Goal: Browse casually: Explore the website without a specific task or goal

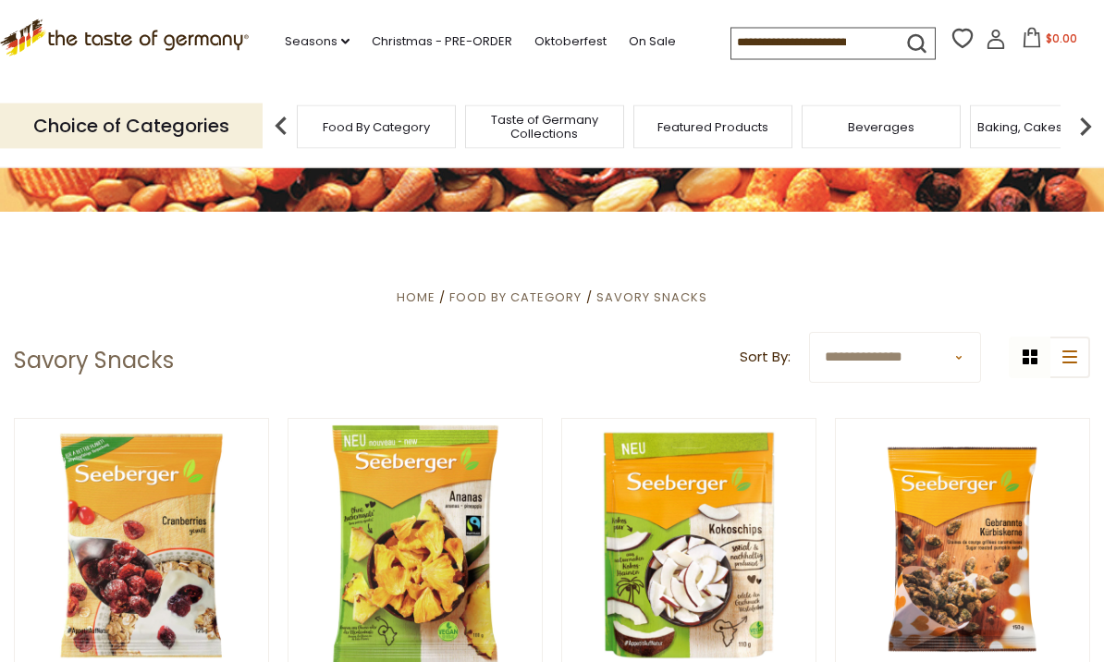
scroll to position [229, 0]
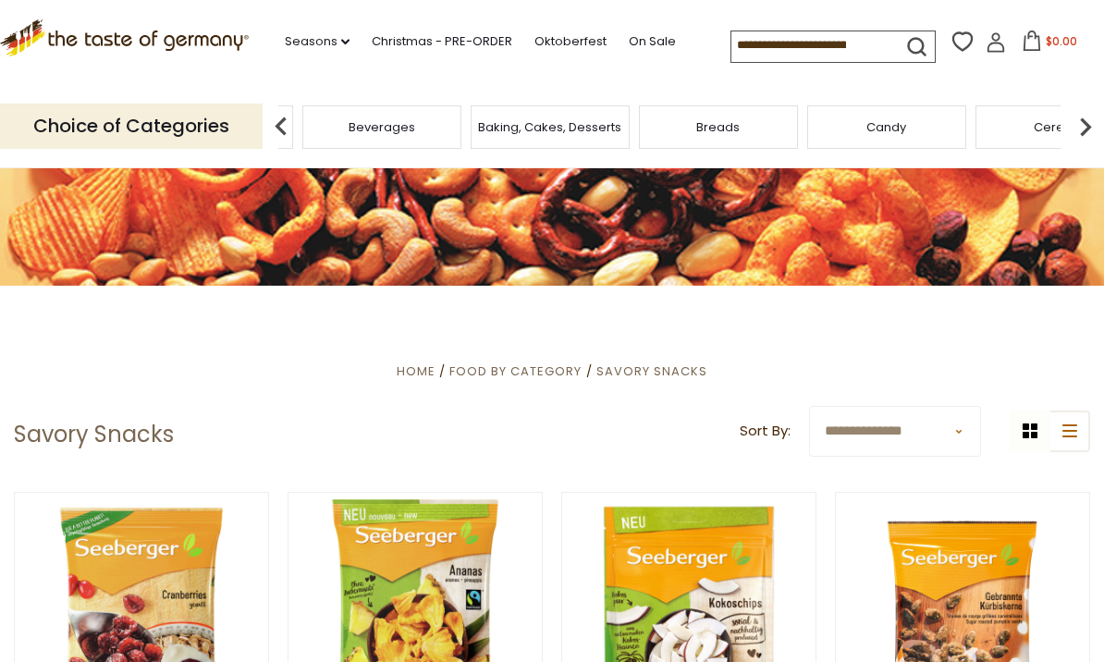
scroll to position [141, 0]
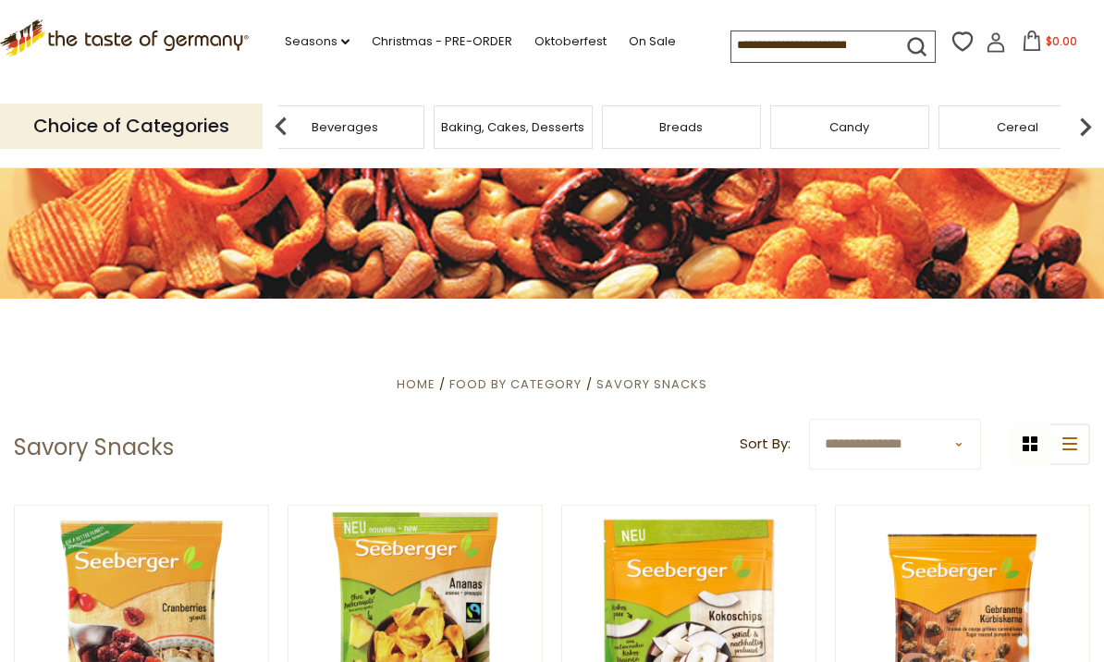
click at [277, 124] on img at bounding box center [281, 126] width 37 height 37
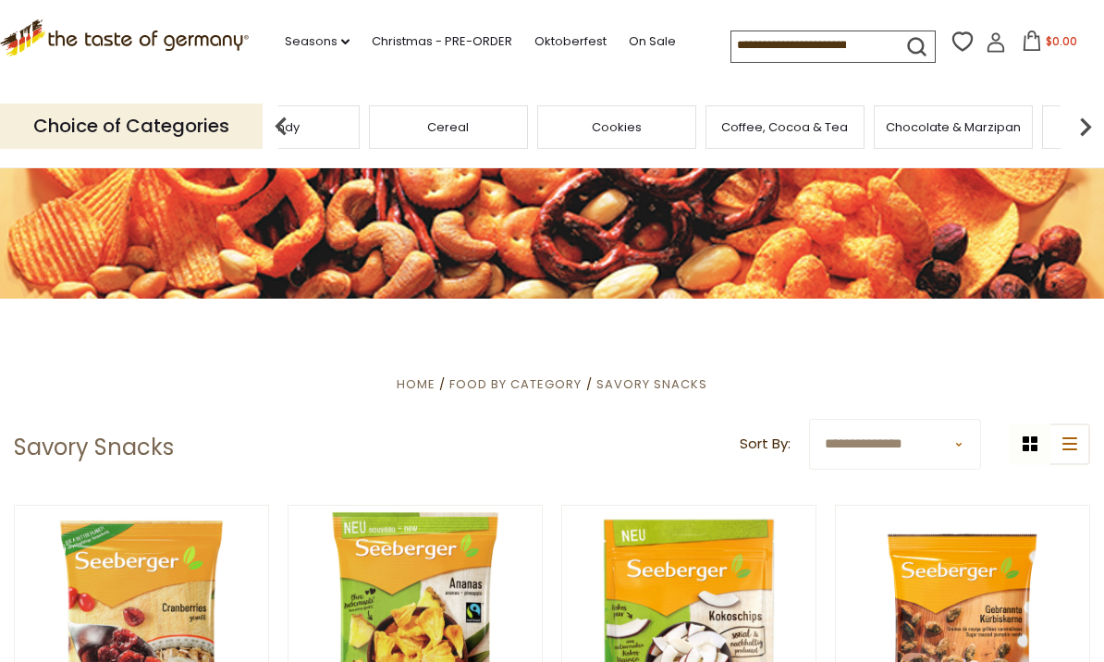
click at [282, 138] on img at bounding box center [281, 126] width 37 height 37
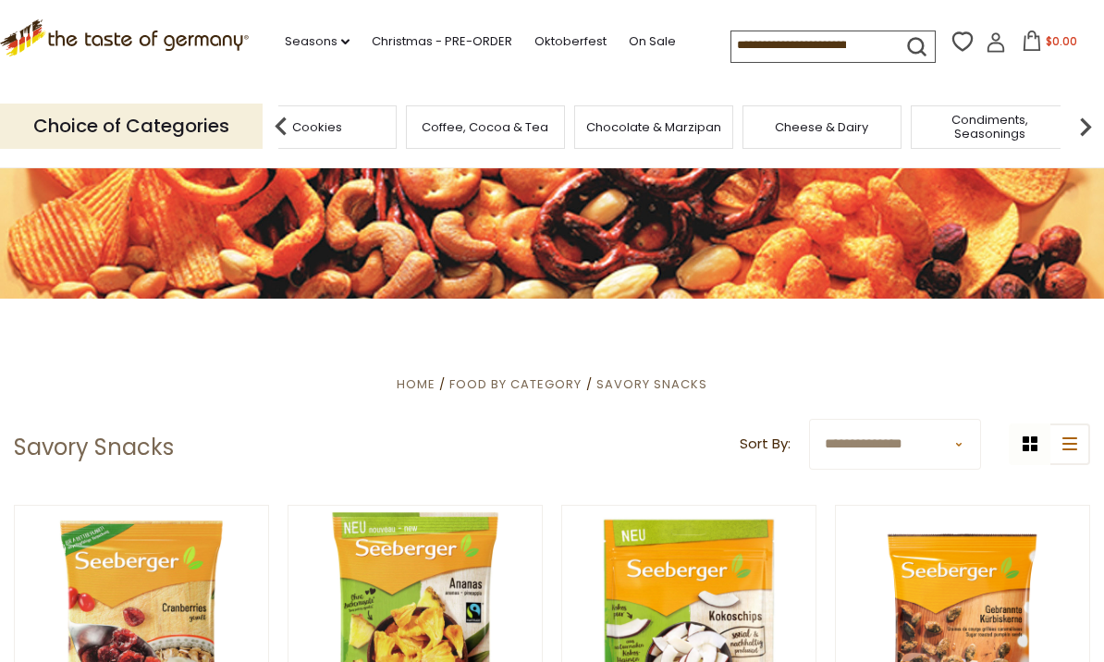
click at [266, 136] on img at bounding box center [281, 126] width 37 height 37
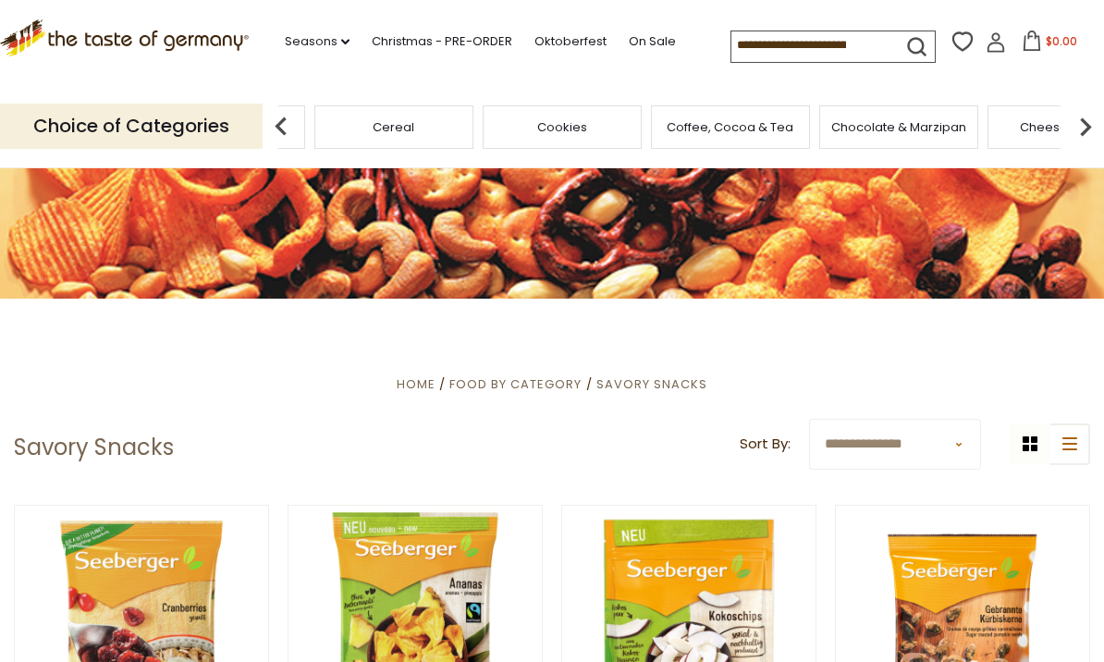
click at [797, 50] on input at bounding box center [809, 44] width 156 height 26
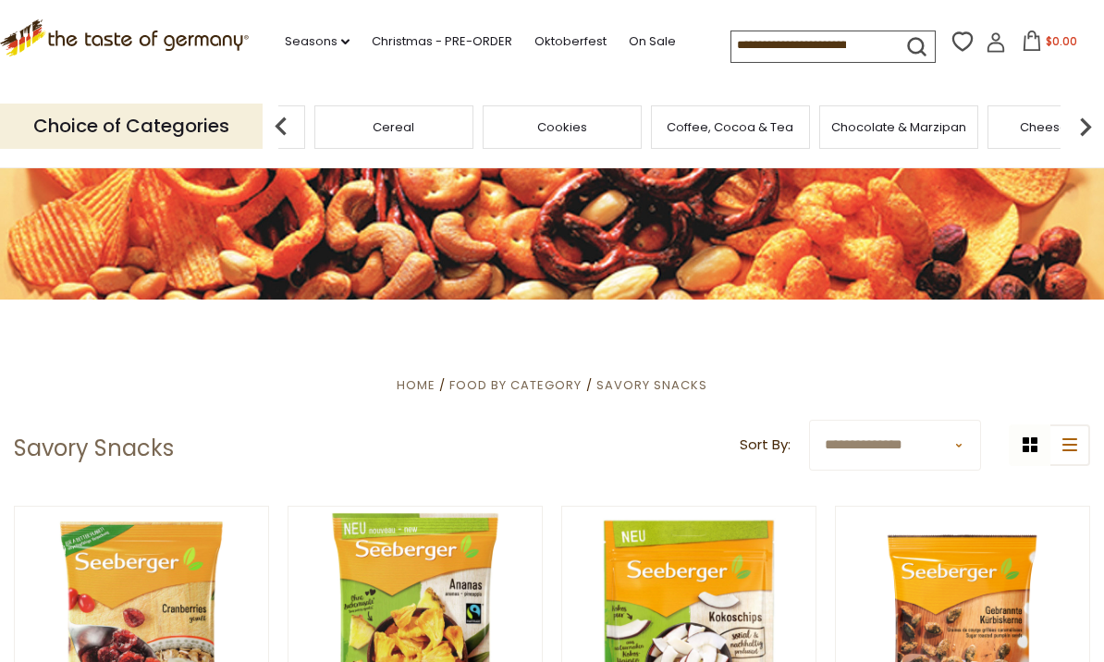
click at [188, 133] on p "Choice of Categories" at bounding box center [131, 126] width 263 height 45
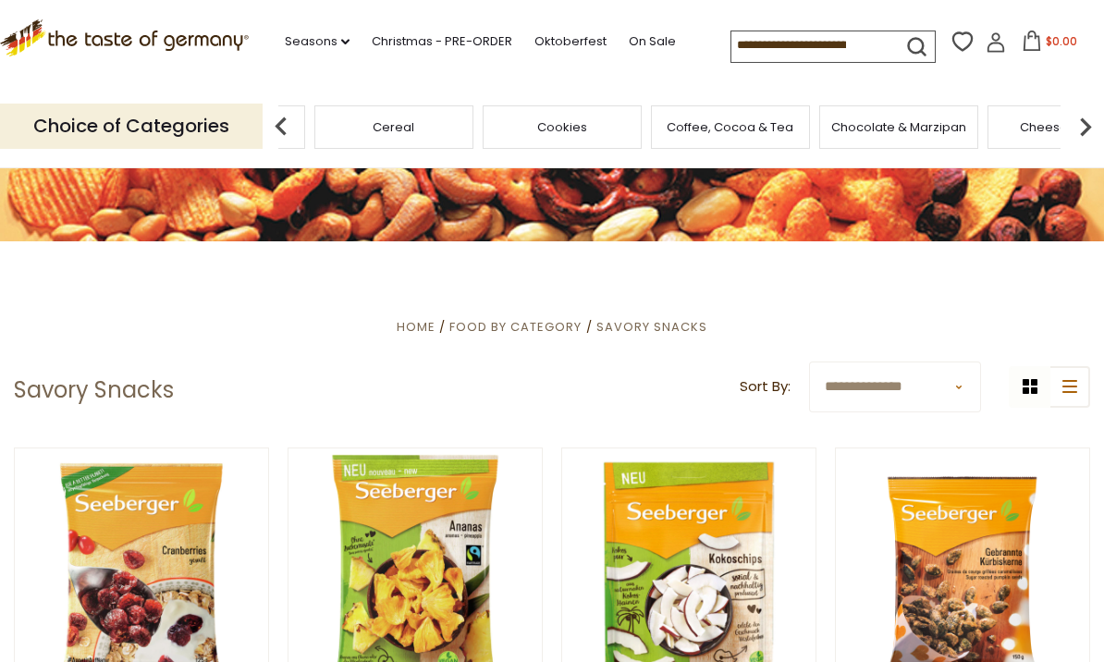
scroll to position [205, 0]
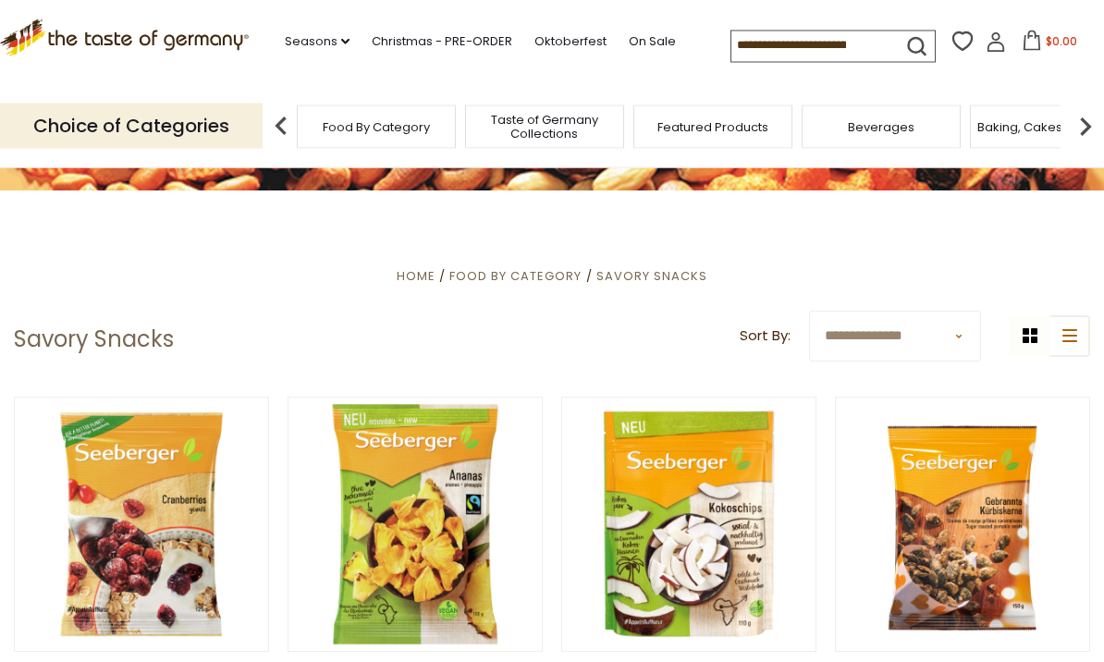
scroll to position [250, 0]
click at [952, 317] on select "**********" at bounding box center [895, 336] width 172 height 51
click at [917, 328] on select "**********" at bounding box center [895, 336] width 172 height 51
select select "**********"
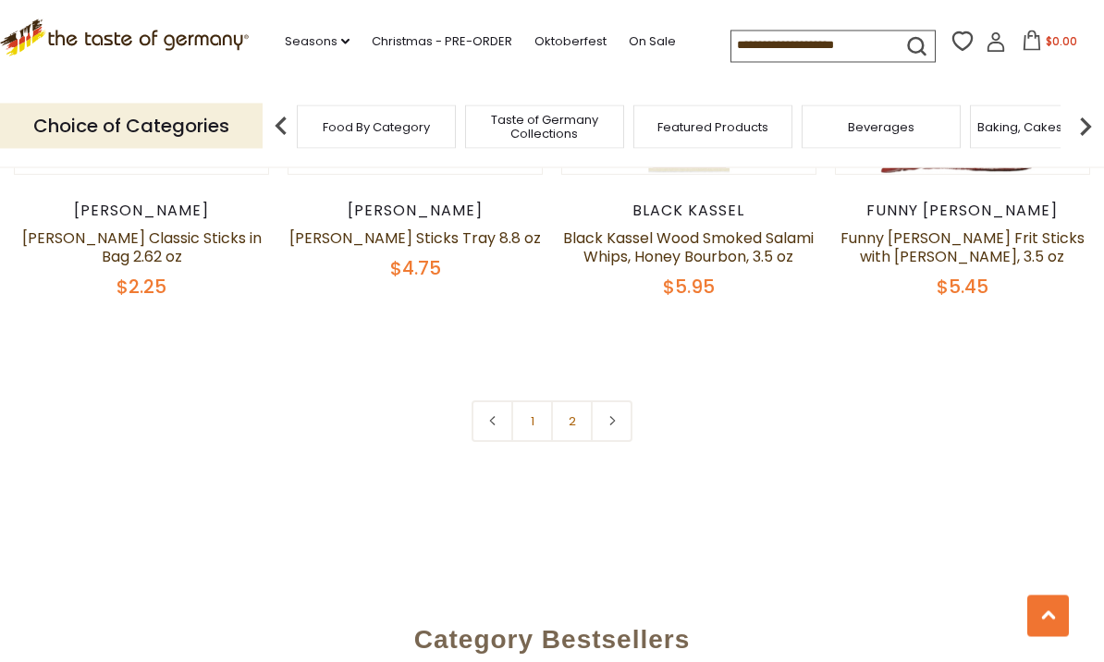
scroll to position [4358, 0]
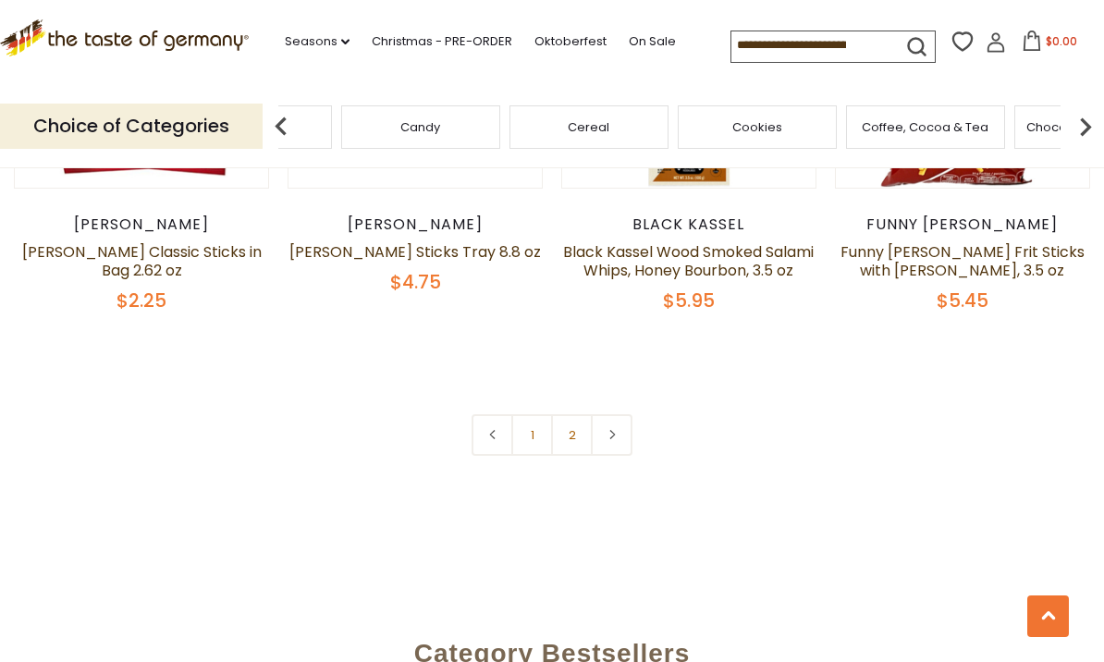
click at [500, 117] on div "Candy" at bounding box center [420, 126] width 159 height 43
click at [568, 120] on span "Cereal" at bounding box center [589, 127] width 42 height 14
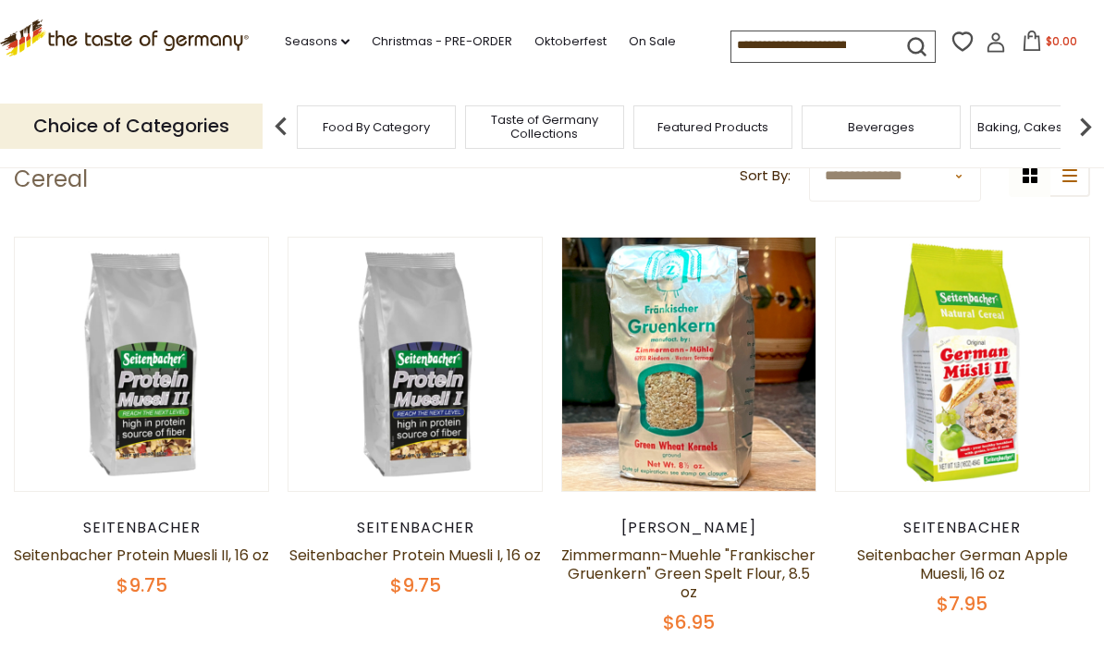
scroll to position [410, 0]
click at [1081, 122] on img at bounding box center [1085, 126] width 37 height 37
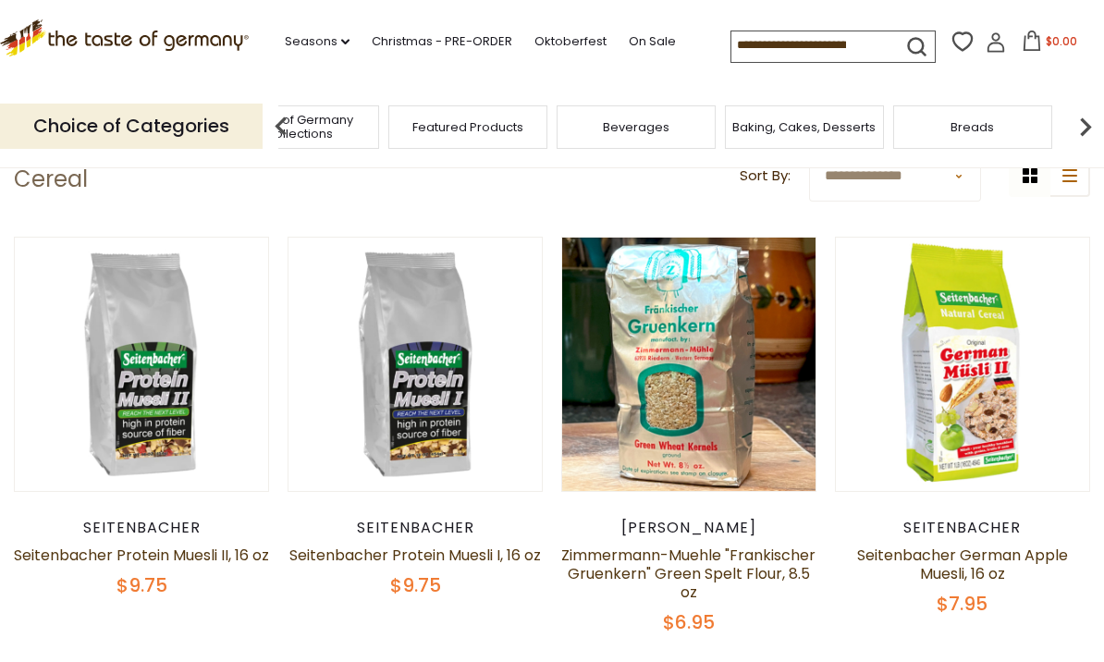
click at [1079, 127] on img at bounding box center [1085, 126] width 37 height 37
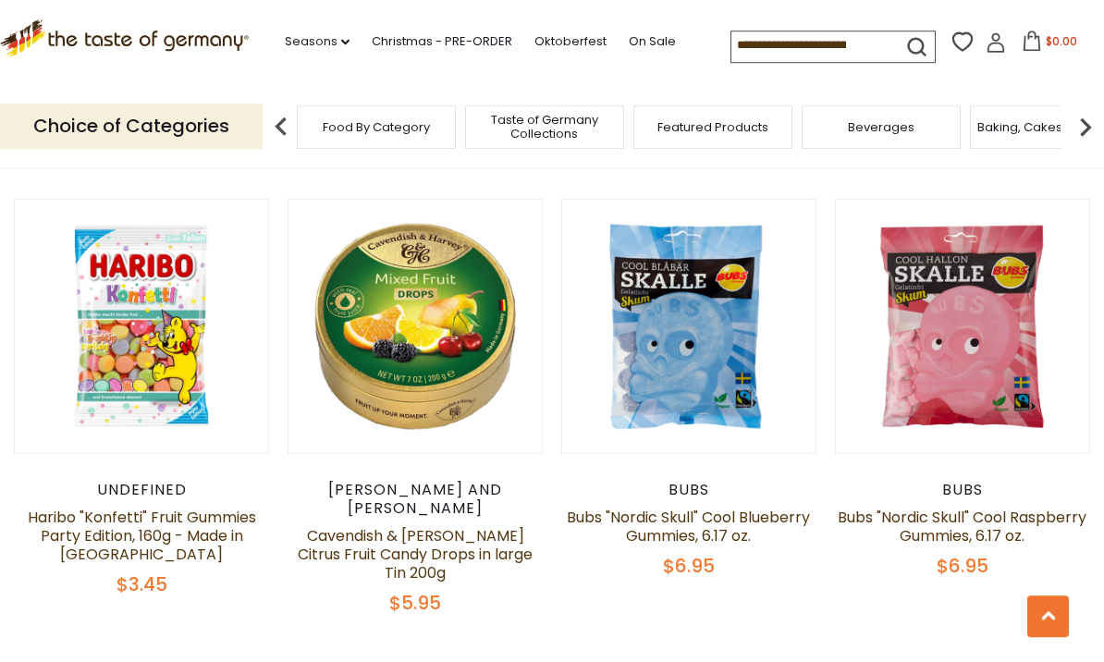
scroll to position [3215, 0]
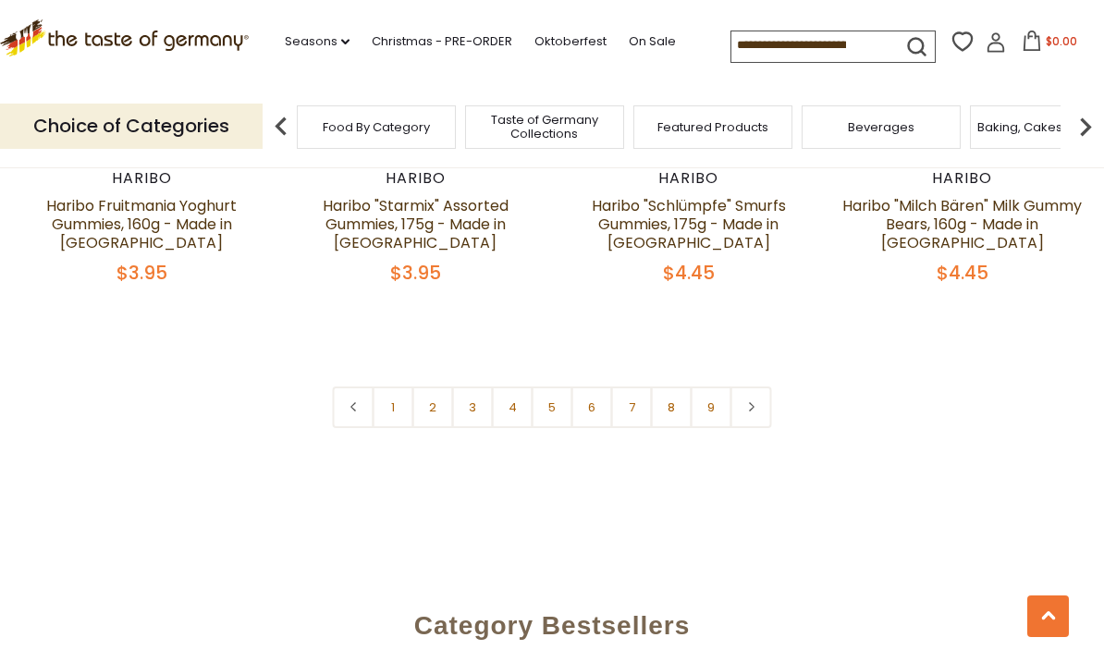
click at [438, 387] on link "2" at bounding box center [433, 408] width 42 height 42
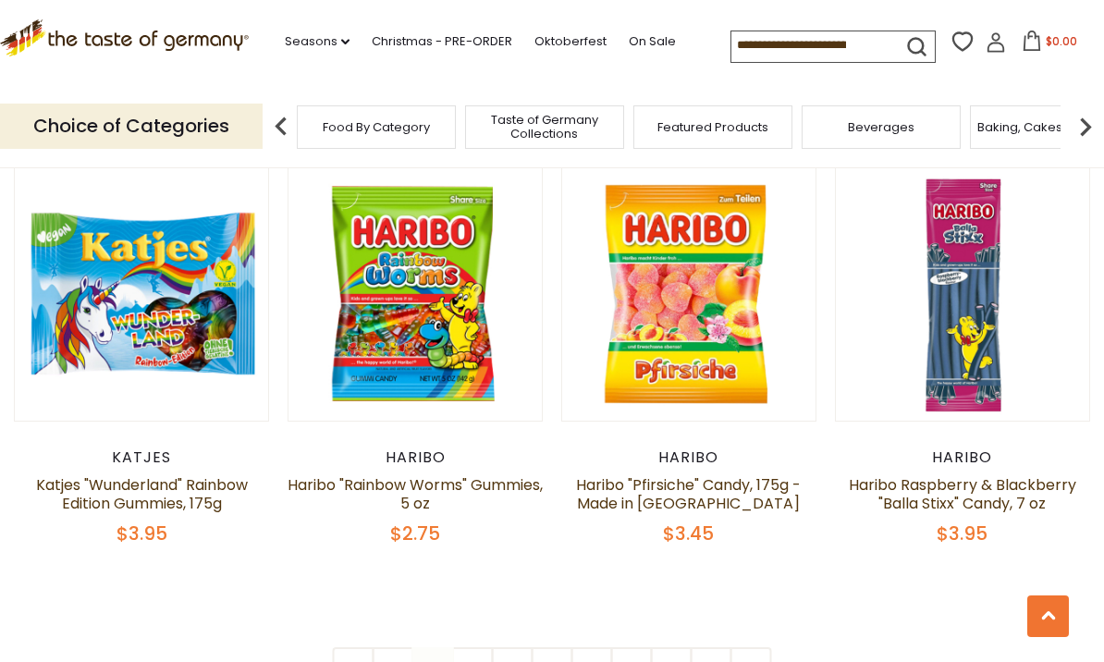
scroll to position [4109, 0]
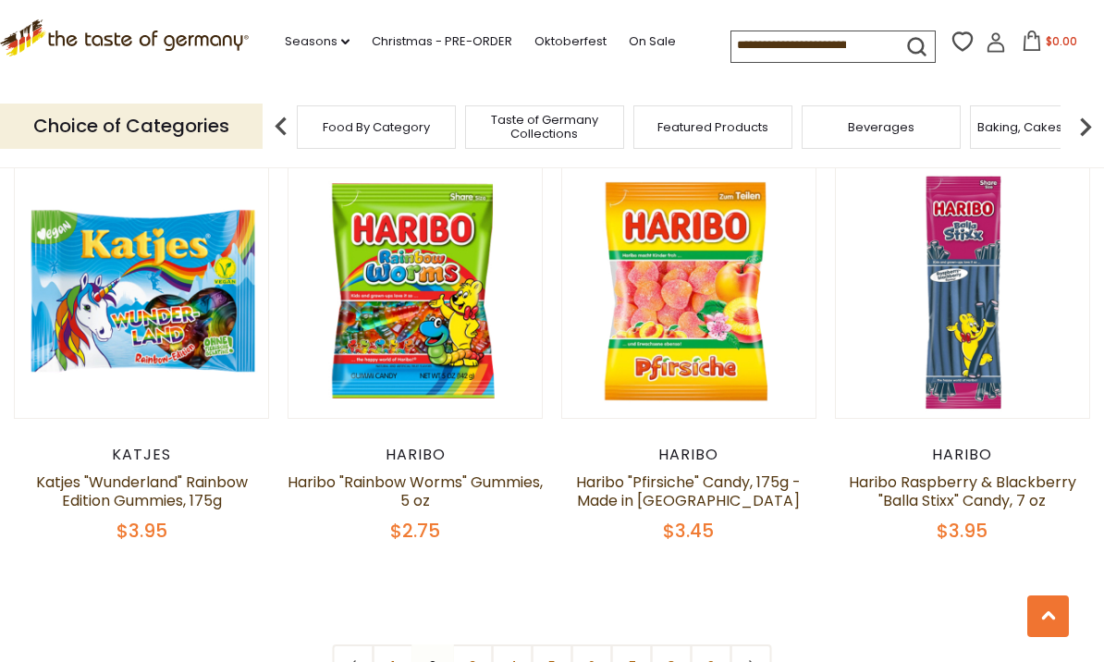
click at [479, 645] on link "3" at bounding box center [473, 666] width 42 height 42
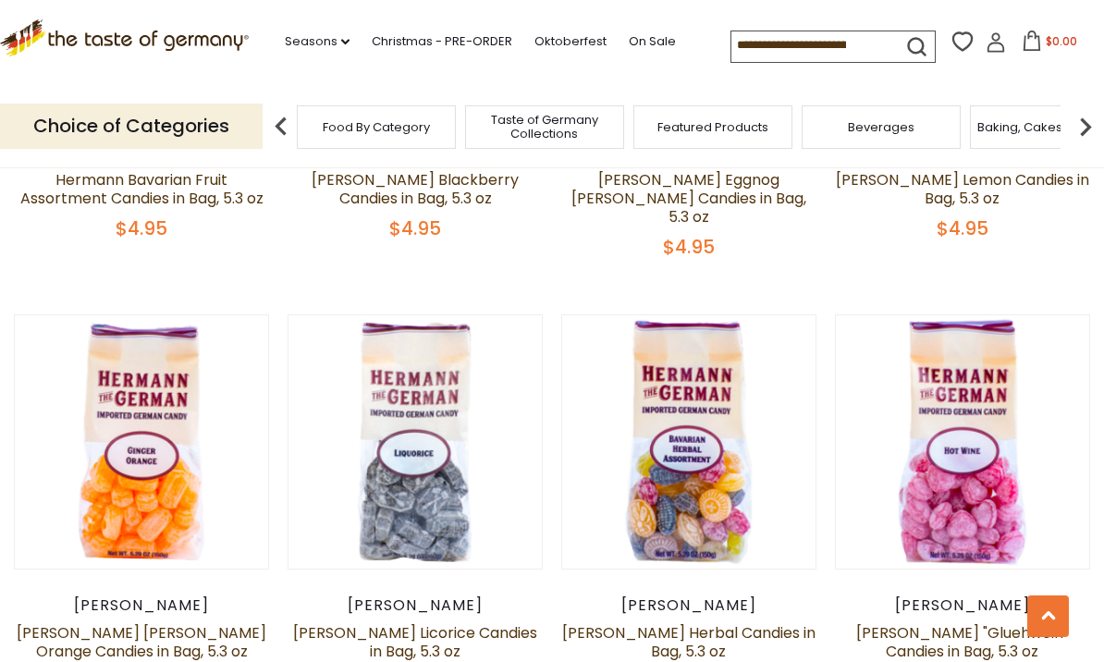
scroll to position [3991, 0]
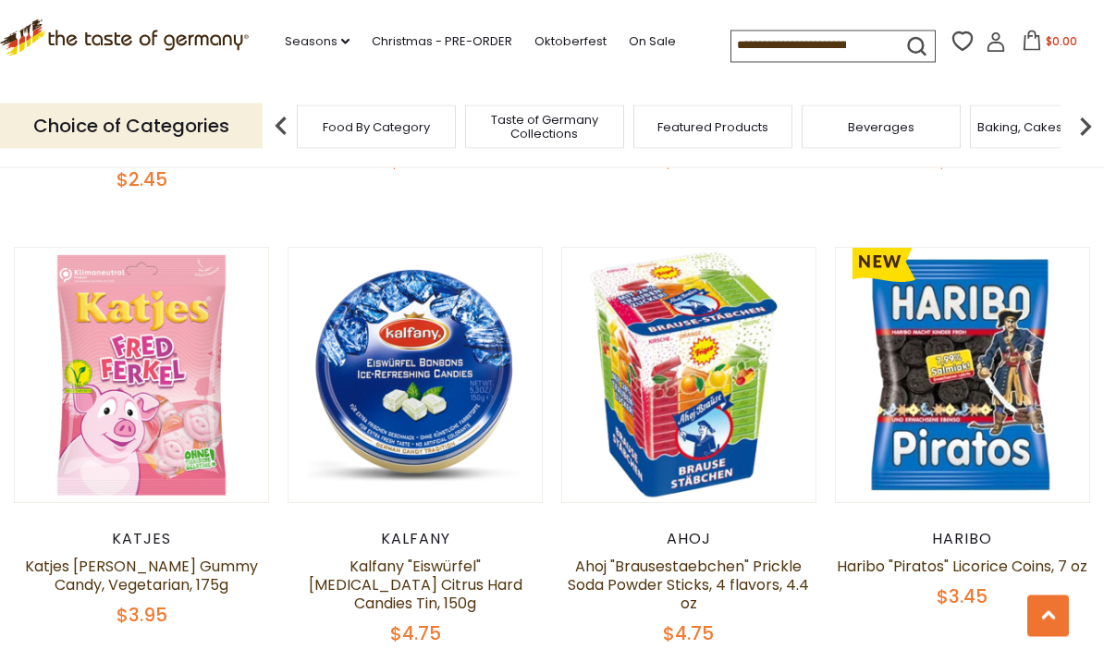
scroll to position [2268, 0]
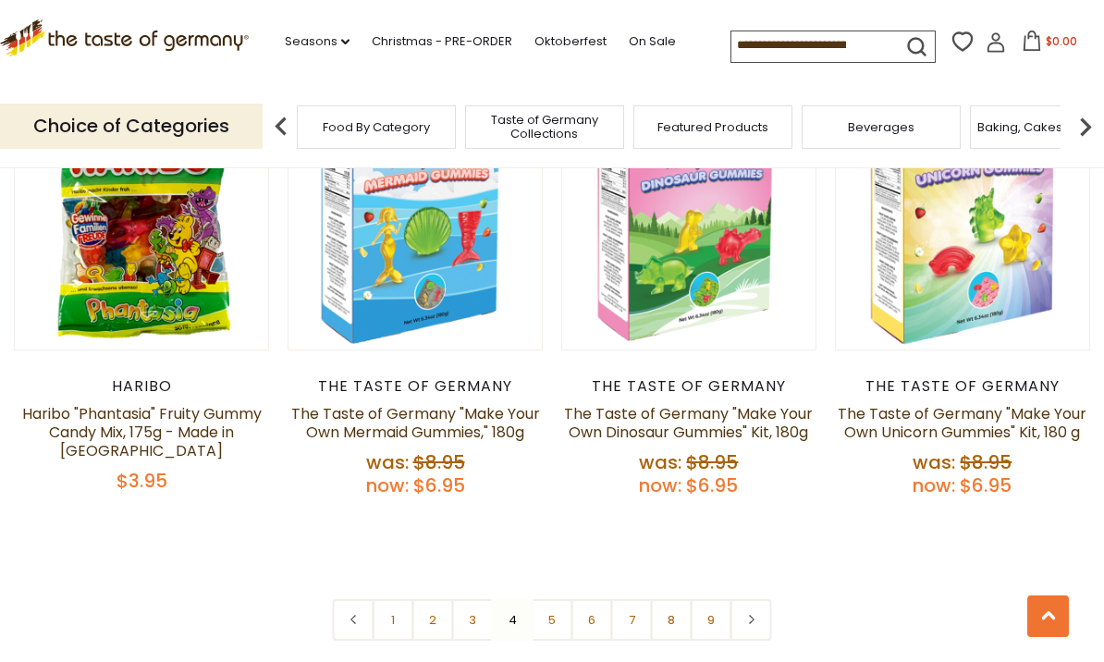
click at [551, 599] on link "5" at bounding box center [553, 620] width 42 height 42
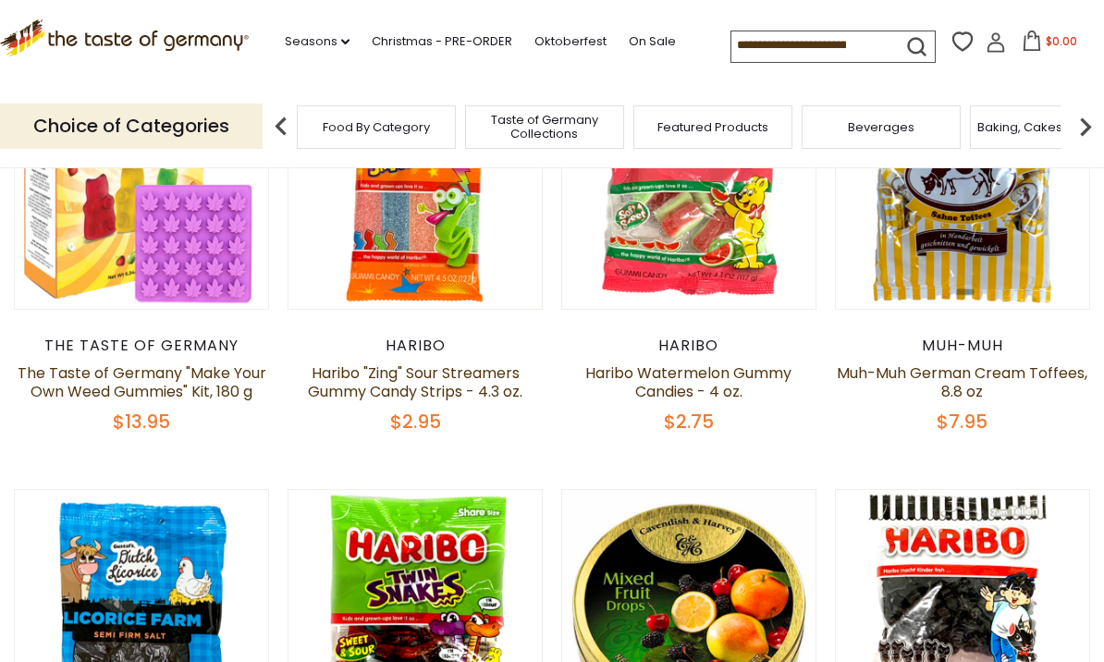
scroll to position [559, 0]
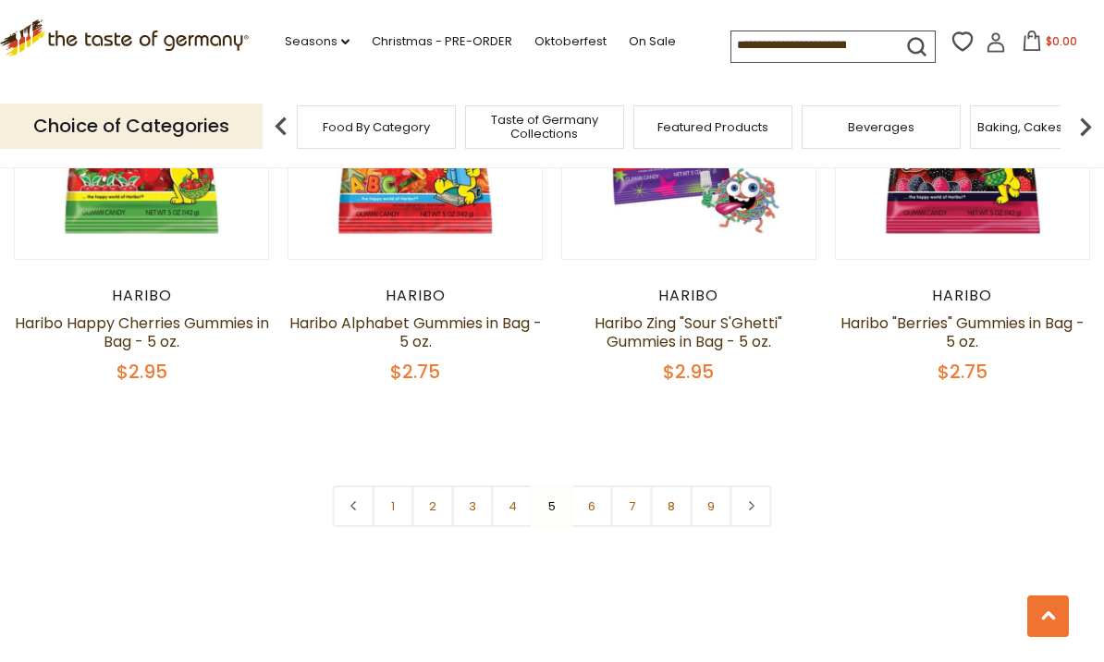
click at [588, 486] on link "6" at bounding box center [593, 507] width 42 height 42
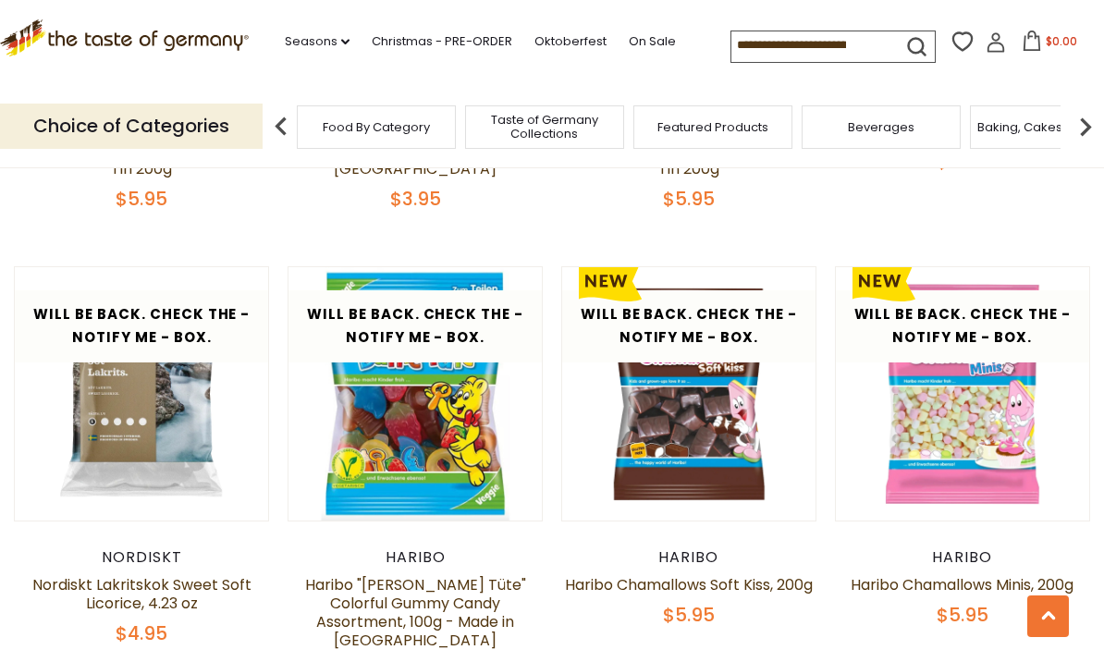
scroll to position [3176, 0]
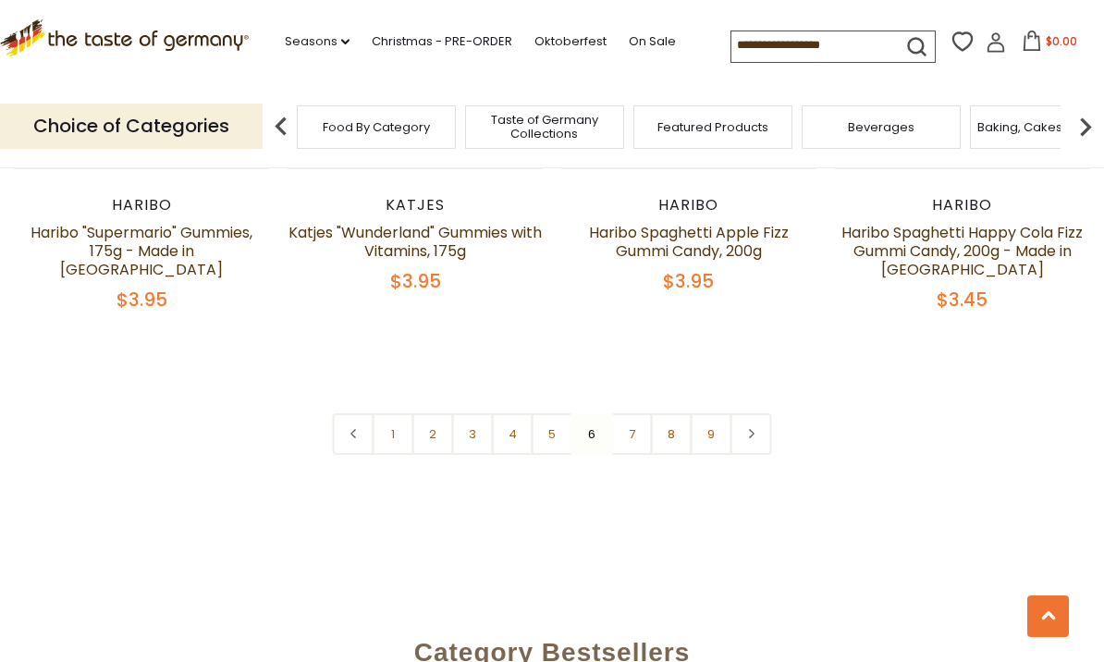
click at [640, 413] on link "7" at bounding box center [632, 434] width 42 height 42
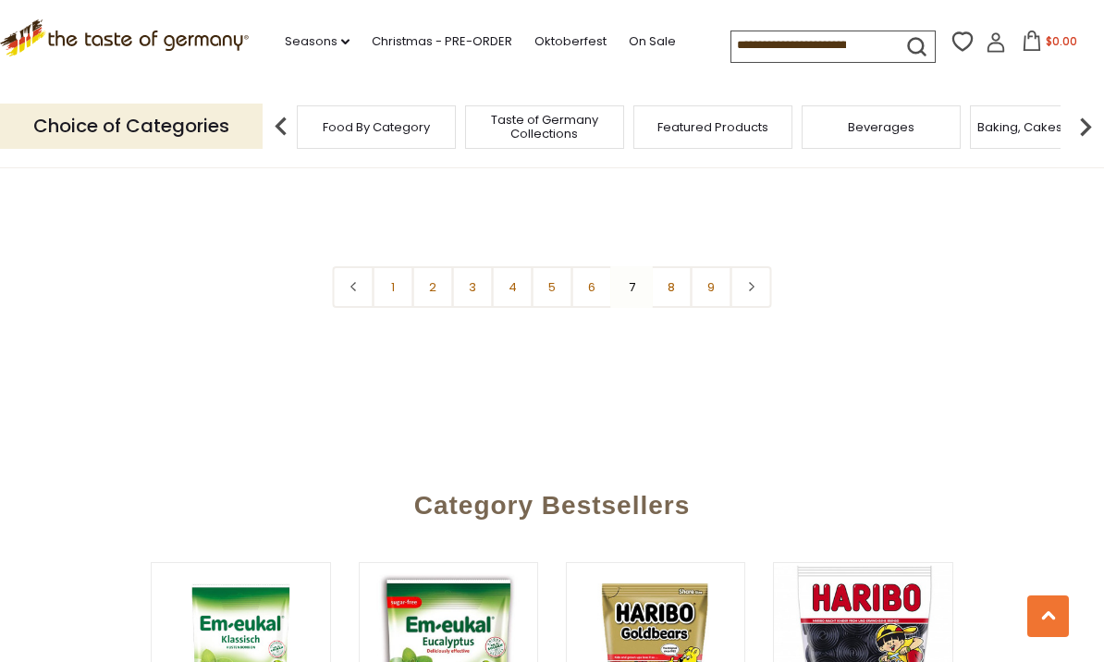
scroll to position [4414, 0]
click at [664, 265] on link "8" at bounding box center [672, 286] width 42 height 42
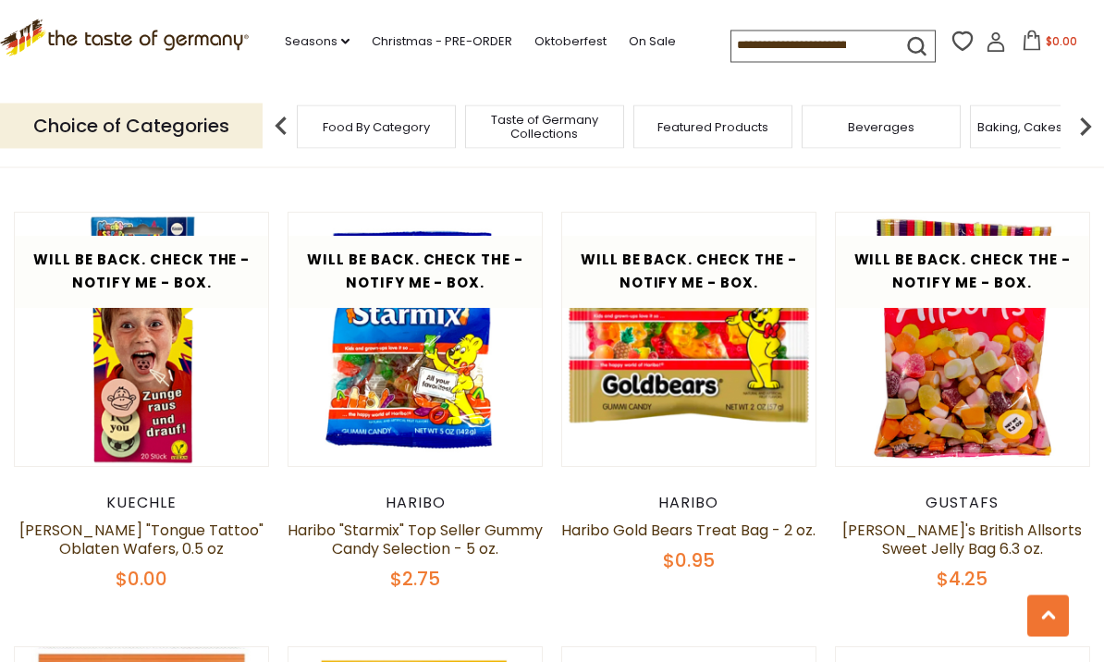
scroll to position [3593, 0]
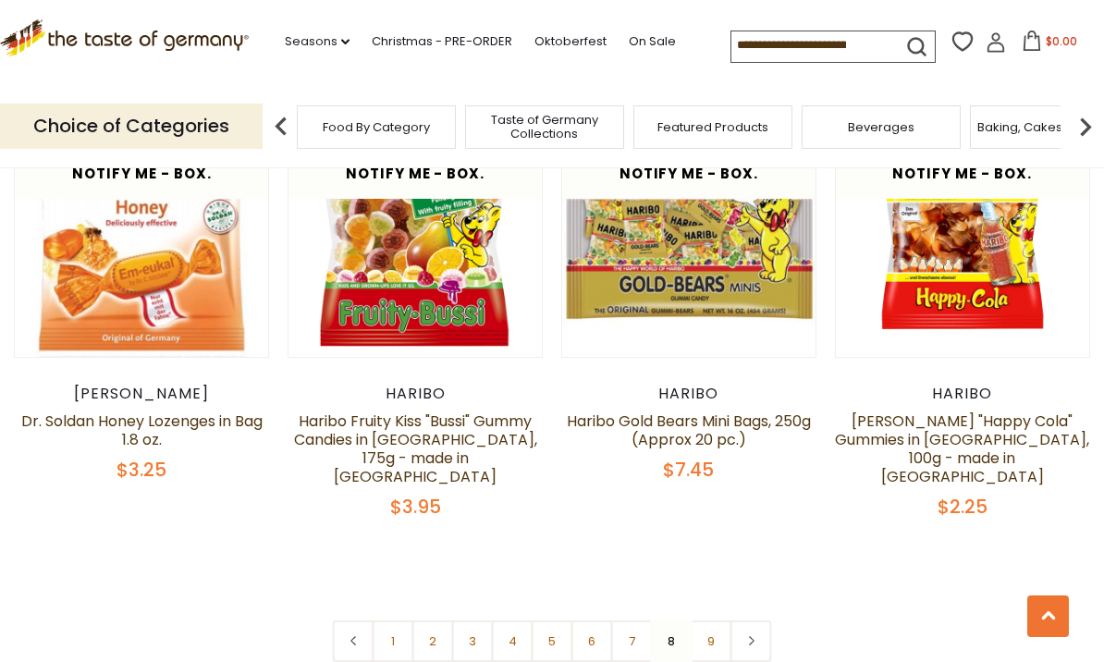
click at [707, 621] on link "9" at bounding box center [712, 642] width 42 height 42
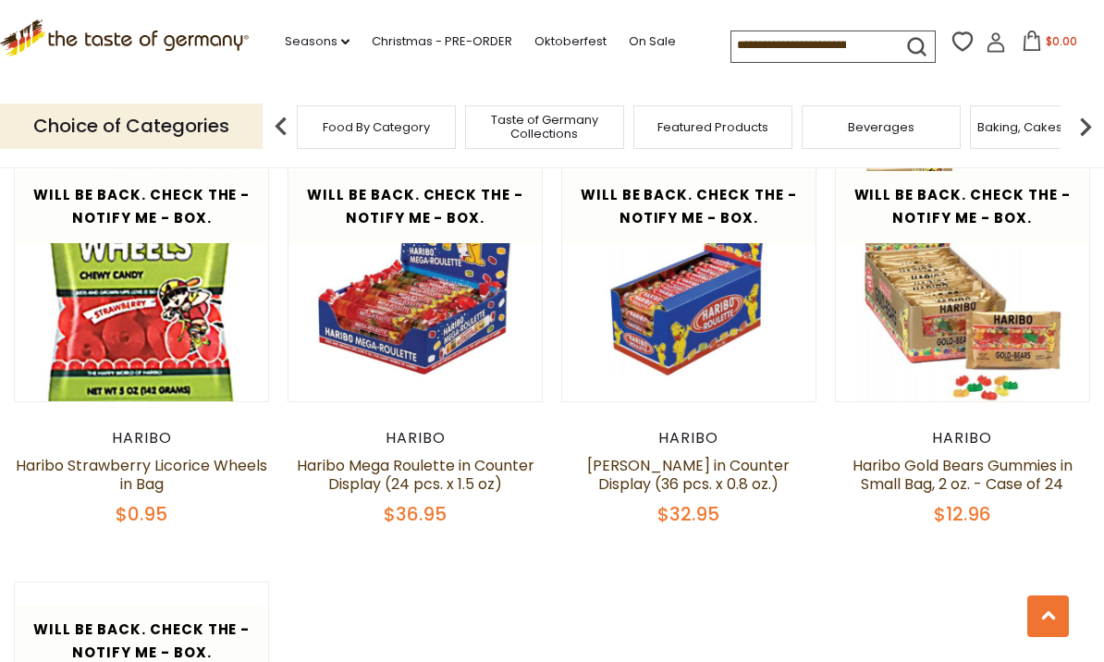
scroll to position [559, 0]
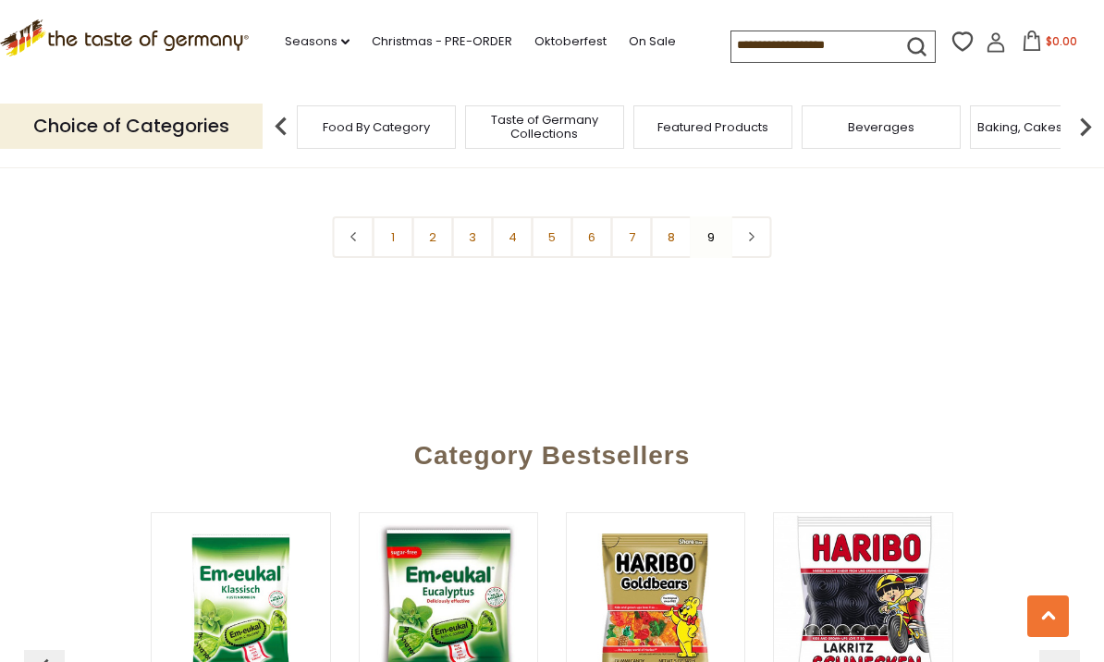
click at [758, 249] on link at bounding box center [752, 237] width 42 height 42
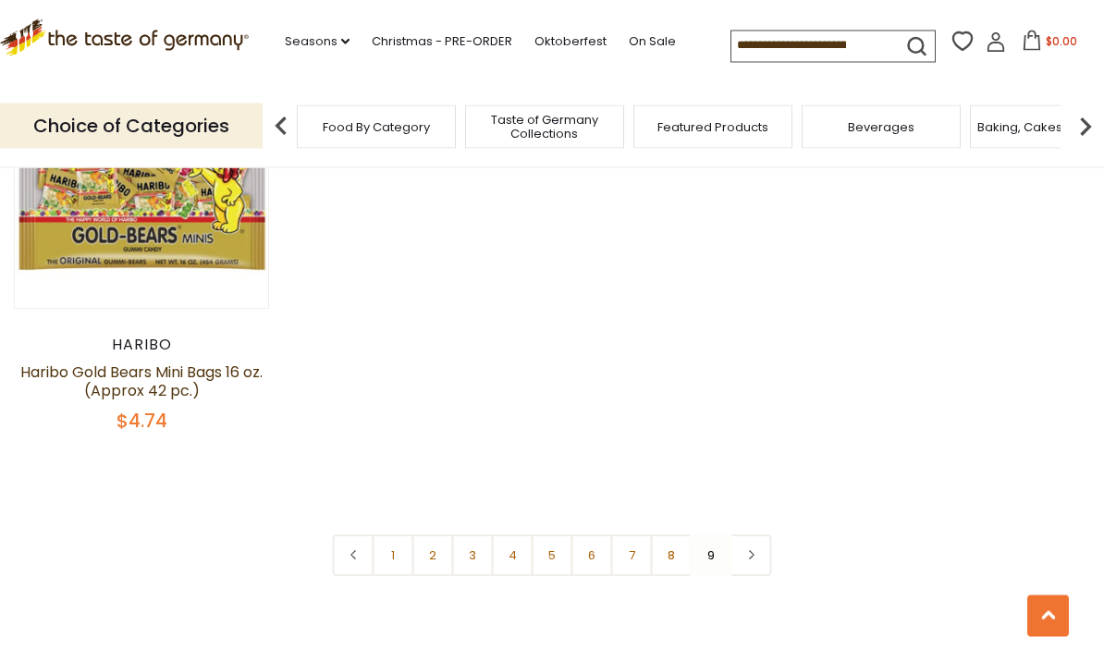
scroll to position [1462, 0]
click at [1070, 125] on img at bounding box center [1085, 126] width 37 height 37
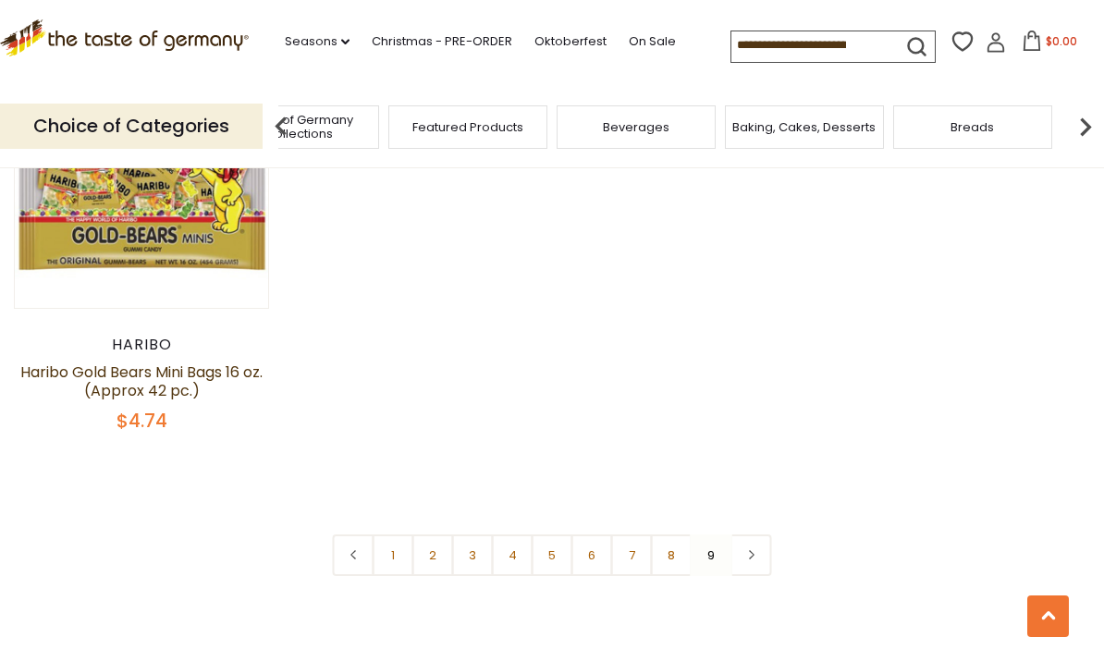
click at [1075, 134] on img at bounding box center [1085, 126] width 37 height 37
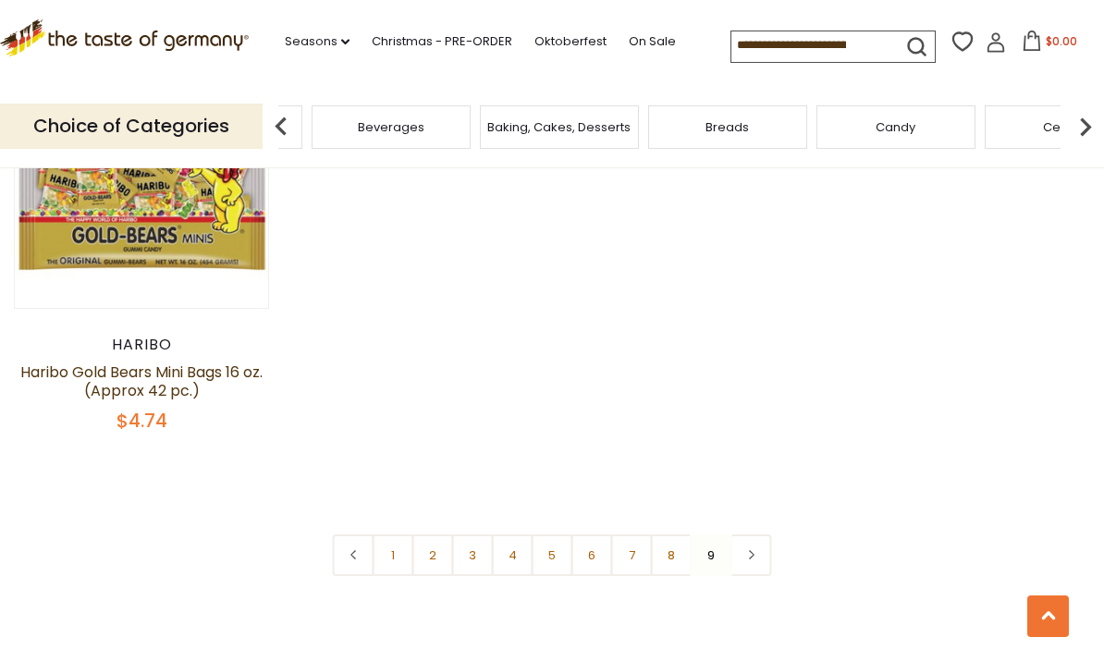
click at [1079, 125] on img at bounding box center [1085, 126] width 37 height 37
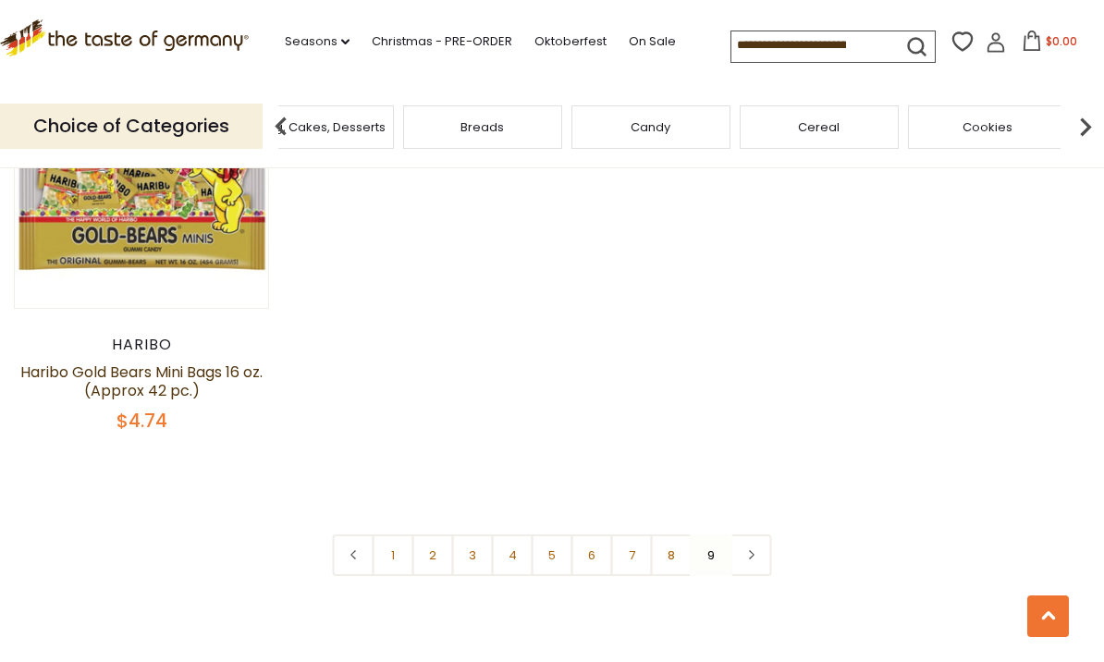
click at [1084, 108] on img at bounding box center [1085, 126] width 37 height 37
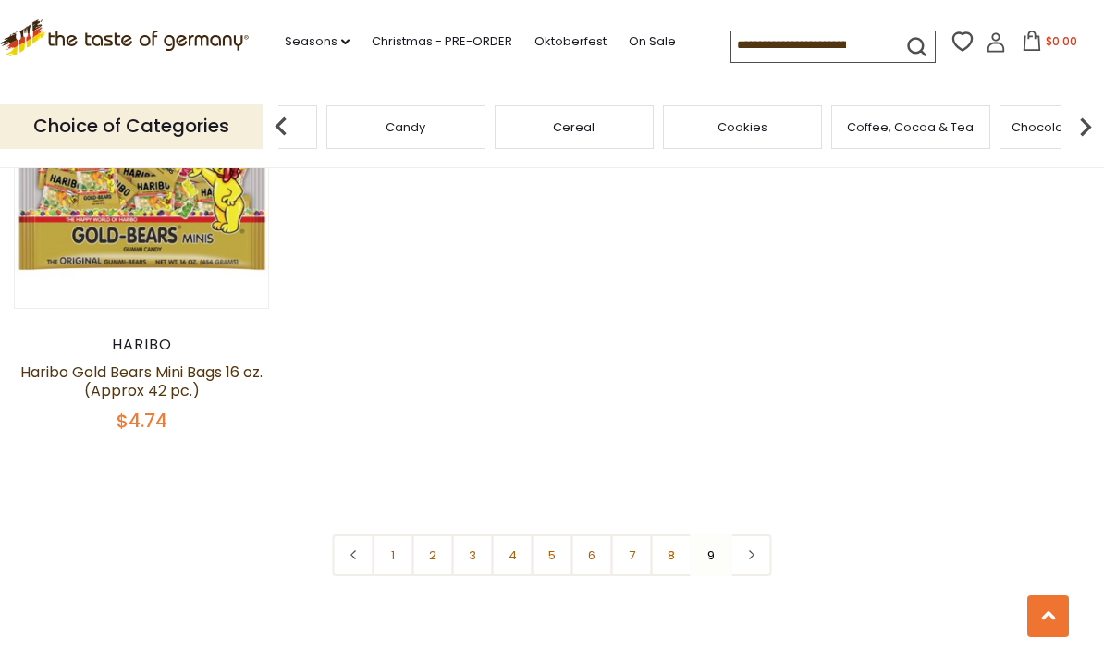
click at [1090, 123] on img at bounding box center [1085, 126] width 37 height 37
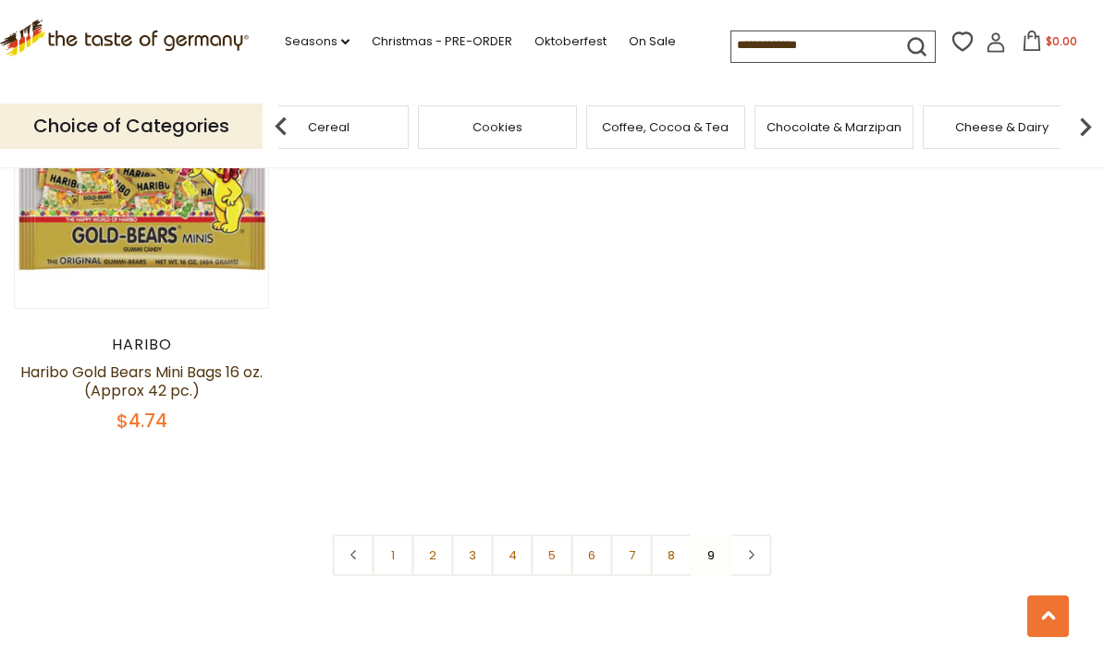
click at [1080, 129] on img at bounding box center [1085, 126] width 37 height 37
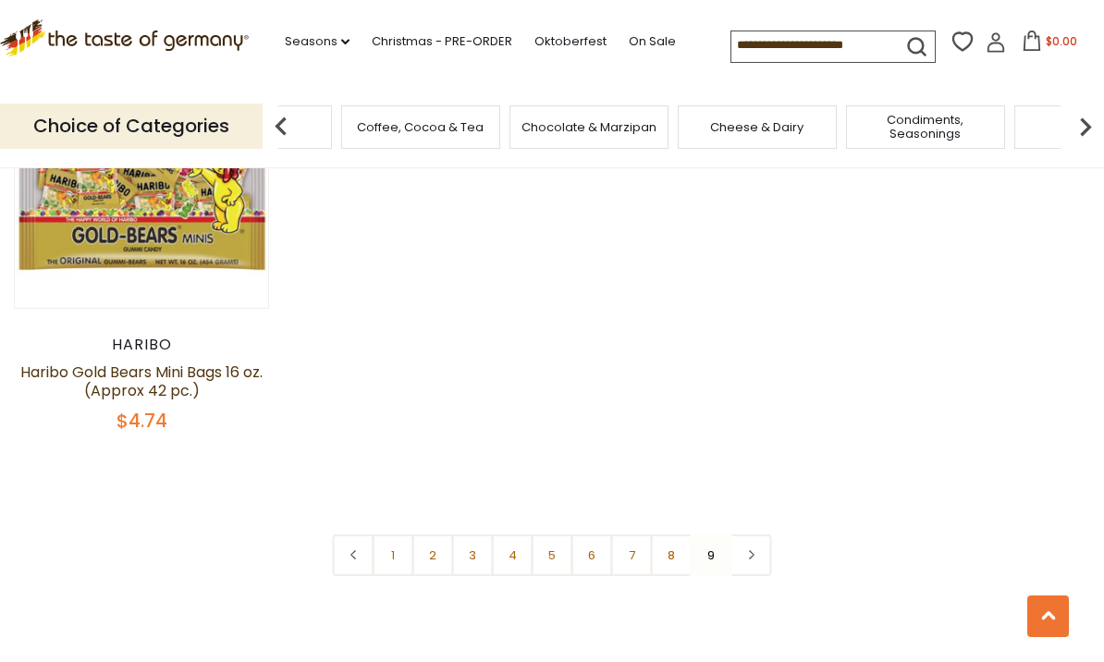
click at [1079, 136] on img at bounding box center [1085, 126] width 37 height 37
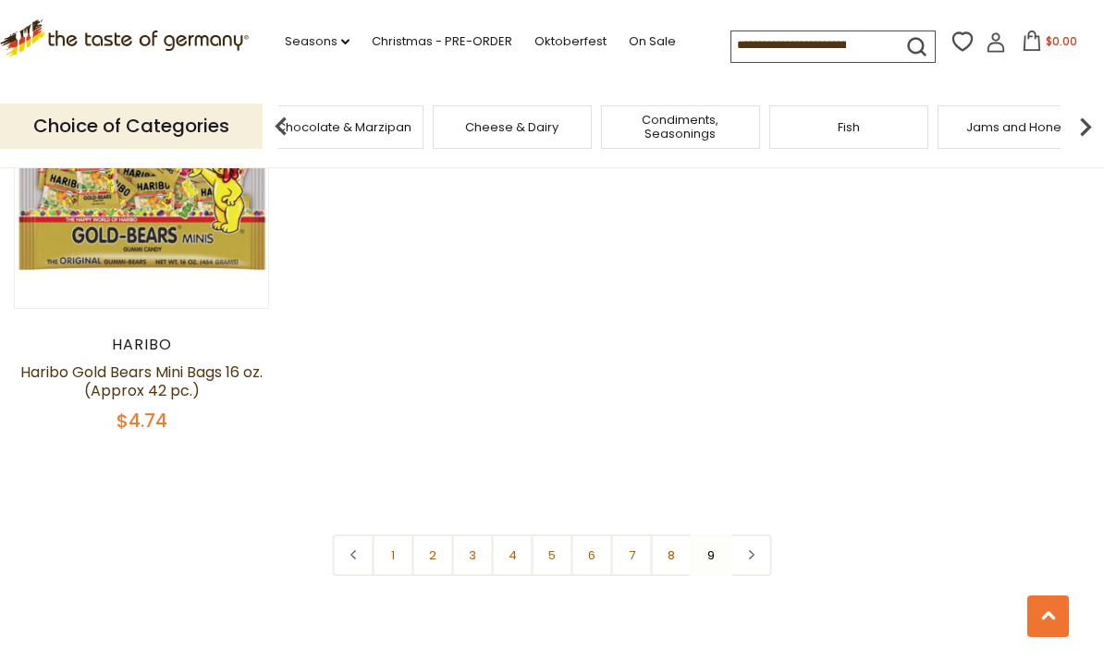
click at [1082, 131] on img at bounding box center [1085, 126] width 37 height 37
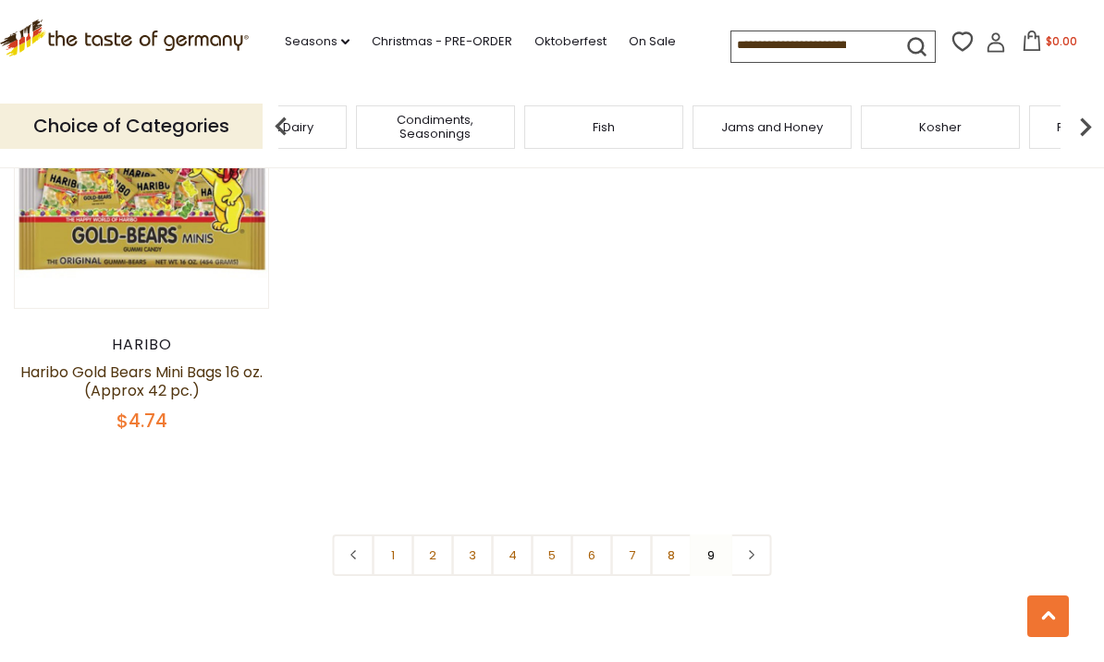
click at [1079, 128] on img at bounding box center [1085, 126] width 37 height 37
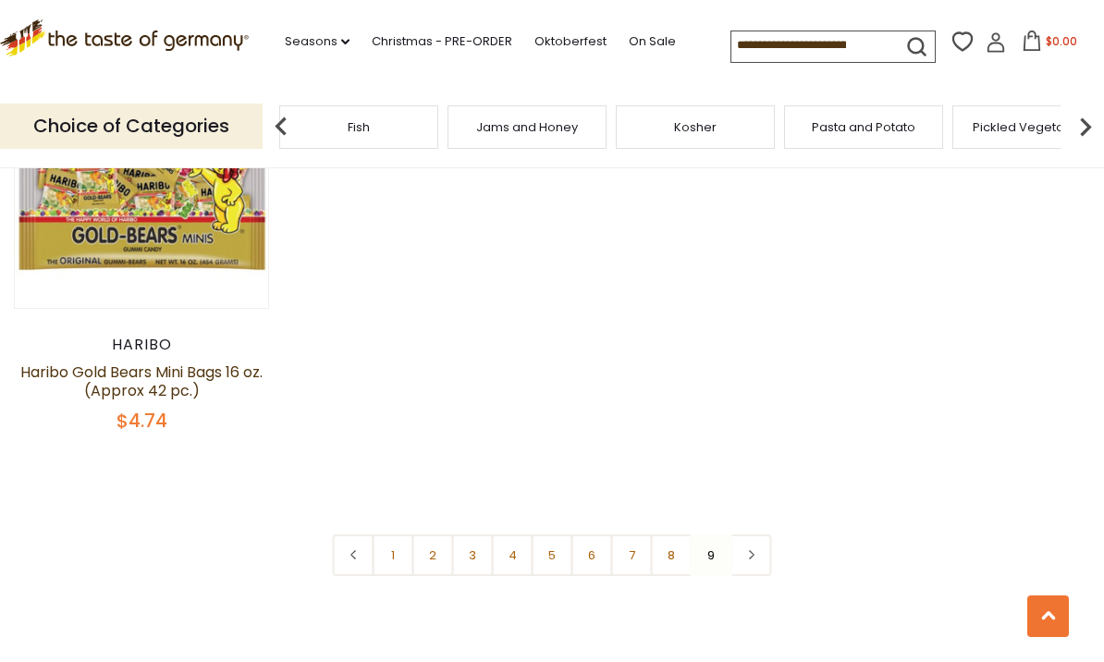
click at [1084, 124] on img at bounding box center [1085, 126] width 37 height 37
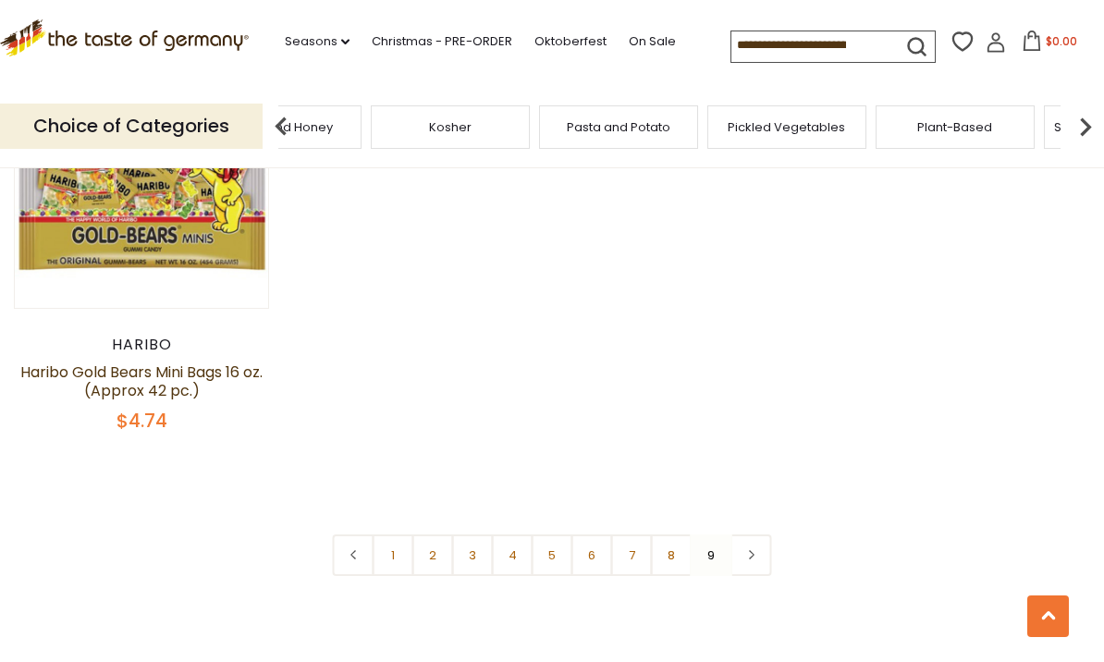
click at [1084, 123] on img at bounding box center [1085, 126] width 37 height 37
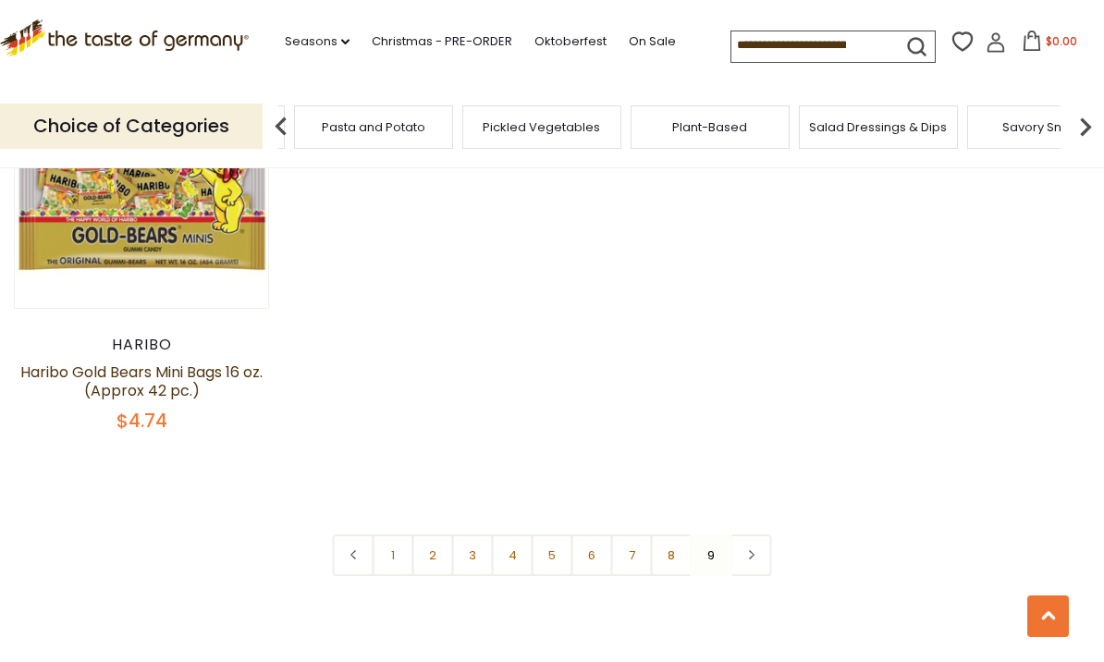
click at [1088, 138] on img at bounding box center [1085, 126] width 37 height 37
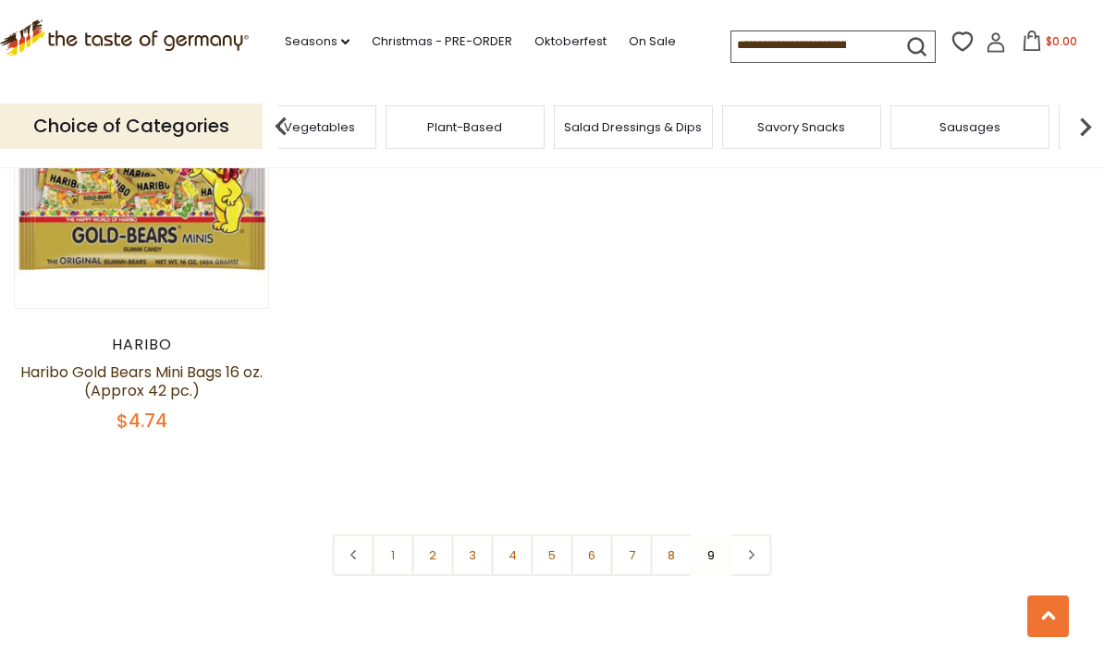
click at [1088, 128] on img at bounding box center [1085, 126] width 37 height 37
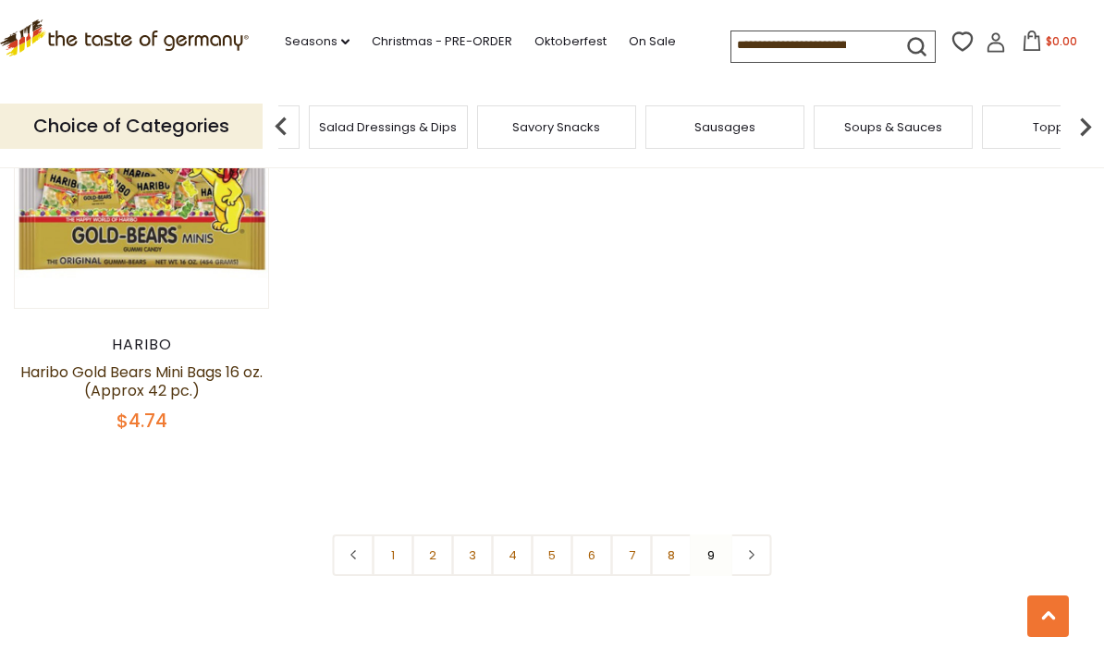
click at [1088, 128] on img at bounding box center [1085, 126] width 37 height 37
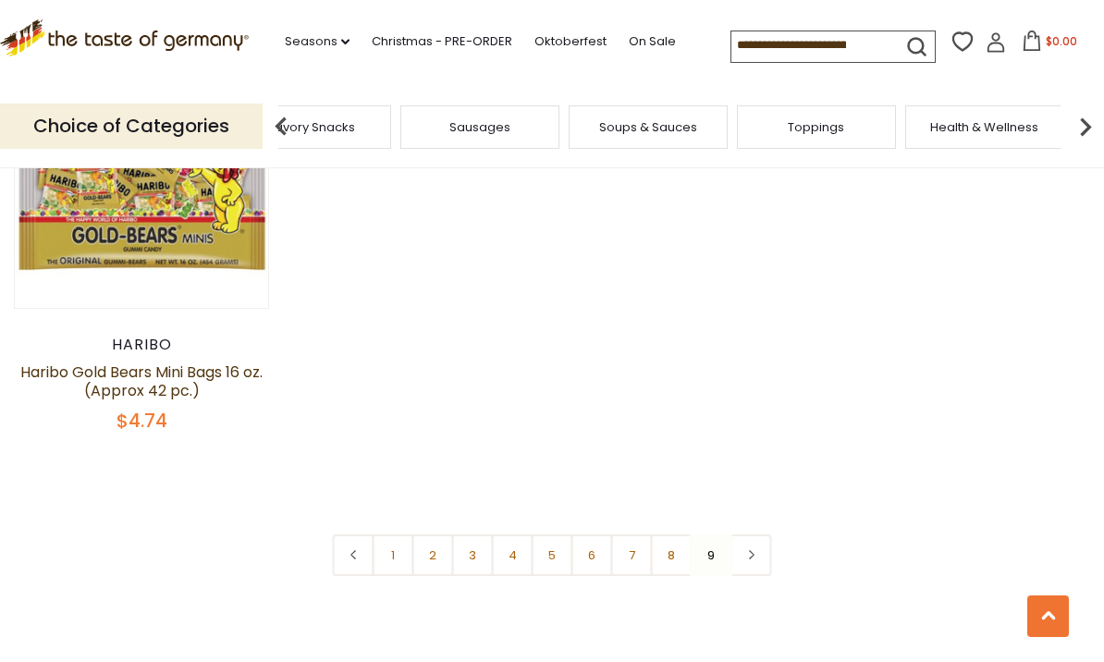
click at [1089, 125] on img at bounding box center [1085, 126] width 37 height 37
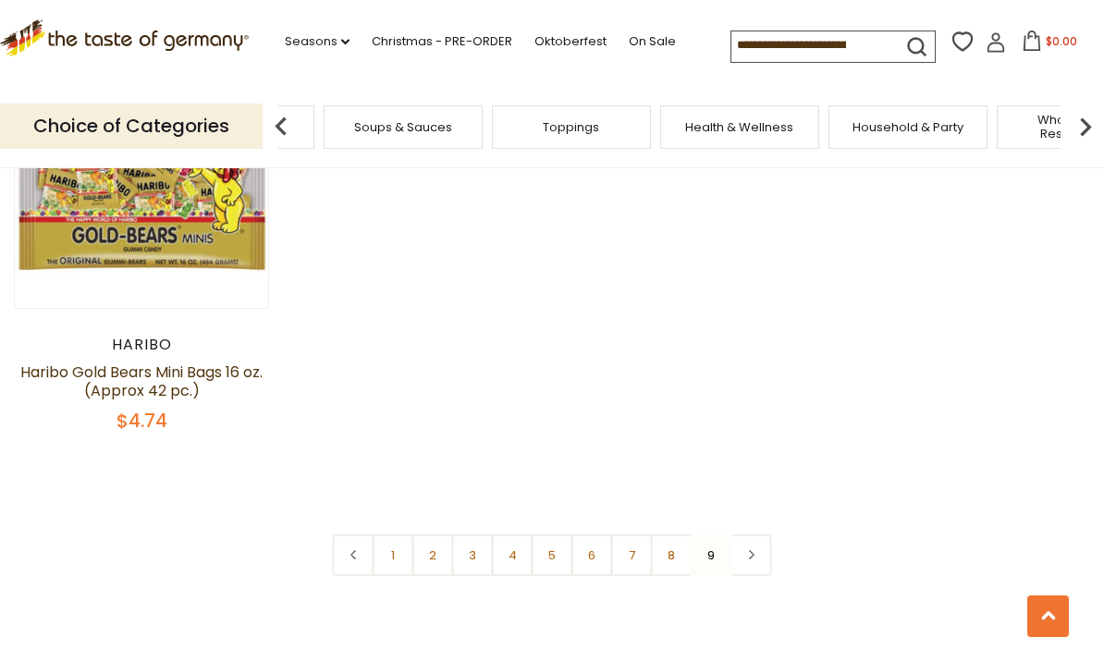
click at [1089, 126] on img at bounding box center [1085, 126] width 37 height 37
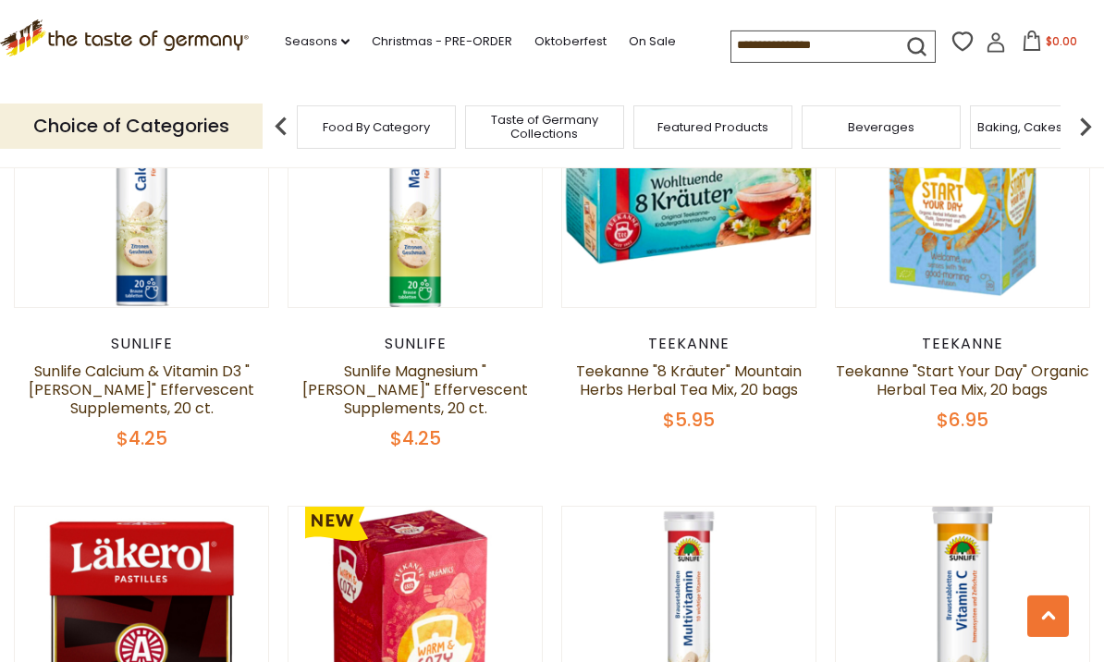
scroll to position [2272, 0]
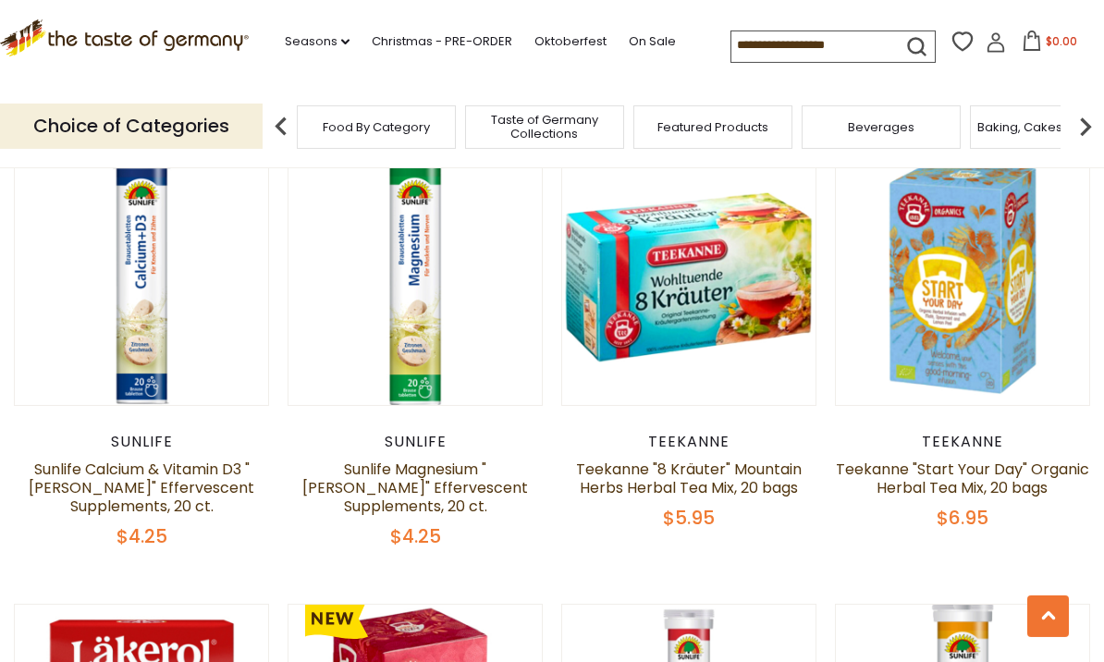
click at [798, 51] on input at bounding box center [809, 44] width 156 height 26
type input "*******"
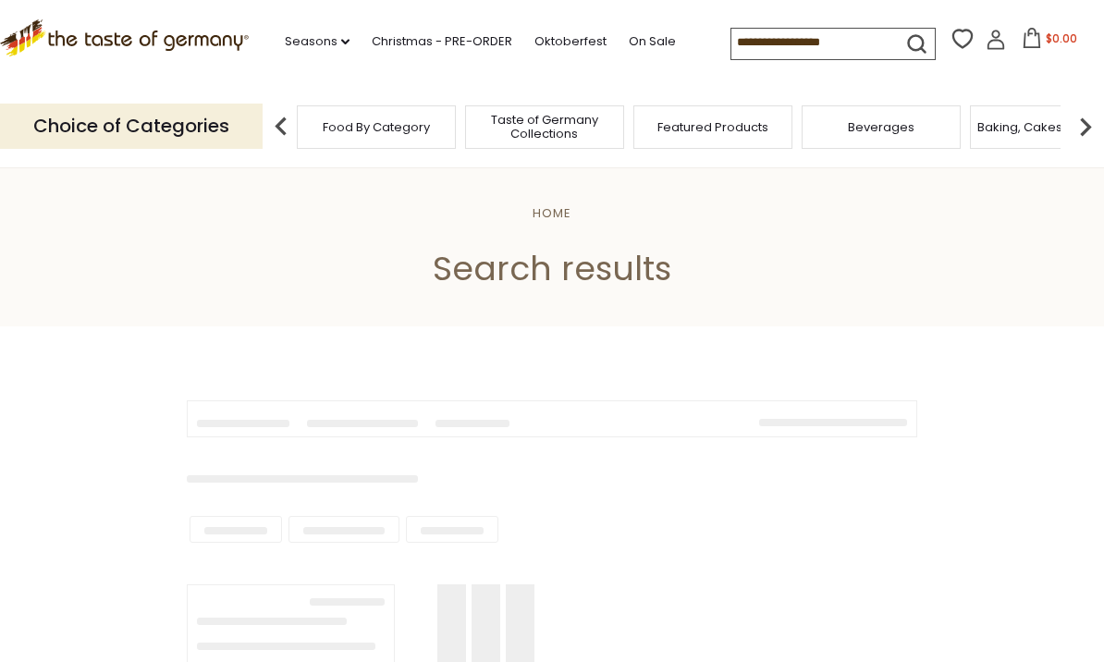
type input "*******"
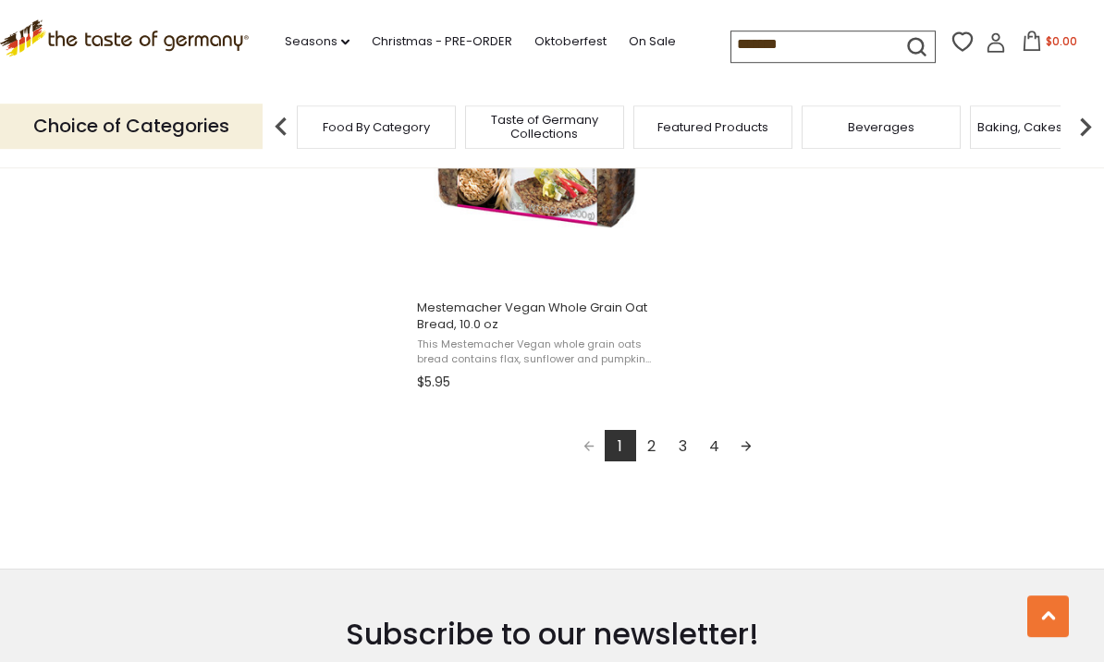
click at [658, 450] on link "2" at bounding box center [651, 445] width 31 height 31
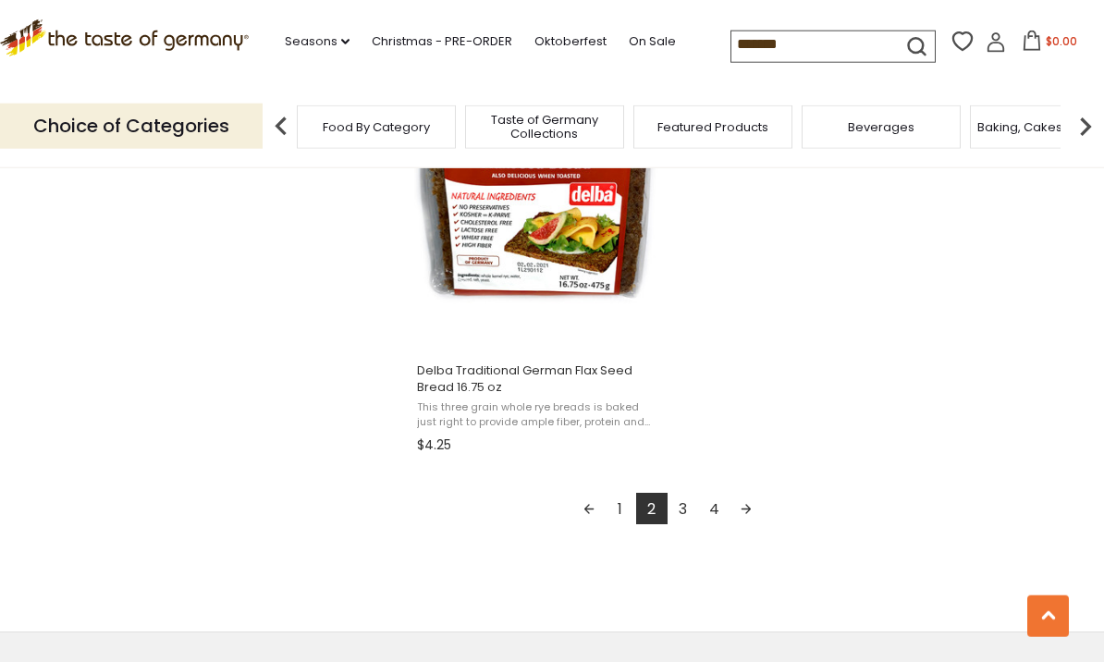
click at [688, 513] on link "3" at bounding box center [683, 508] width 31 height 31
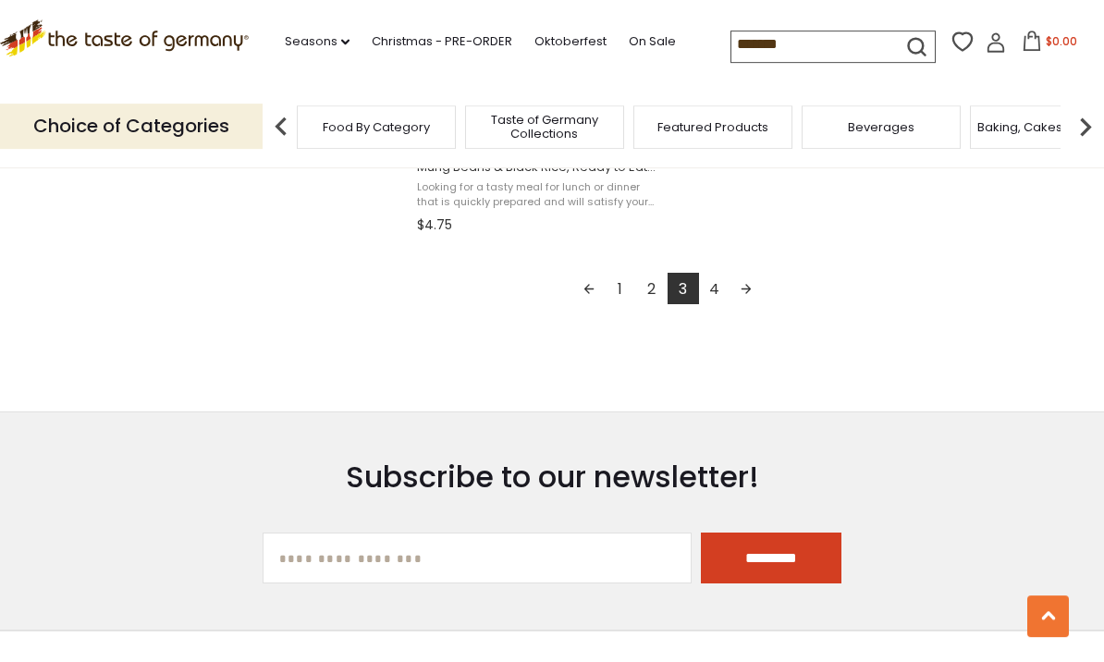
click at [719, 287] on link "4" at bounding box center [714, 288] width 31 height 31
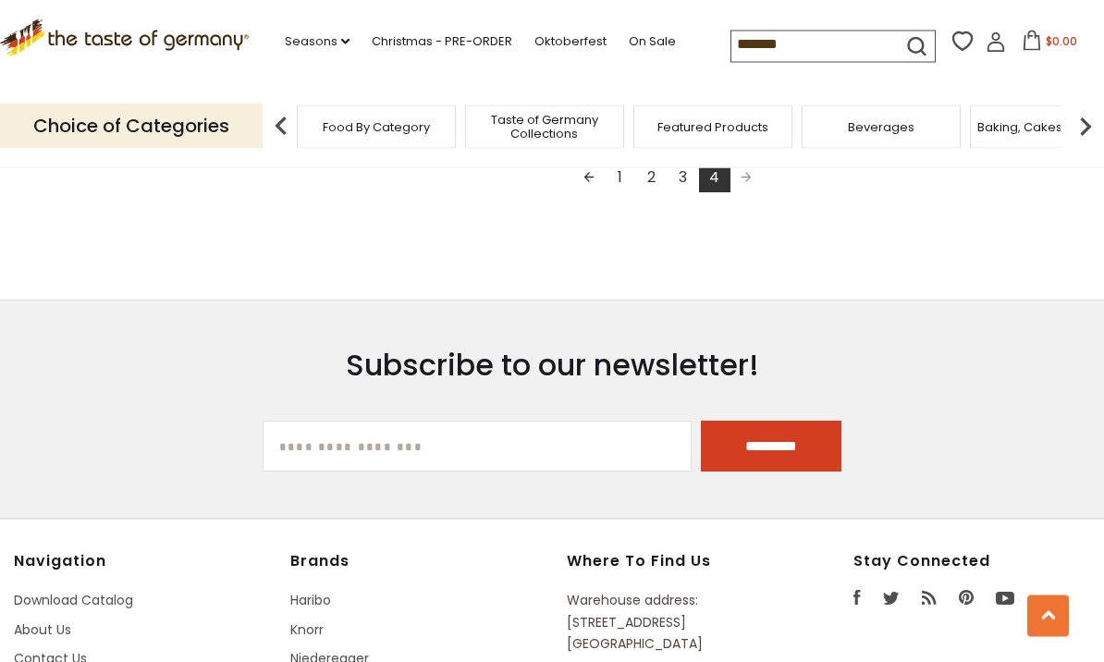
scroll to position [1914, 0]
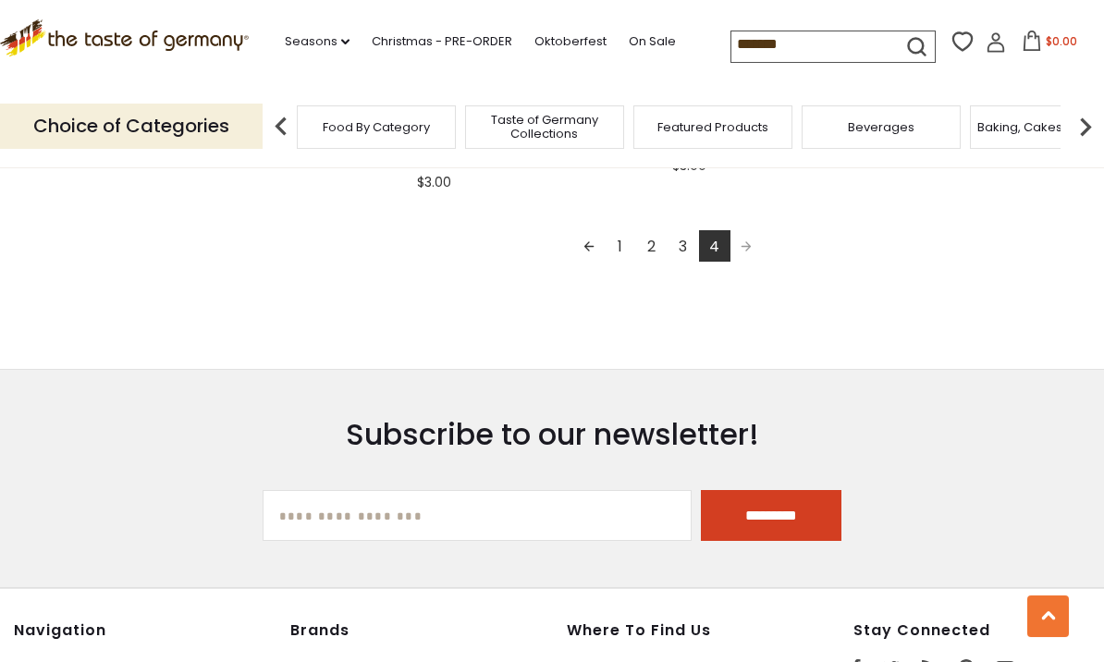
click at [749, 237] on span "Pagination" at bounding box center [746, 245] width 31 height 31
click at [753, 244] on span "Pagination" at bounding box center [746, 245] width 31 height 31
click at [289, 141] on img at bounding box center [281, 126] width 37 height 37
click at [1087, 120] on img at bounding box center [1085, 126] width 37 height 37
click at [501, 127] on div "Candy" at bounding box center [421, 126] width 159 height 43
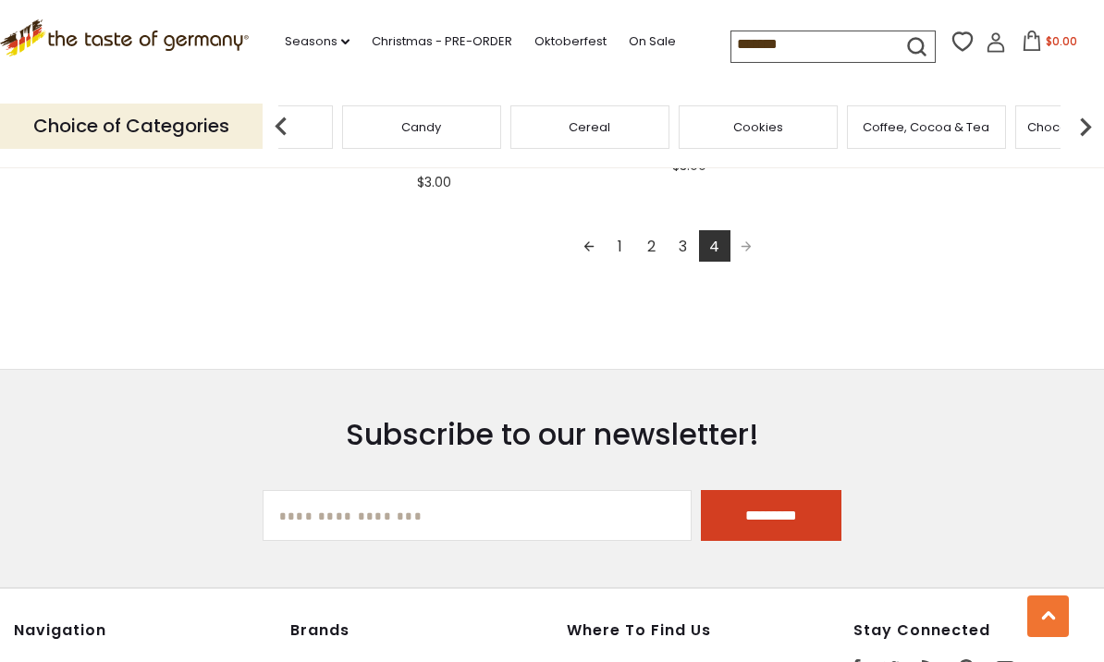
click at [277, 135] on img at bounding box center [281, 126] width 37 height 37
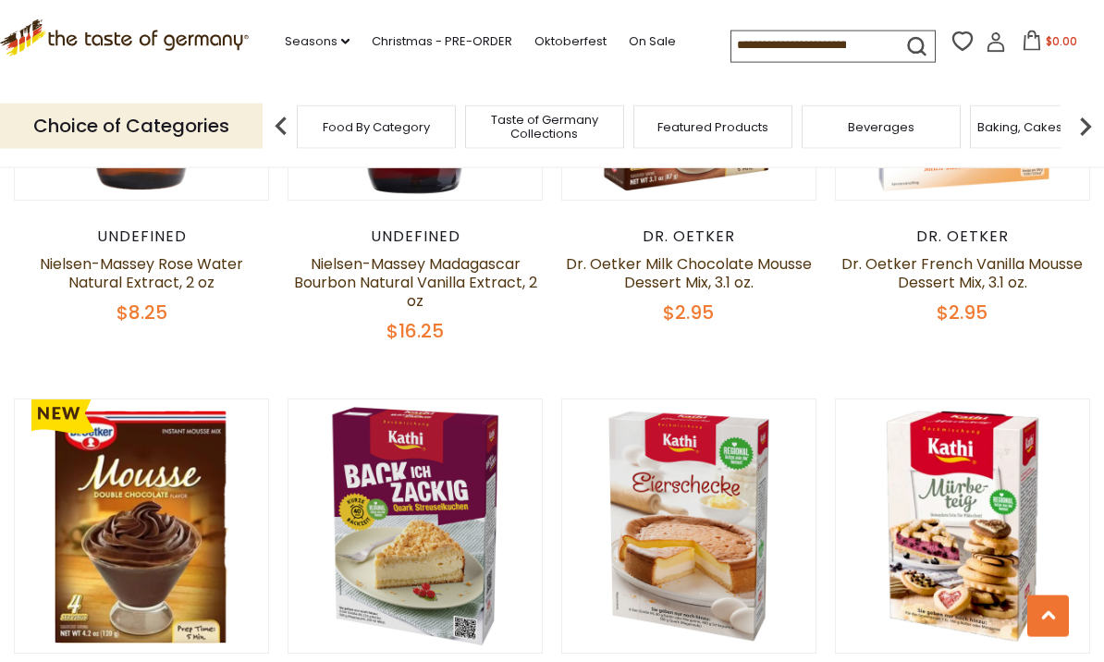
scroll to position [1568, 0]
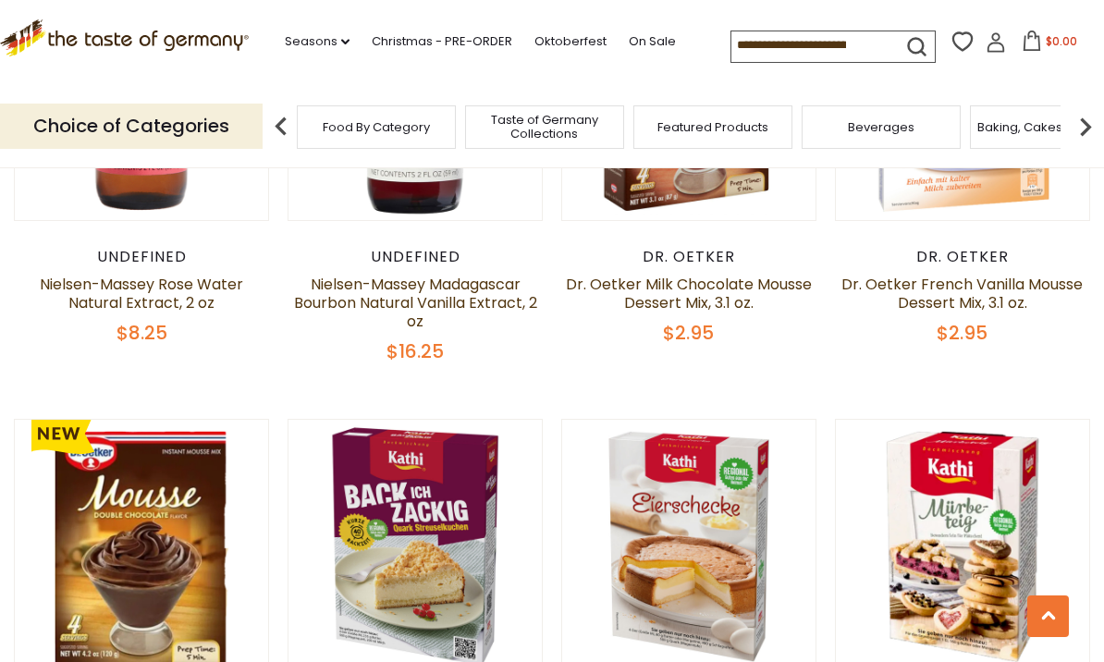
click at [1080, 120] on img at bounding box center [1085, 126] width 37 height 37
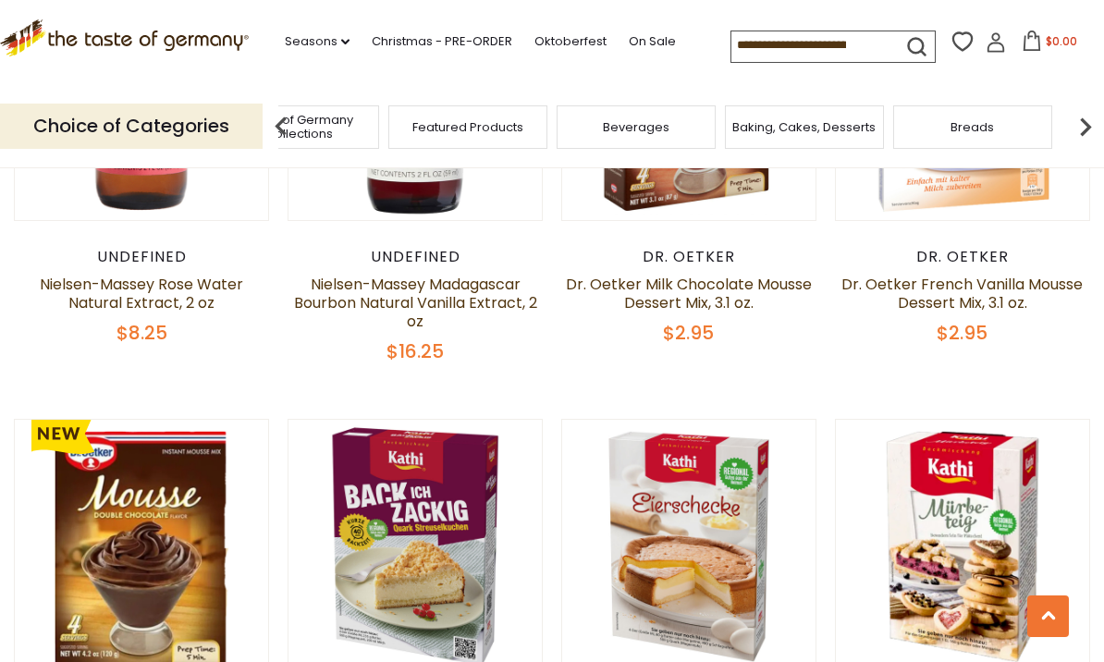
click at [1081, 113] on img at bounding box center [1085, 126] width 37 height 37
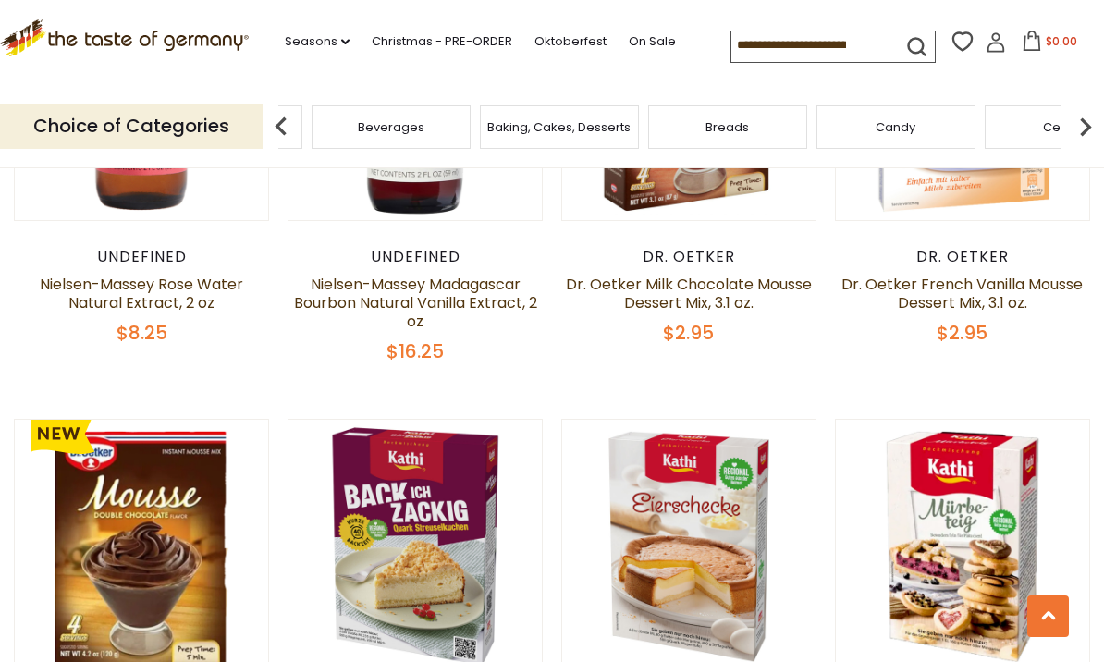
click at [1076, 133] on img at bounding box center [1085, 126] width 37 height 37
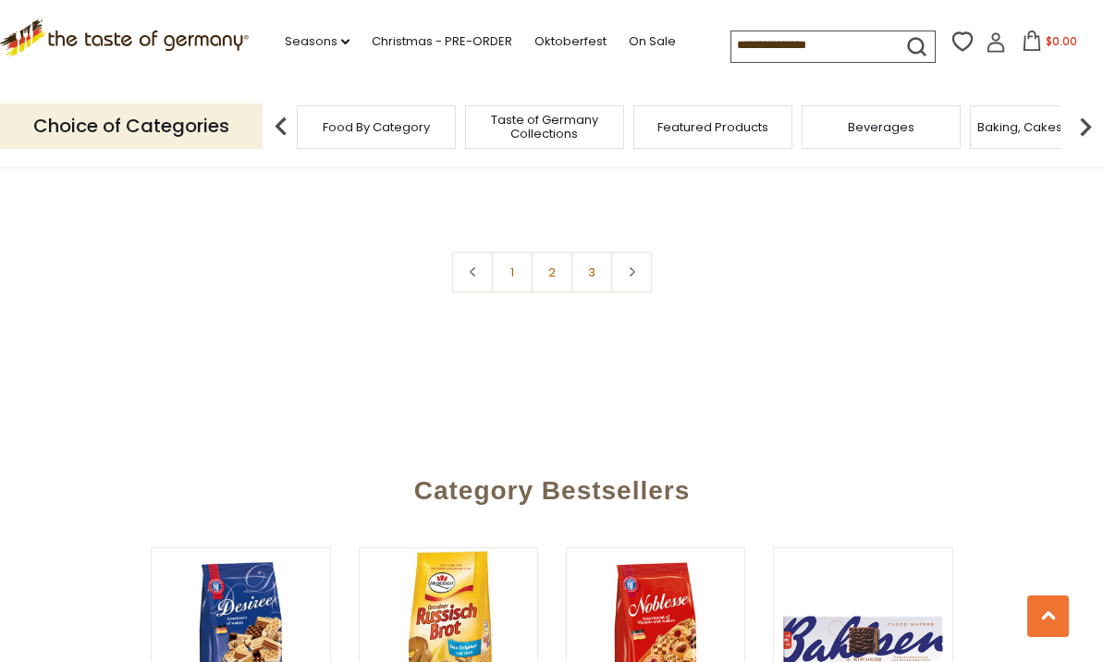
click at [545, 293] on link "2" at bounding box center [553, 273] width 42 height 42
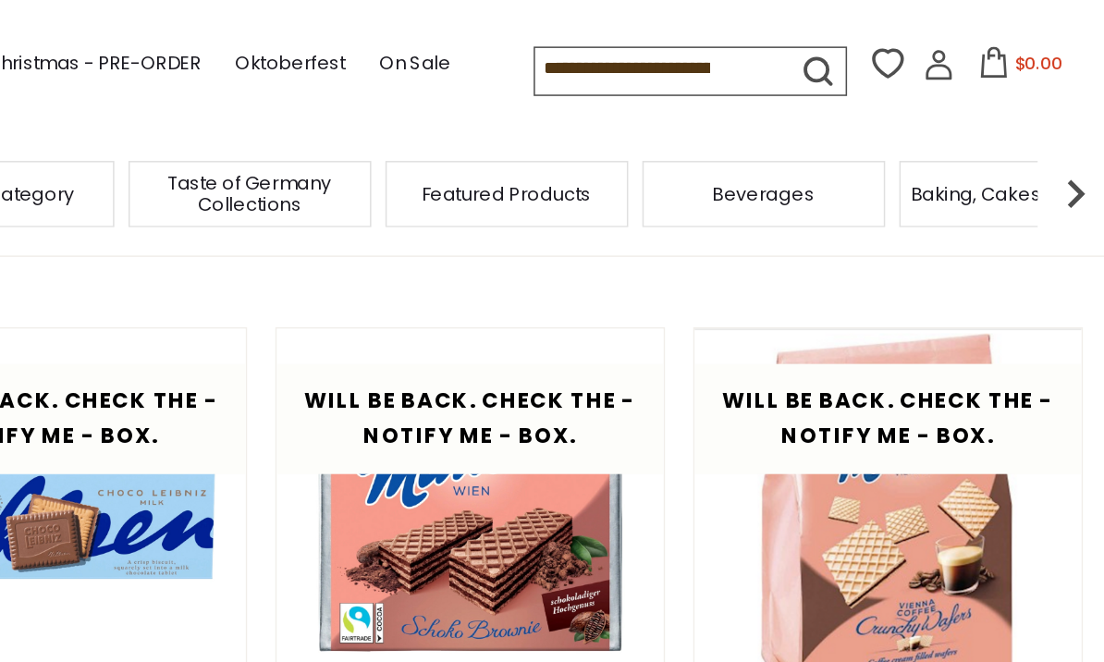
scroll to position [3984, 0]
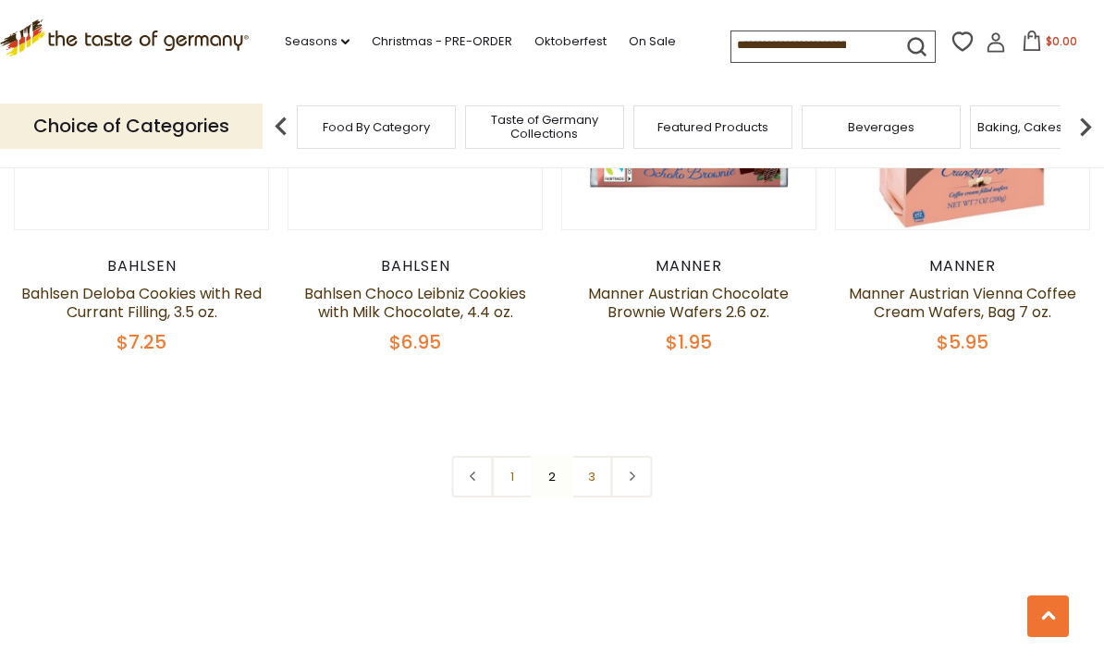
click at [589, 456] on link "3" at bounding box center [593, 477] width 42 height 42
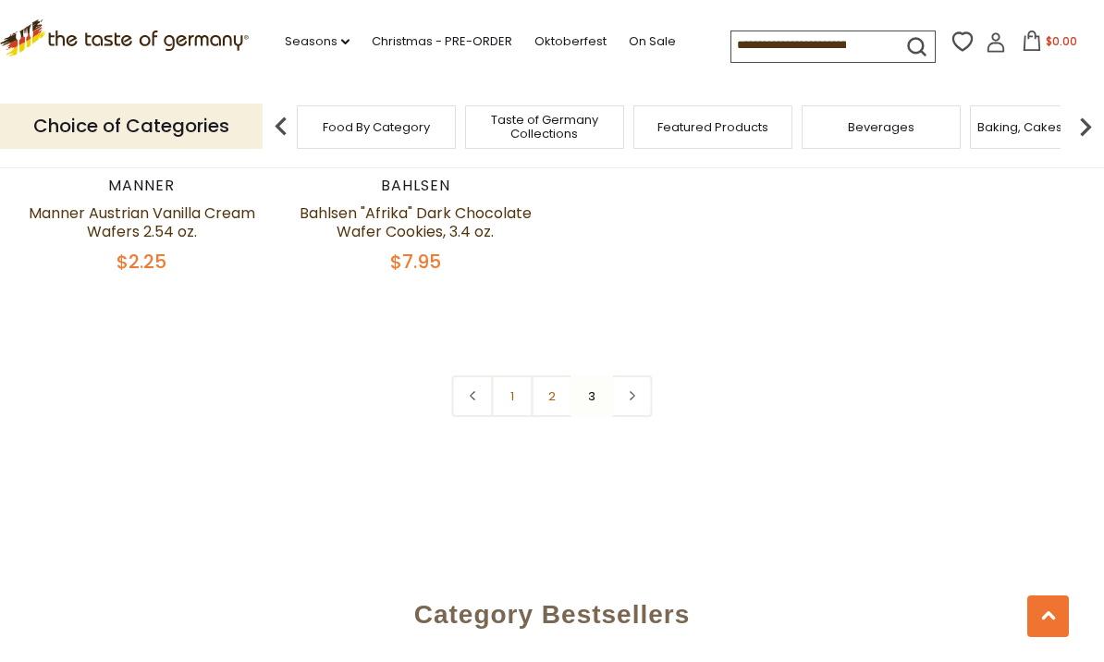
click at [466, 396] on link at bounding box center [473, 396] width 42 height 42
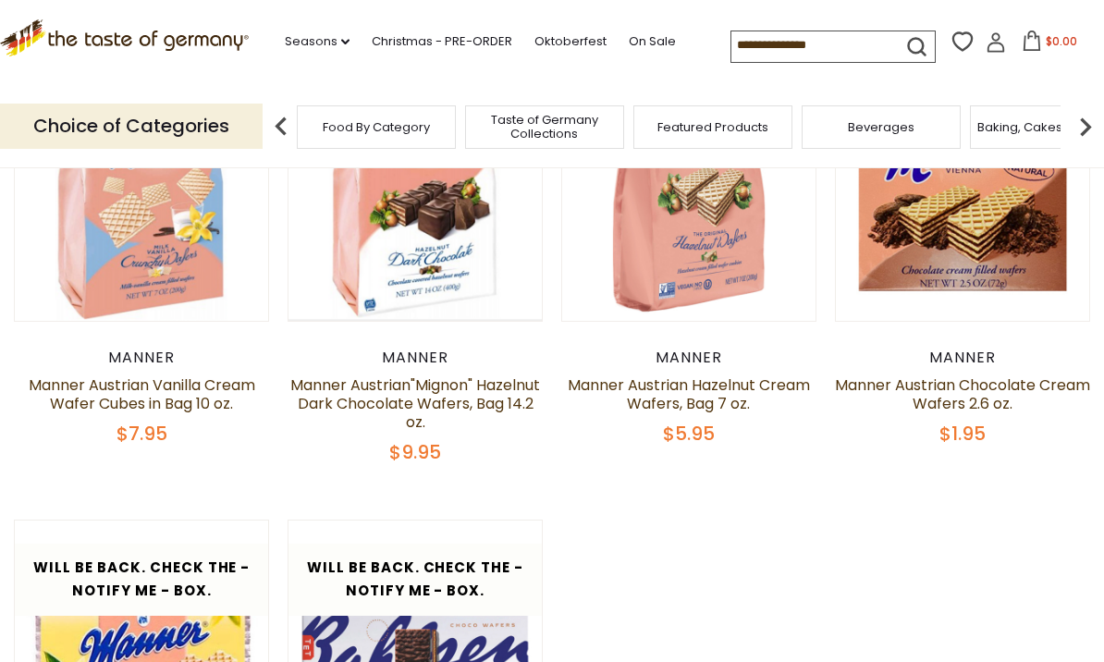
scroll to position [579, 0]
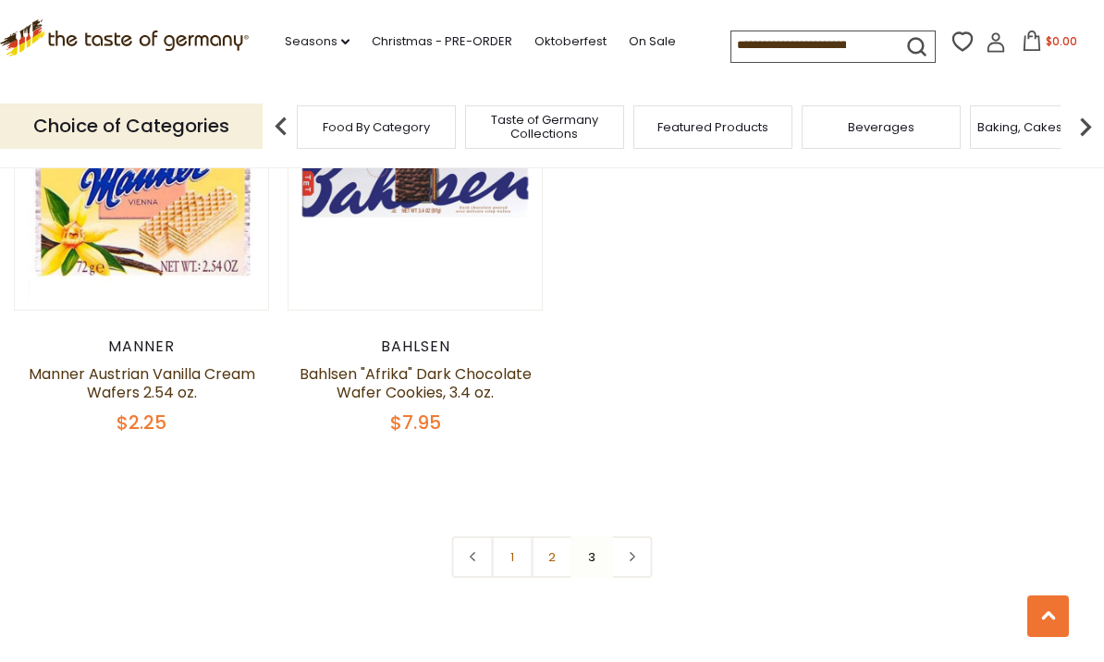
click at [465, 545] on link at bounding box center [473, 557] width 42 height 42
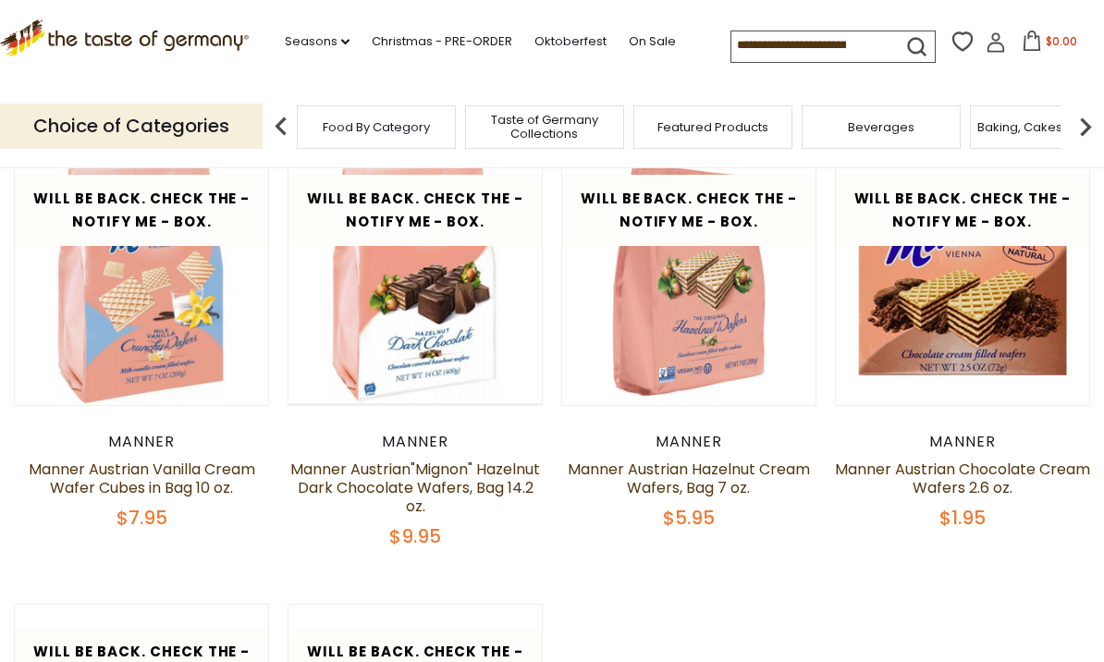
scroll to position [495, 0]
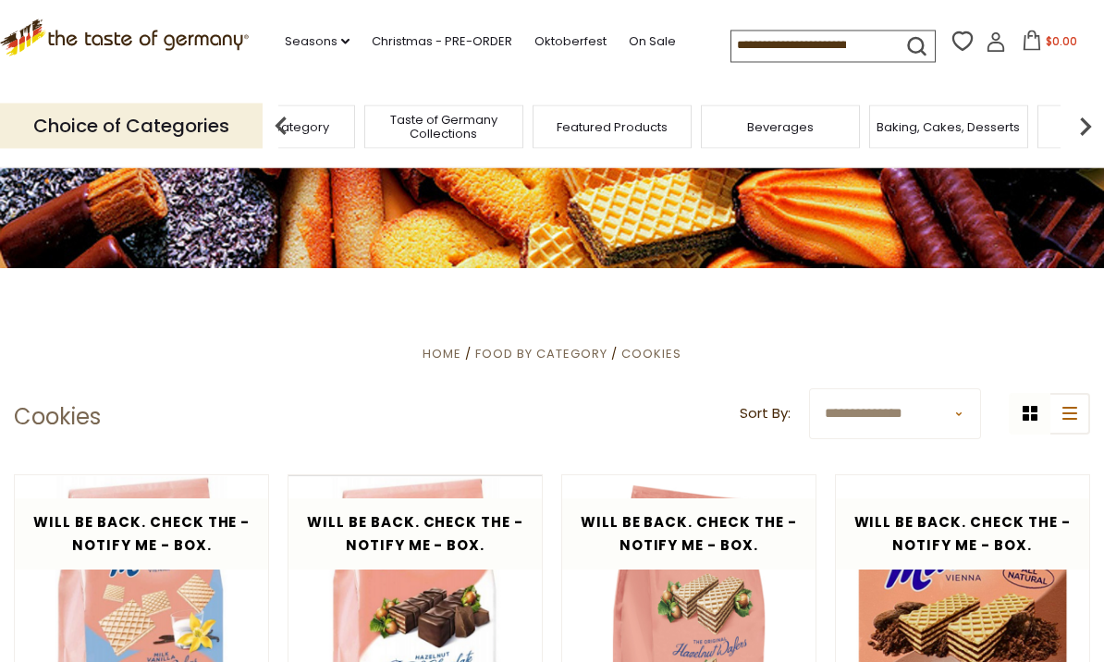
click at [1090, 120] on img at bounding box center [1085, 126] width 37 height 37
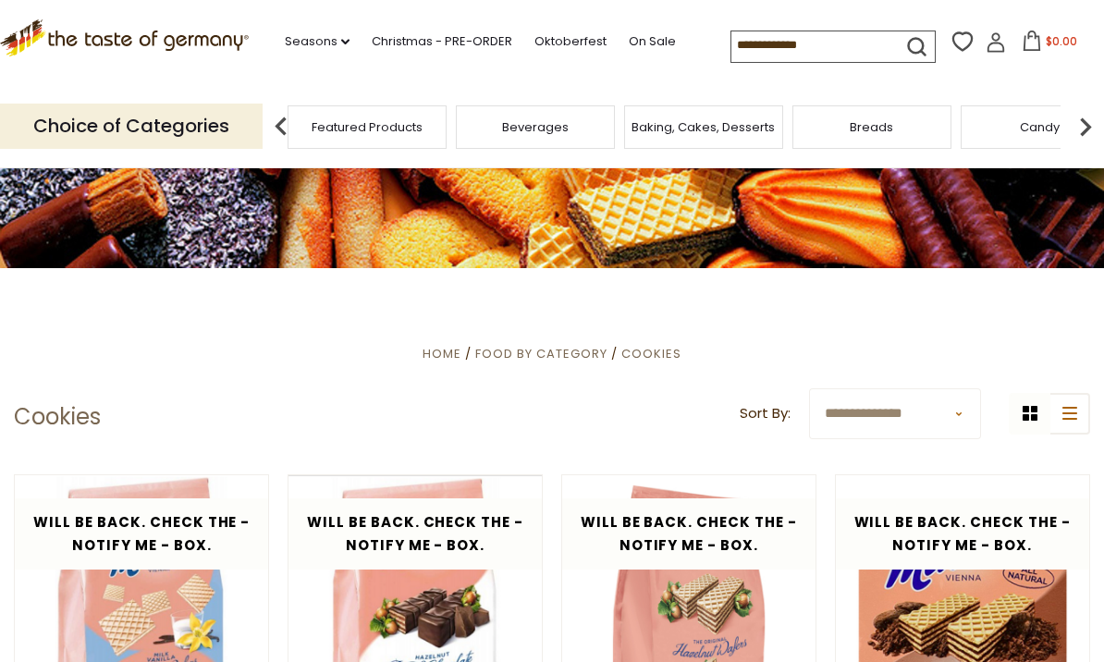
click at [1083, 123] on img at bounding box center [1085, 126] width 37 height 37
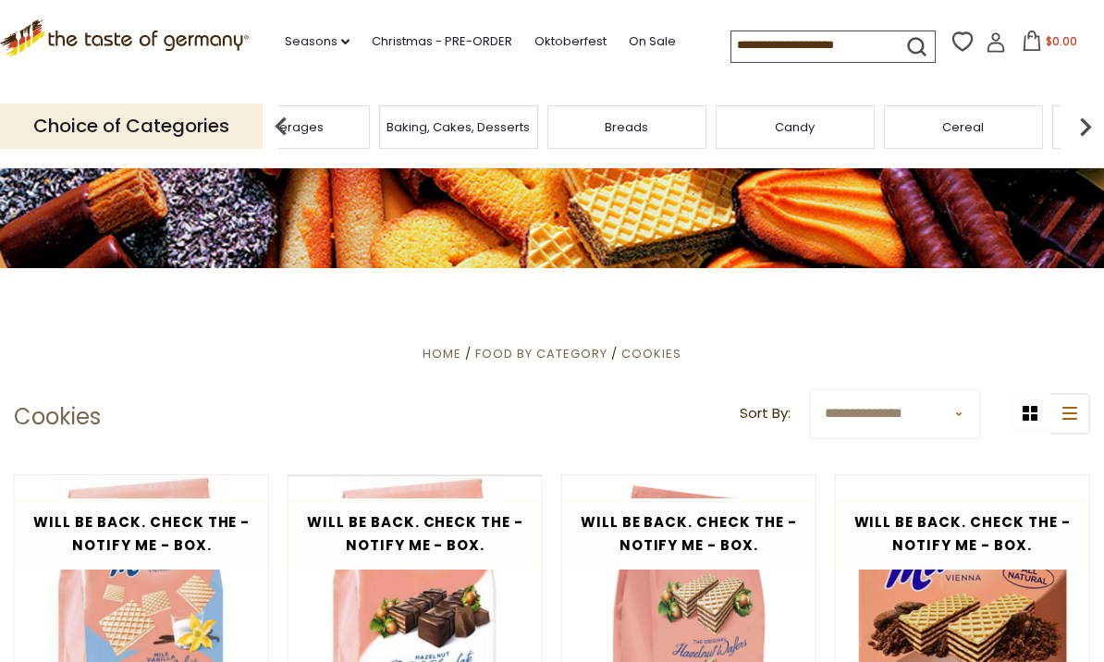
click at [1079, 139] on img at bounding box center [1085, 126] width 37 height 37
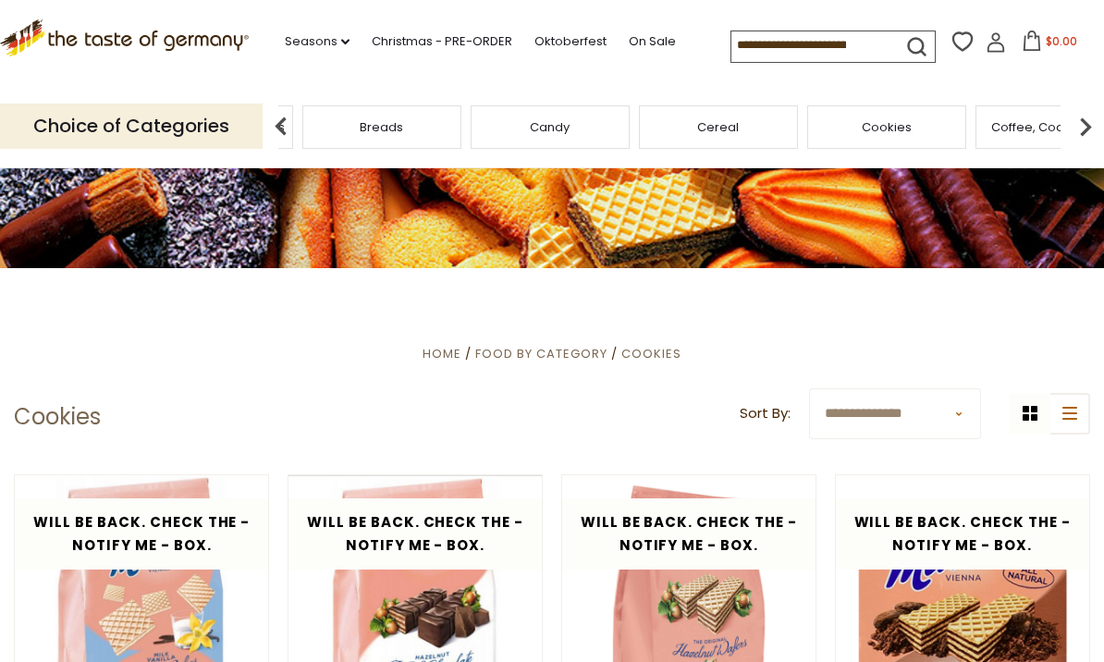
click at [1079, 131] on img at bounding box center [1085, 126] width 37 height 37
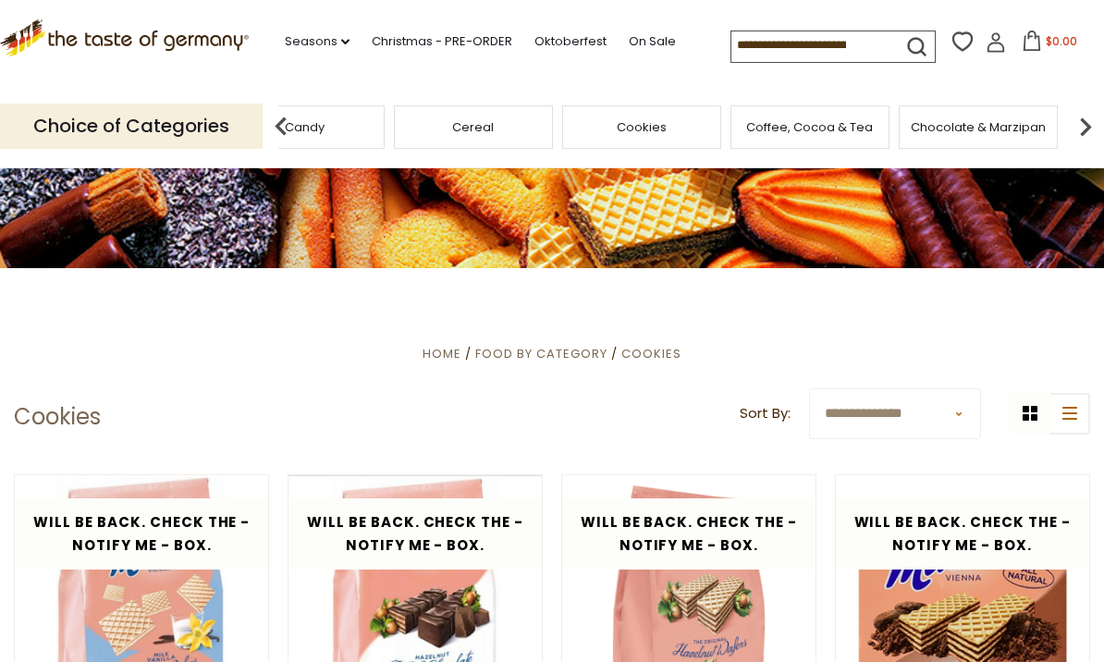
click at [1072, 124] on img at bounding box center [1085, 126] width 37 height 37
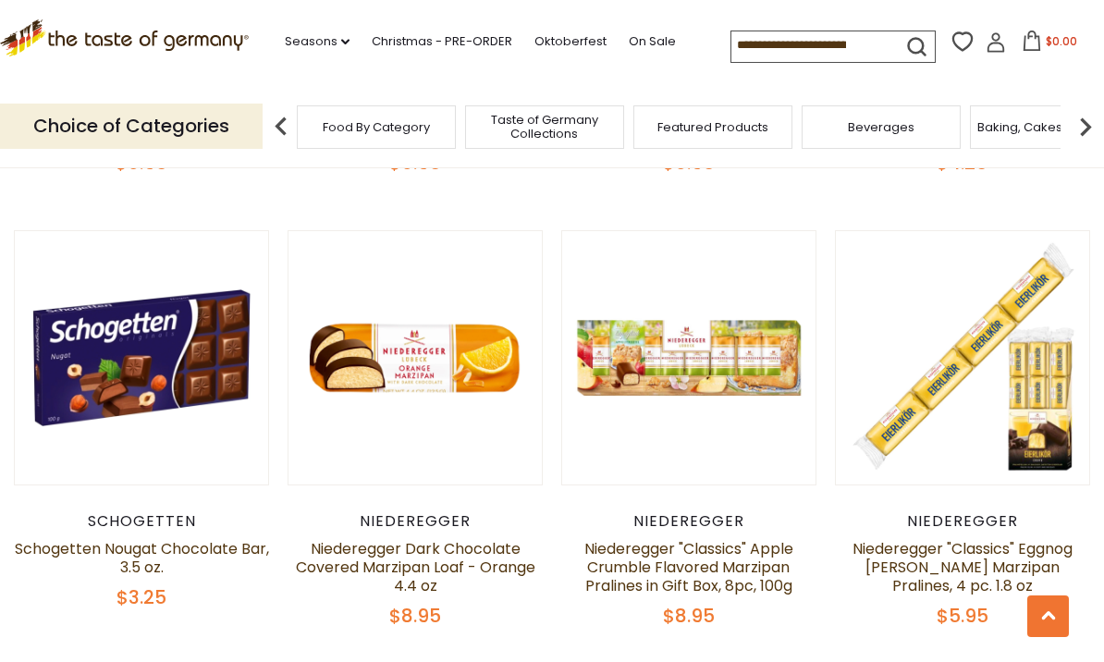
scroll to position [4090, 0]
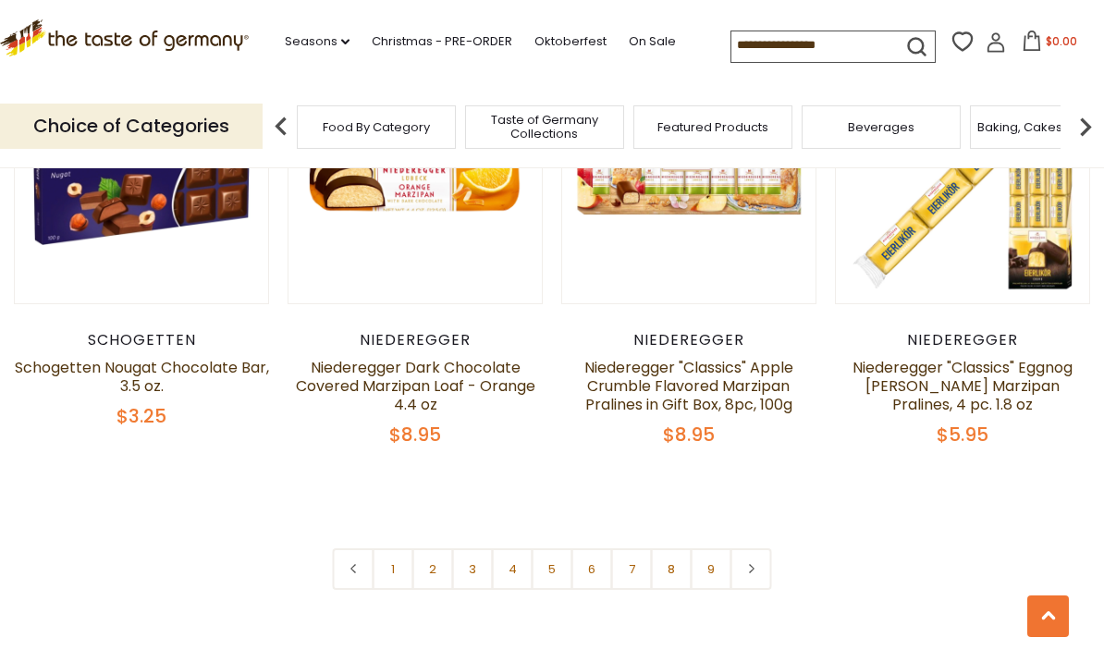
click at [423, 548] on link "2" at bounding box center [433, 569] width 42 height 42
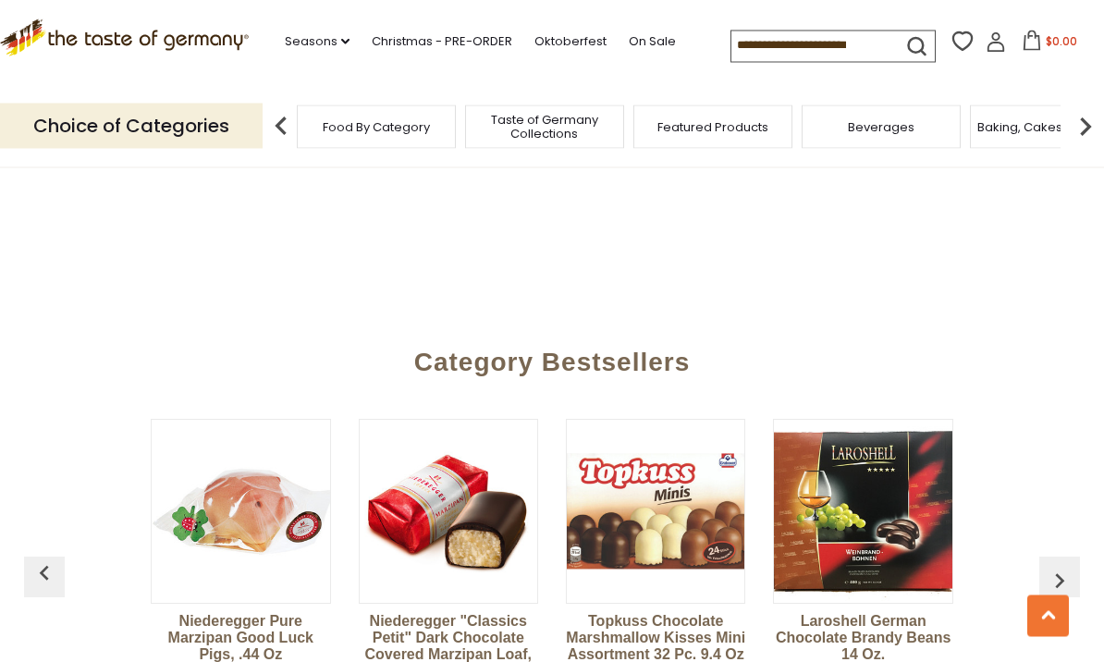
scroll to position [4686, 0]
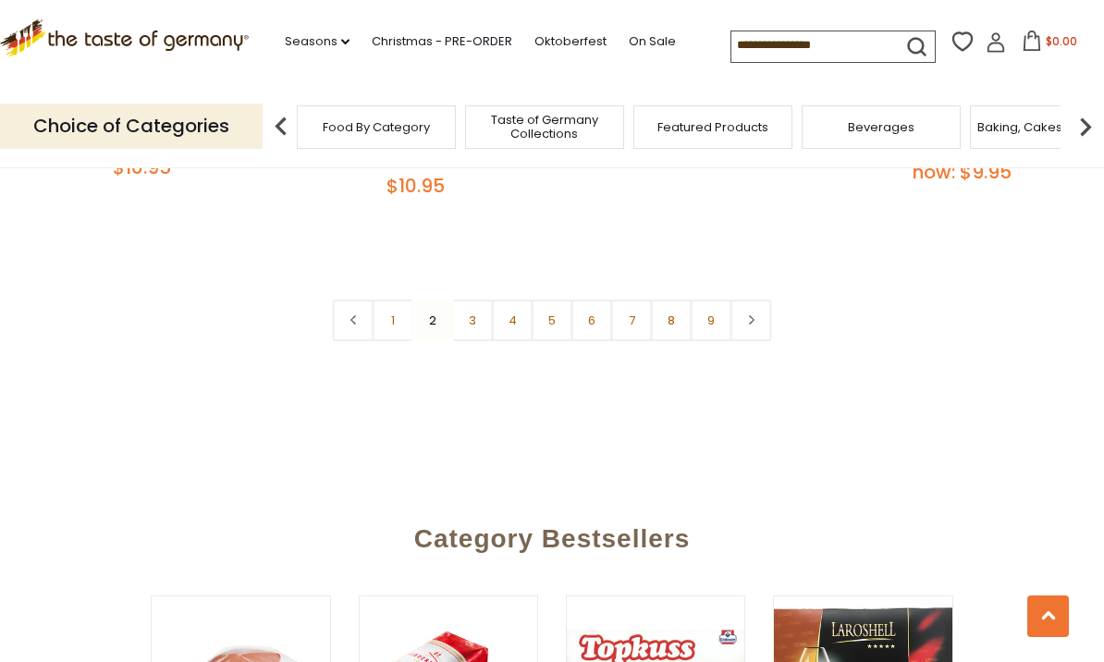
click at [482, 300] on link "3" at bounding box center [473, 321] width 42 height 42
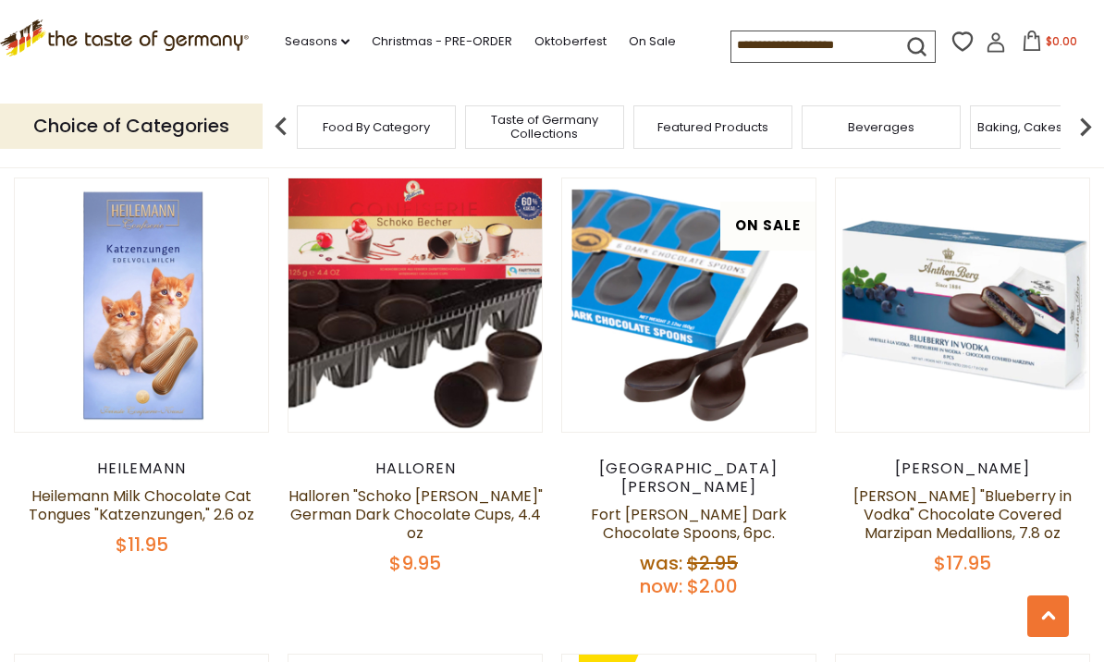
scroll to position [559, 0]
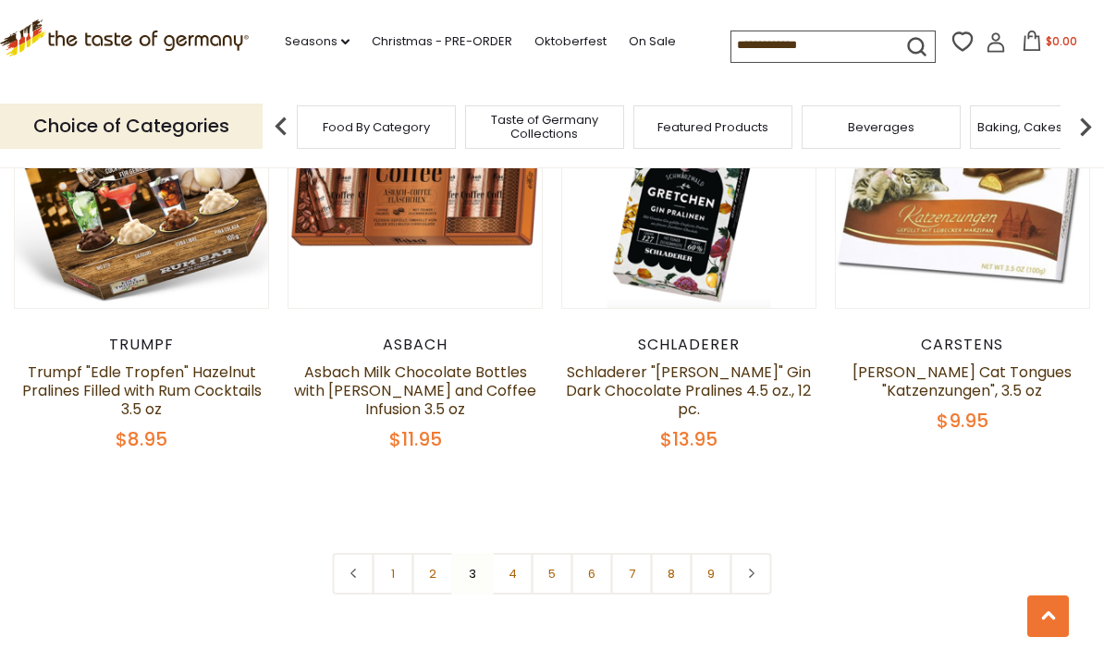
click at [526, 553] on link "4" at bounding box center [513, 574] width 42 height 42
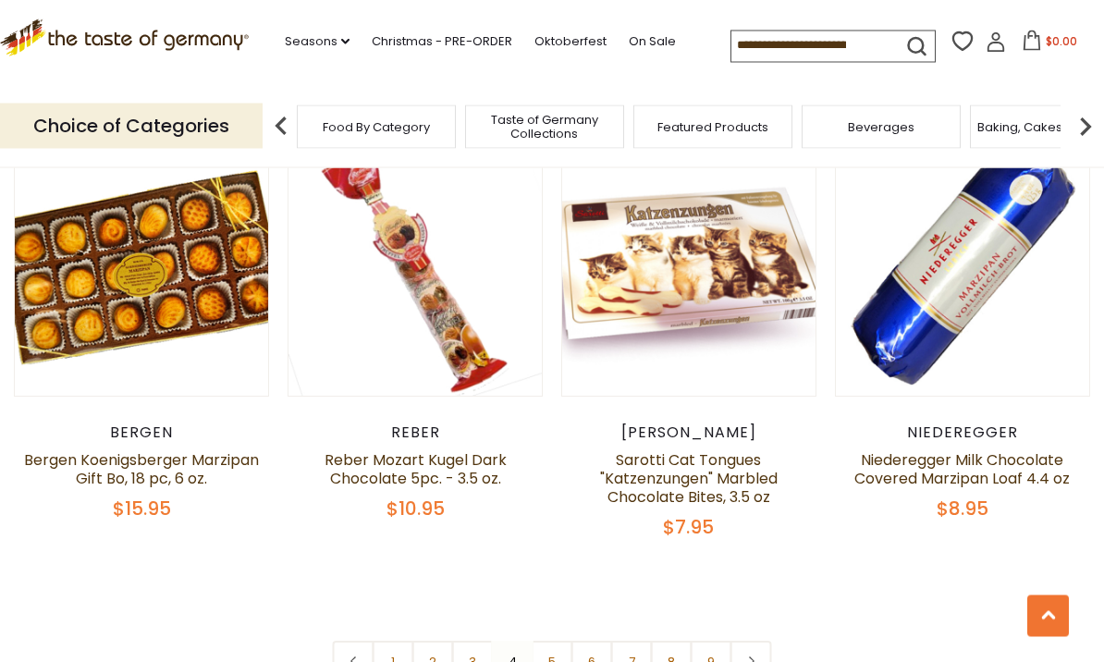
scroll to position [4149, 0]
click at [546, 650] on link "5" at bounding box center [553, 662] width 42 height 42
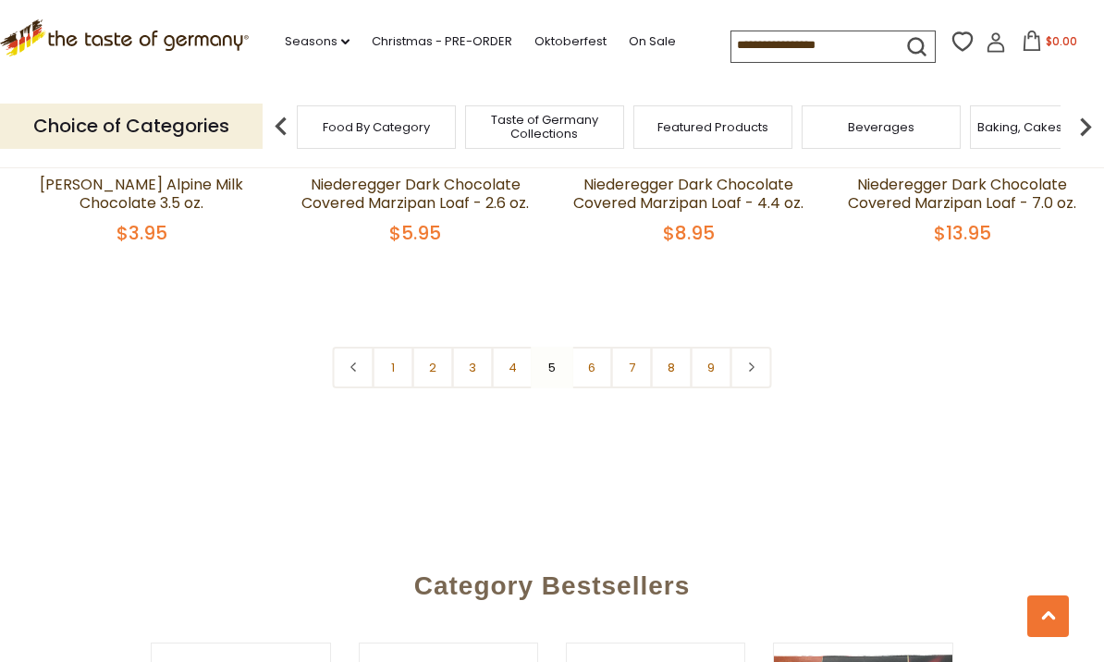
scroll to position [4407, 0]
click at [601, 346] on link "6" at bounding box center [593, 367] width 42 height 42
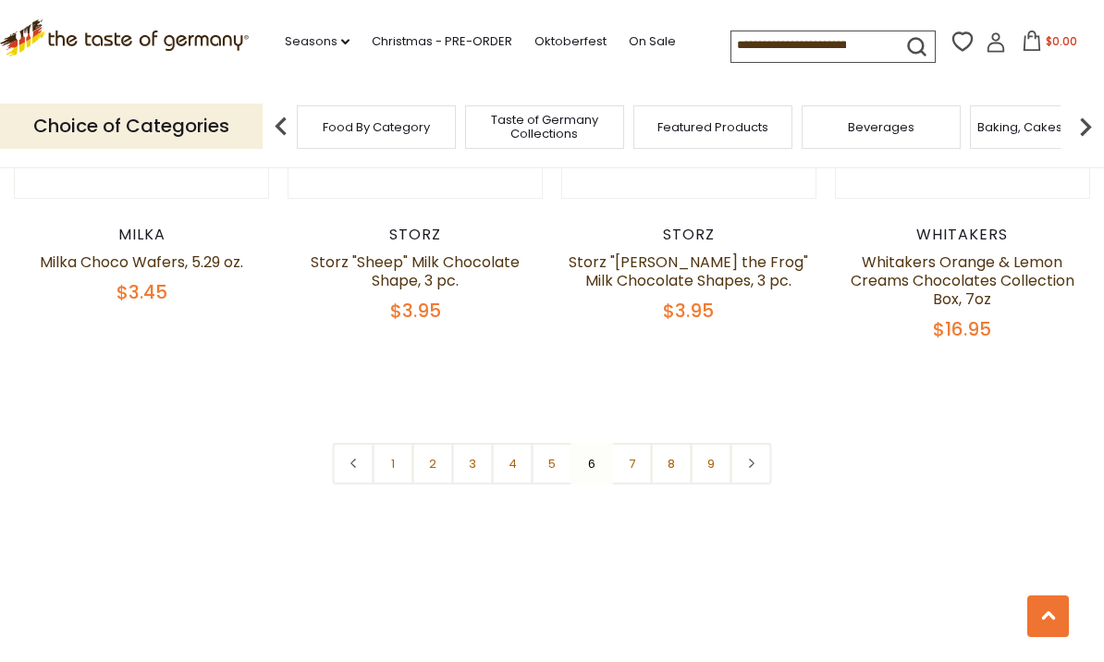
click at [636, 443] on link "7" at bounding box center [632, 464] width 42 height 42
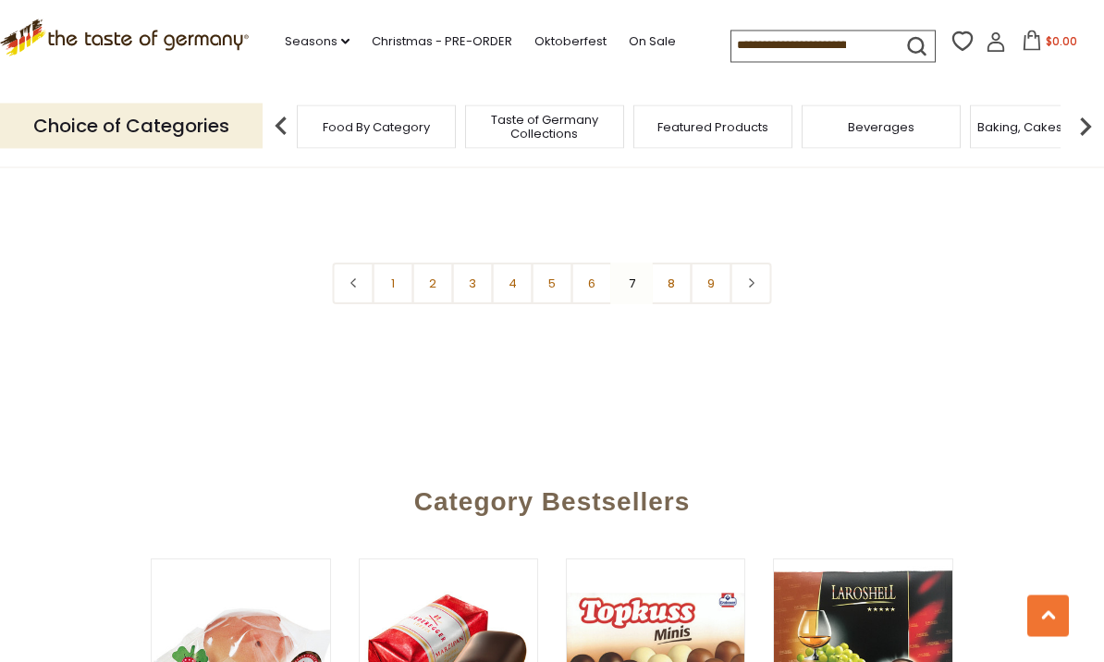
scroll to position [4472, 0]
click at [676, 278] on link "8" at bounding box center [672, 284] width 42 height 42
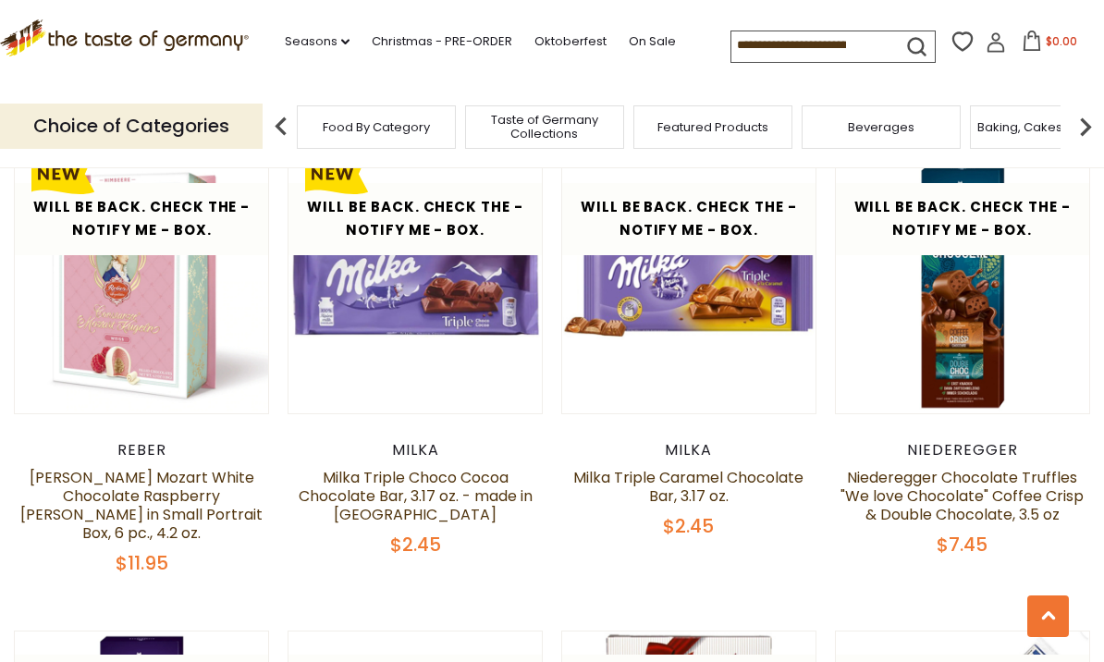
scroll to position [1852, 0]
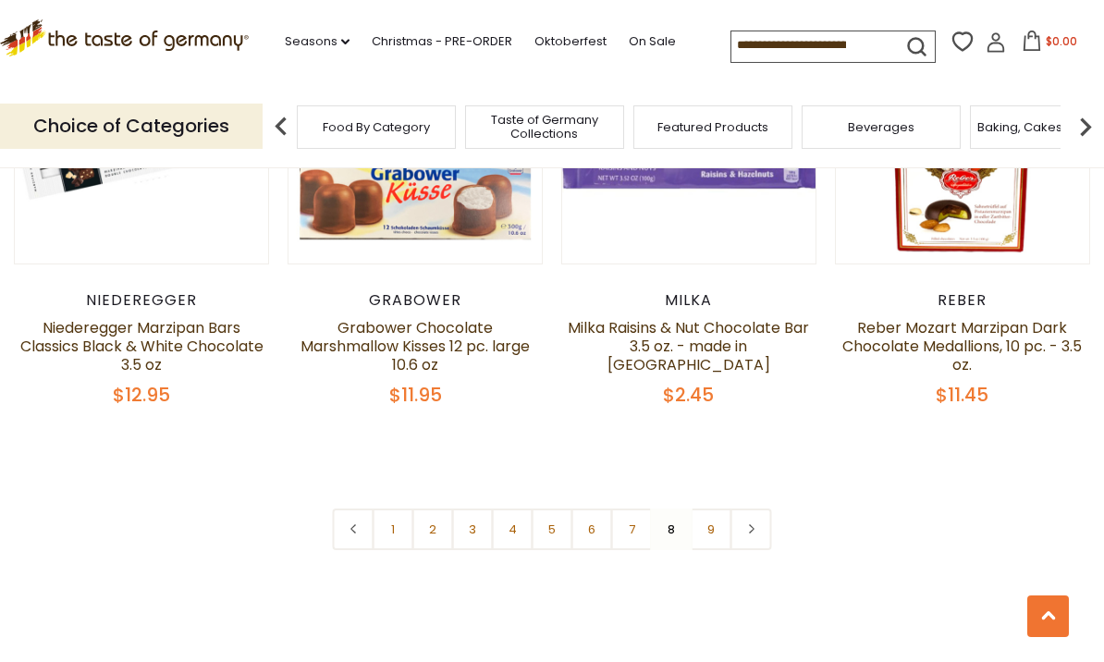
click at [721, 509] on link "9" at bounding box center [712, 530] width 42 height 42
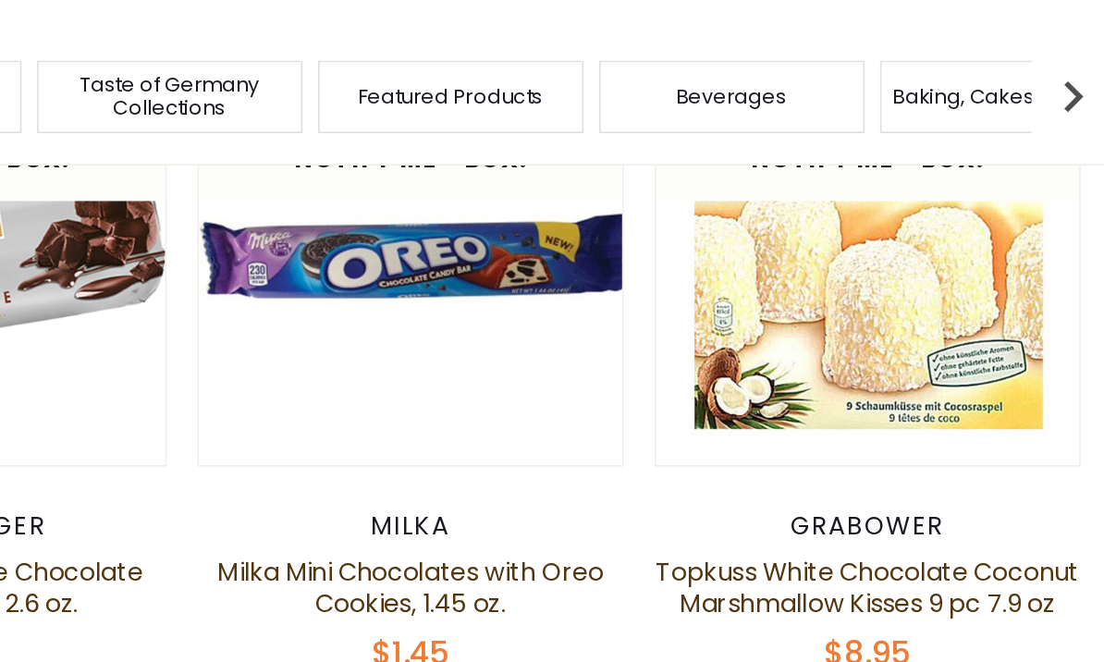
scroll to position [1862, 18]
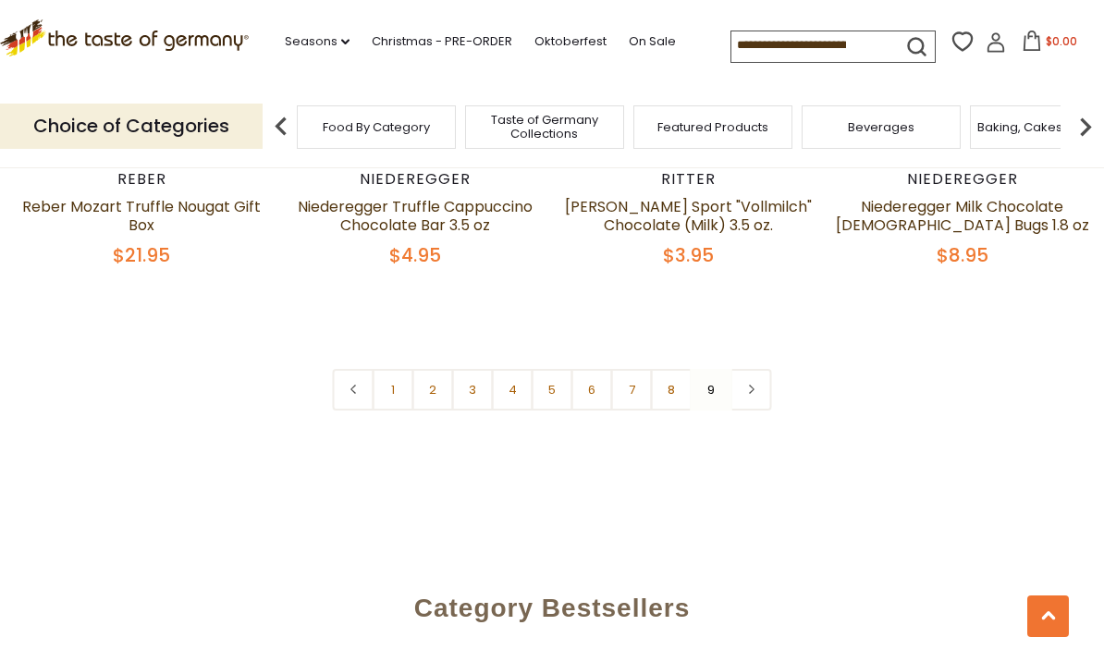
click at [759, 389] on link at bounding box center [752, 390] width 42 height 42
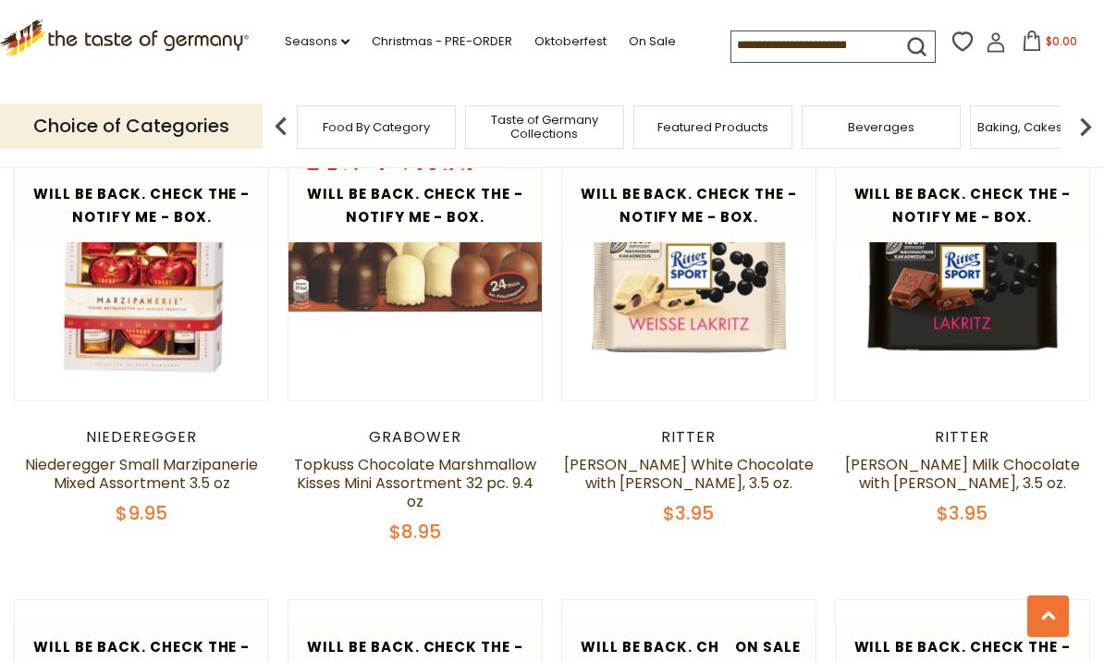
scroll to position [950, 0]
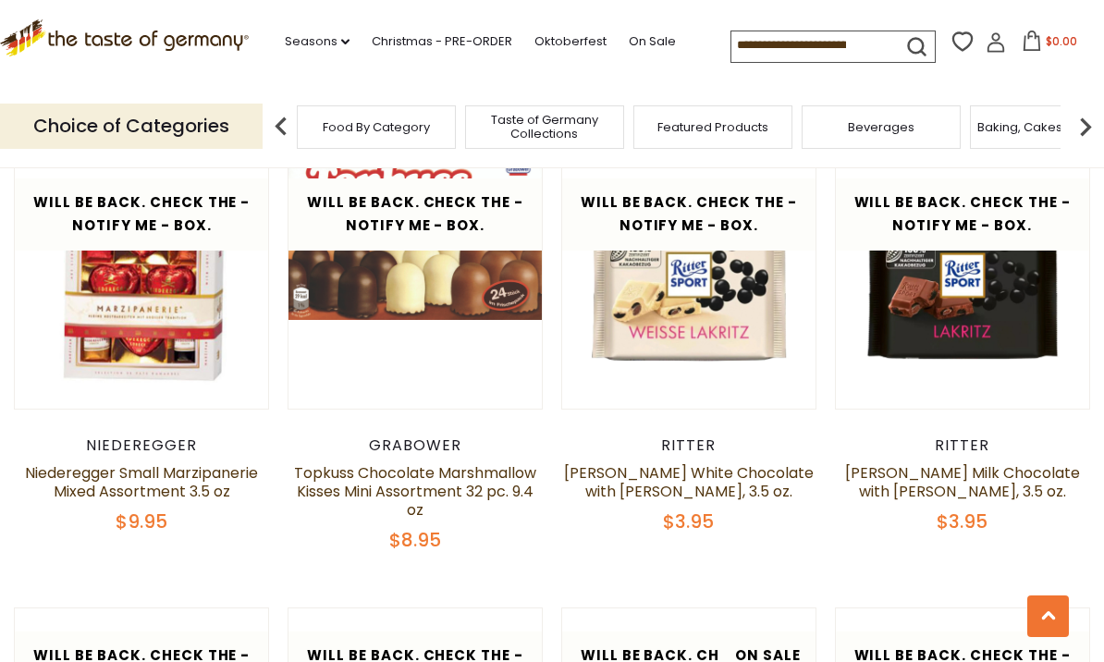
click at [1073, 117] on img at bounding box center [1085, 126] width 37 height 37
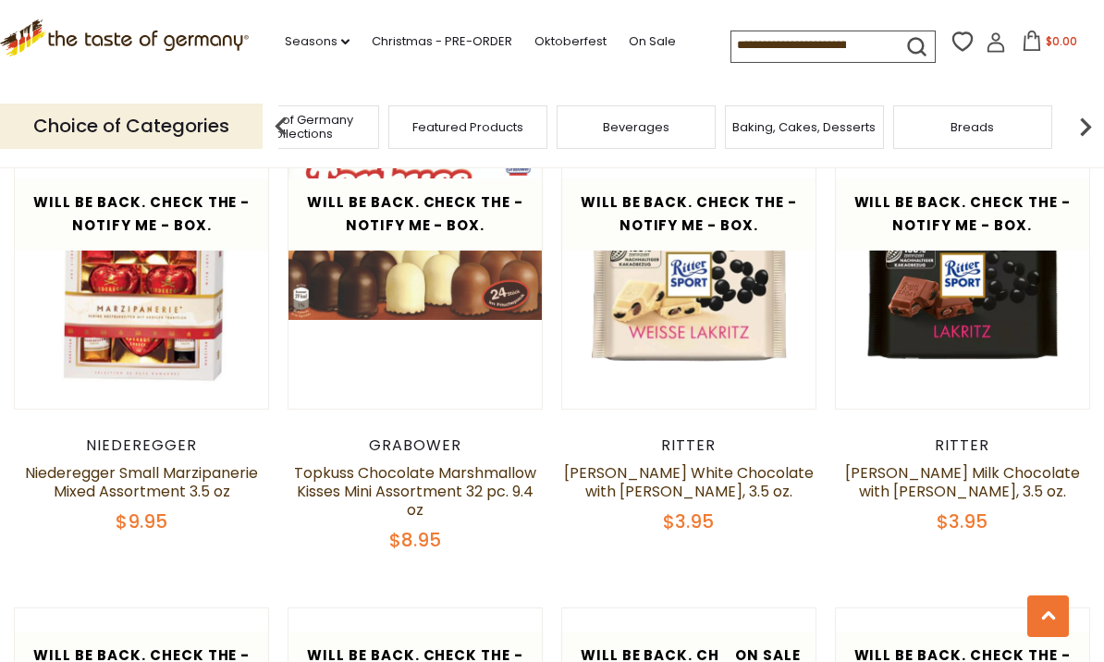
click at [1084, 113] on img at bounding box center [1085, 126] width 37 height 37
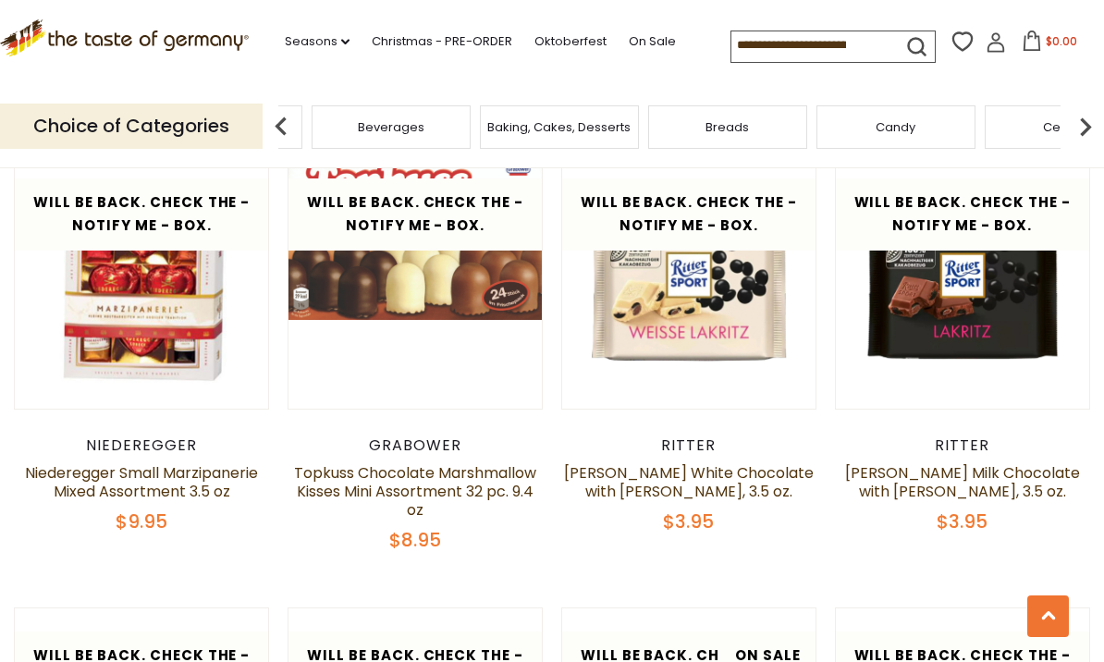
click at [1083, 138] on img at bounding box center [1085, 126] width 37 height 37
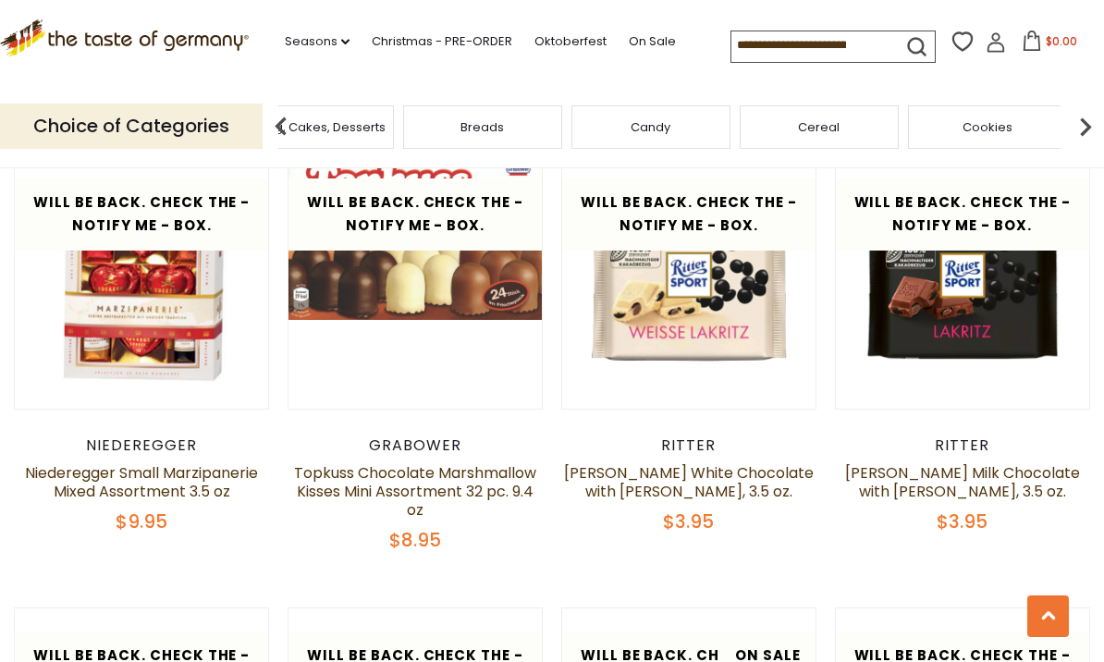
click at [1076, 125] on img at bounding box center [1085, 126] width 37 height 37
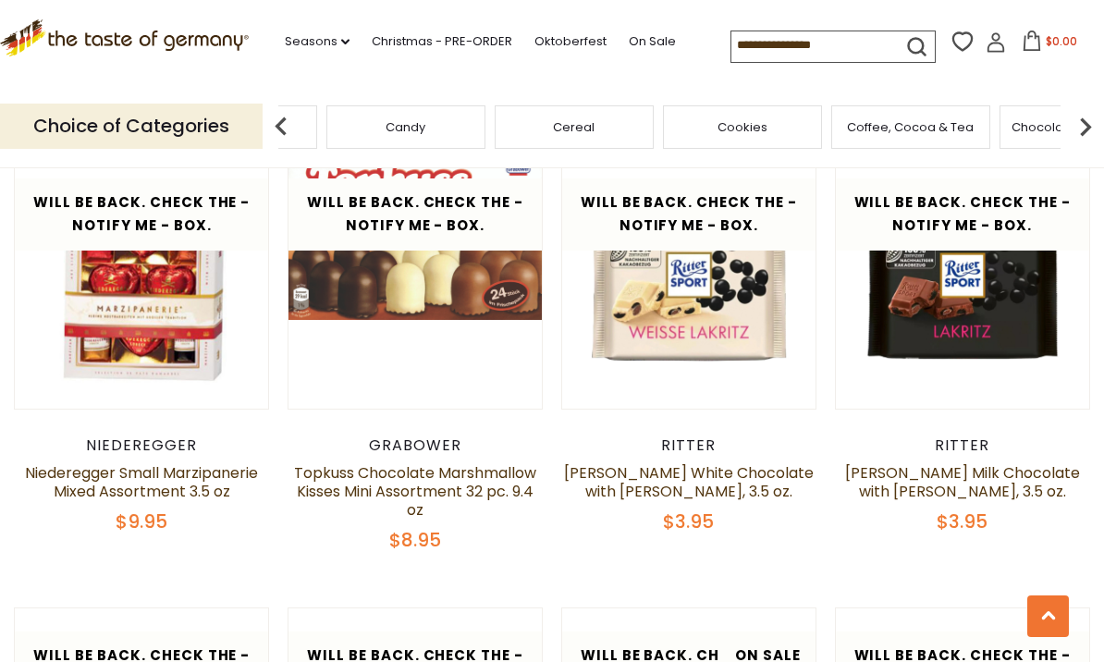
click at [1078, 120] on img at bounding box center [1085, 126] width 37 height 37
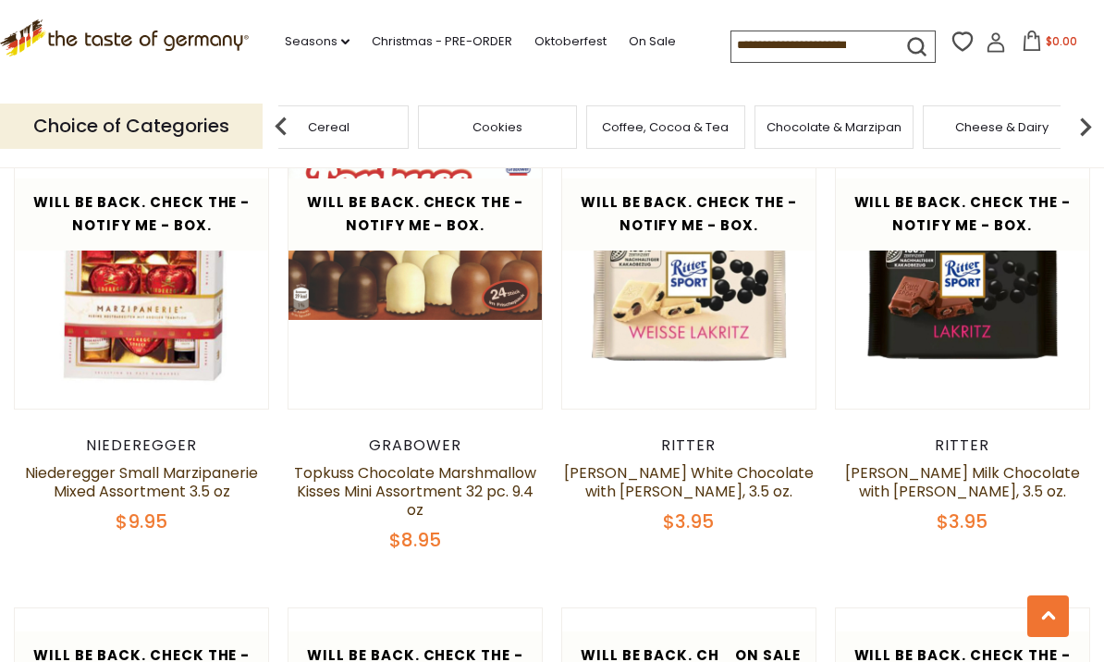
click at [1079, 131] on img at bounding box center [1085, 126] width 37 height 37
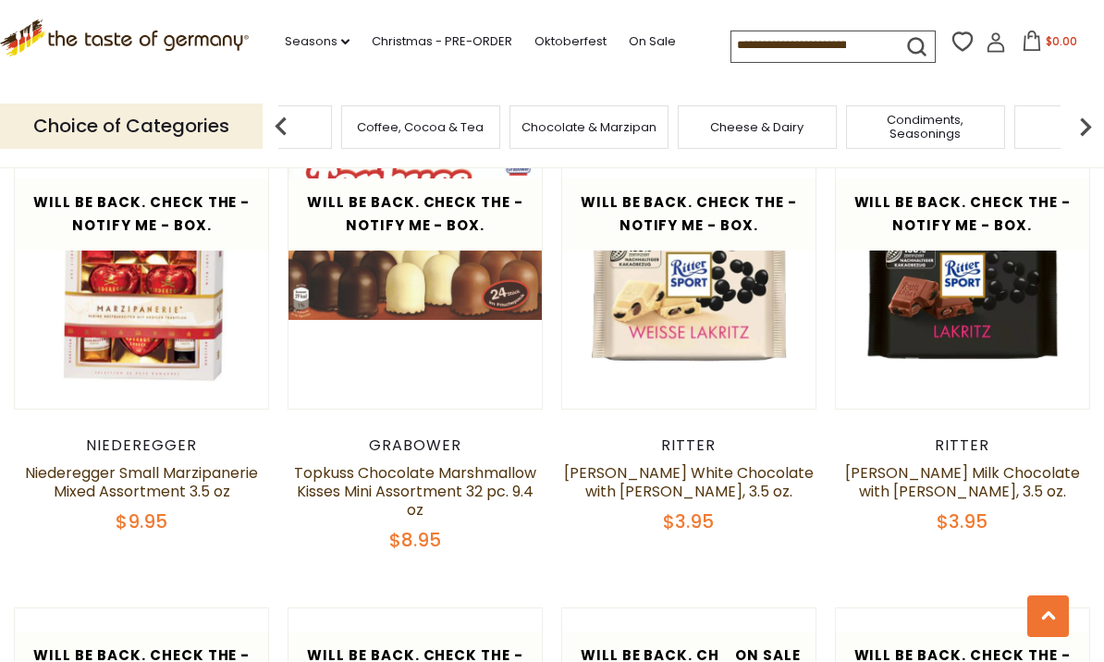
click at [1075, 129] on img at bounding box center [1085, 126] width 37 height 37
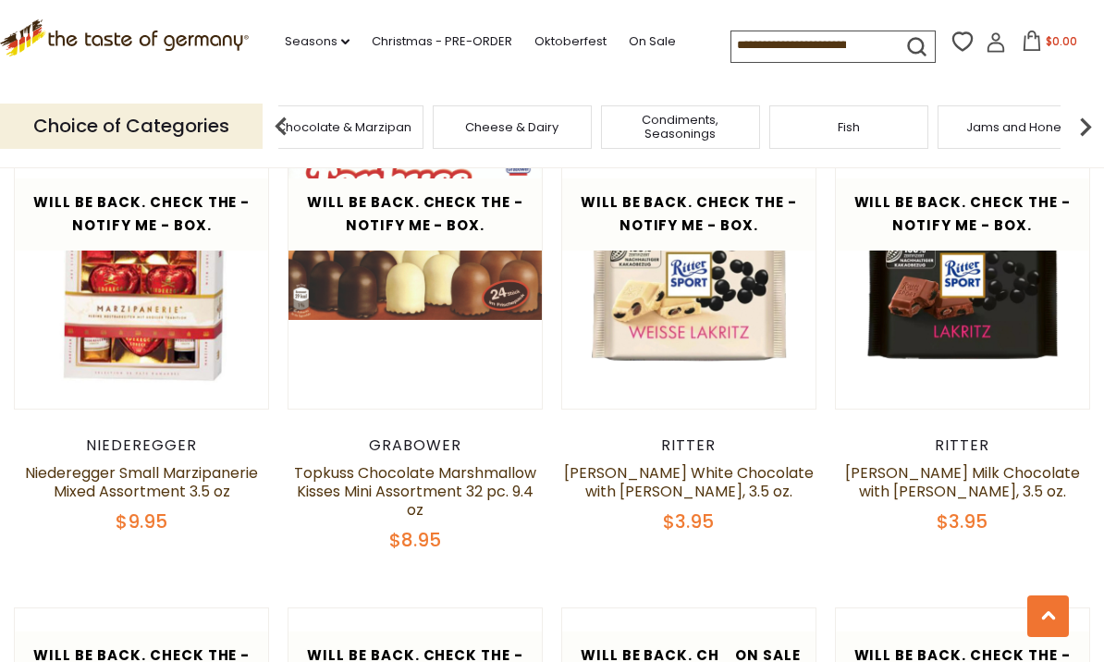
click at [1073, 139] on img at bounding box center [1085, 126] width 37 height 37
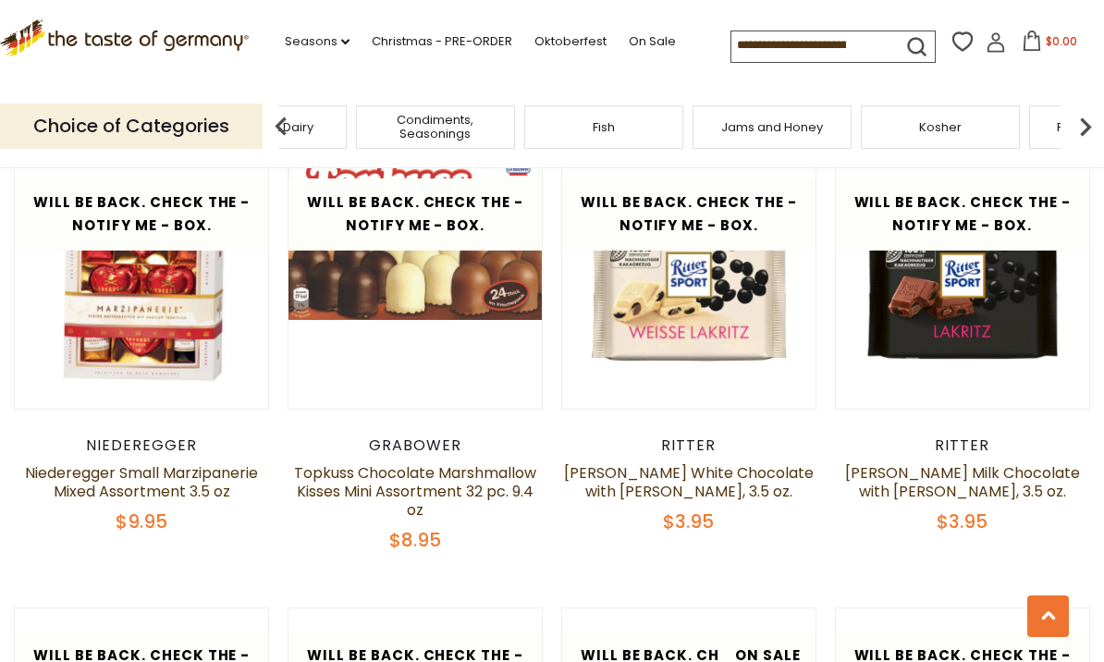
click at [1081, 116] on img at bounding box center [1085, 126] width 37 height 37
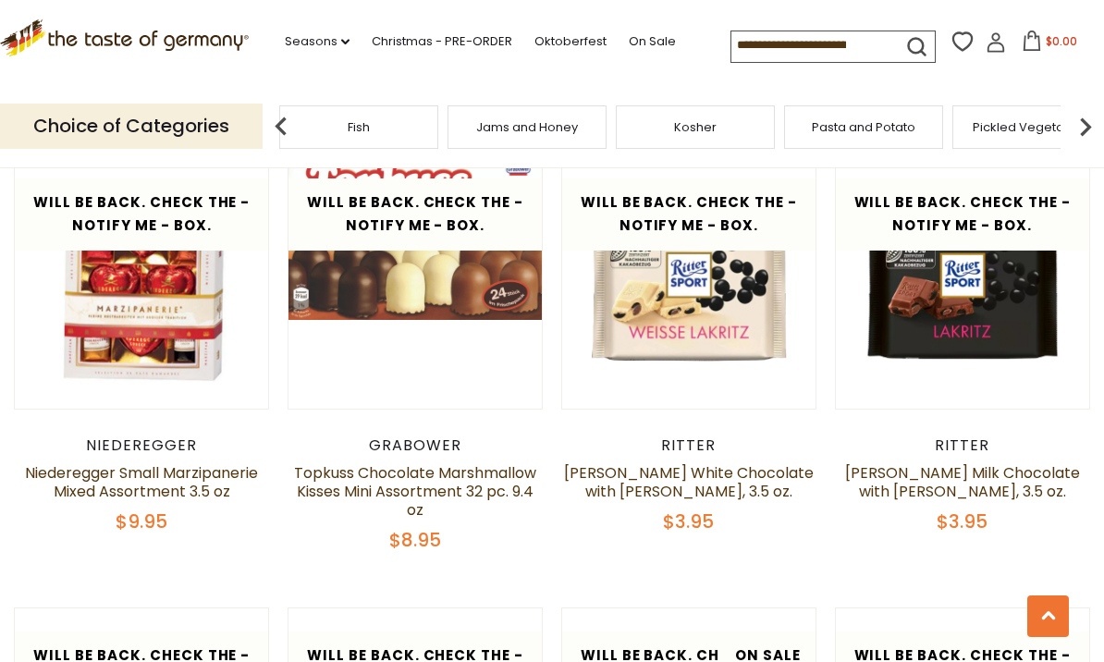
click at [1081, 129] on img at bounding box center [1085, 126] width 37 height 37
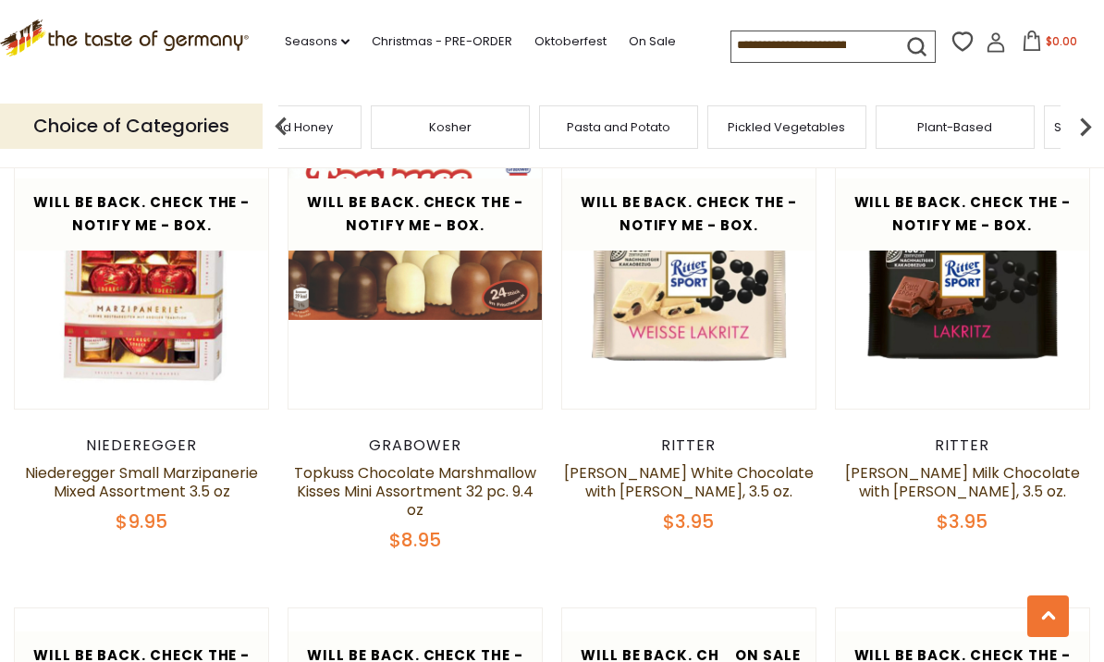
click at [1082, 123] on img at bounding box center [1085, 126] width 37 height 37
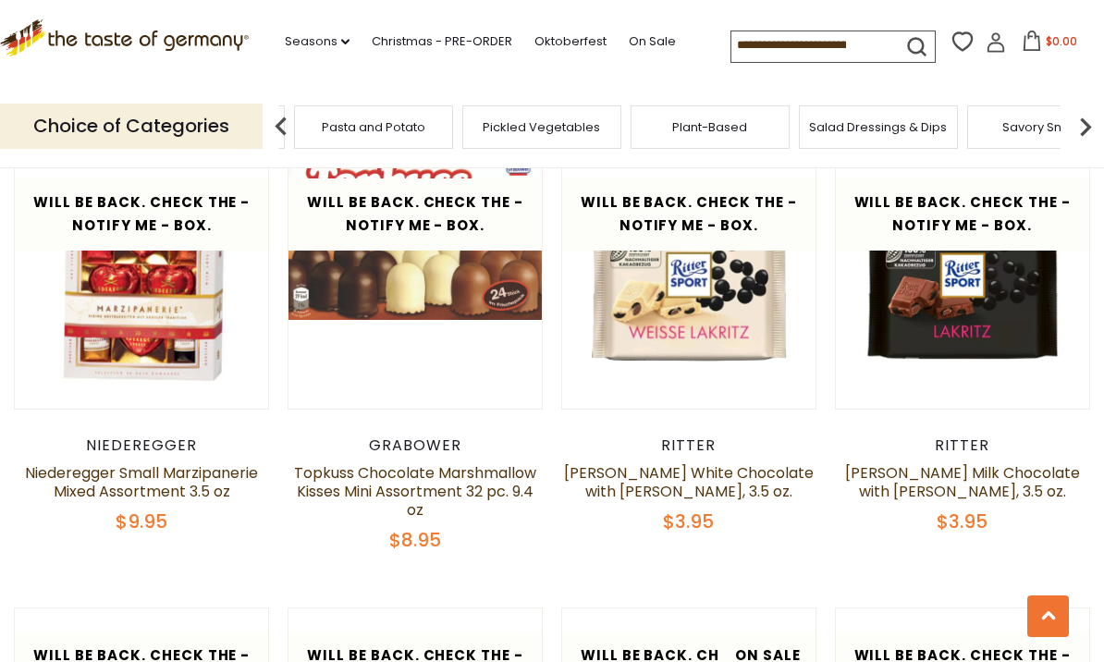
click at [1082, 133] on img at bounding box center [1085, 126] width 37 height 37
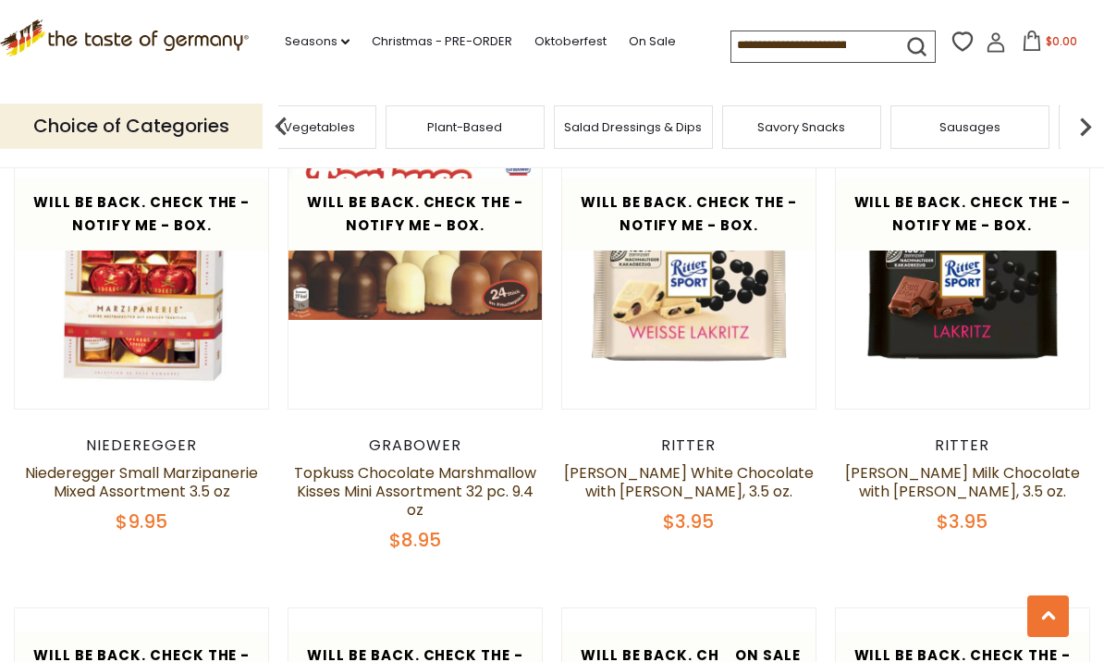
click at [1083, 129] on img at bounding box center [1085, 126] width 37 height 37
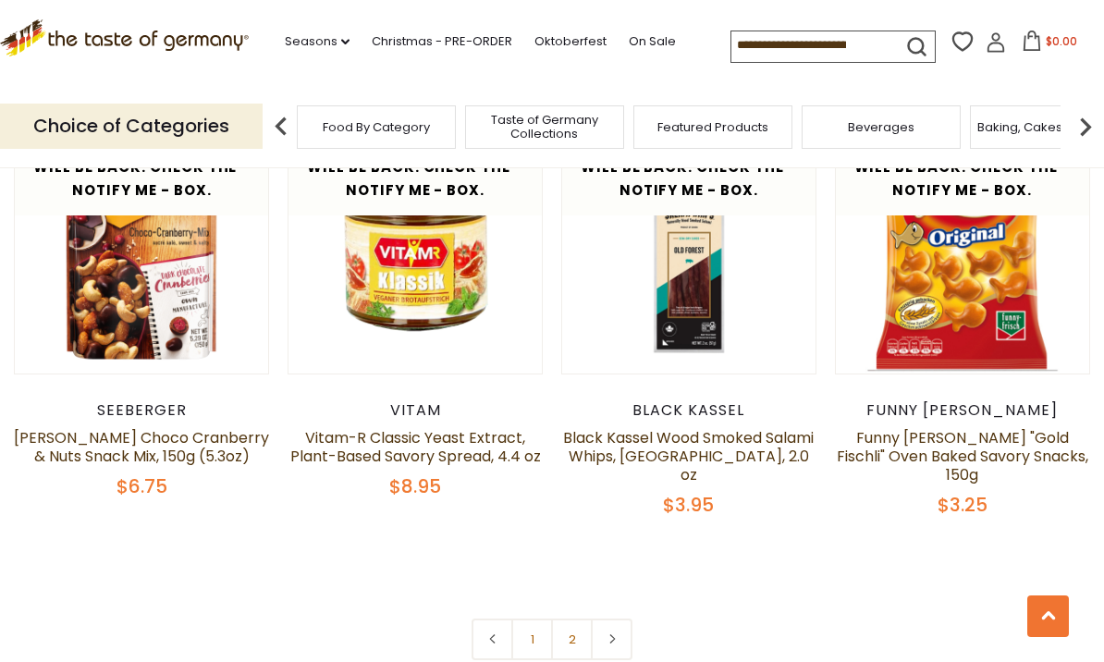
scroll to position [4169, 0]
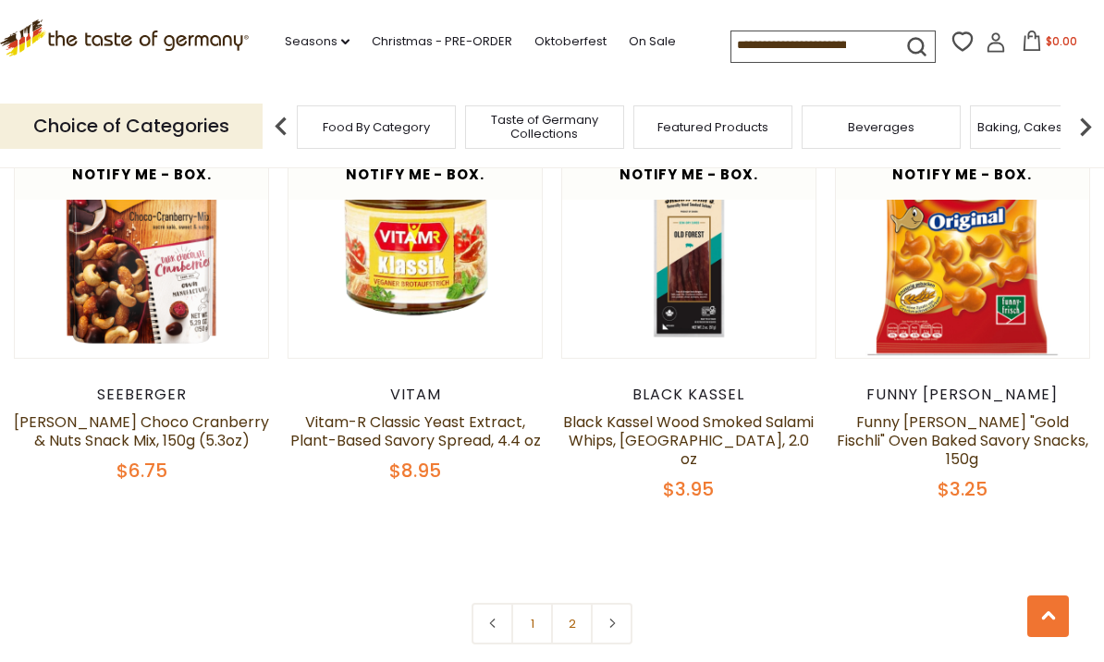
click at [613, 619] on icon at bounding box center [612, 623] width 11 height 9
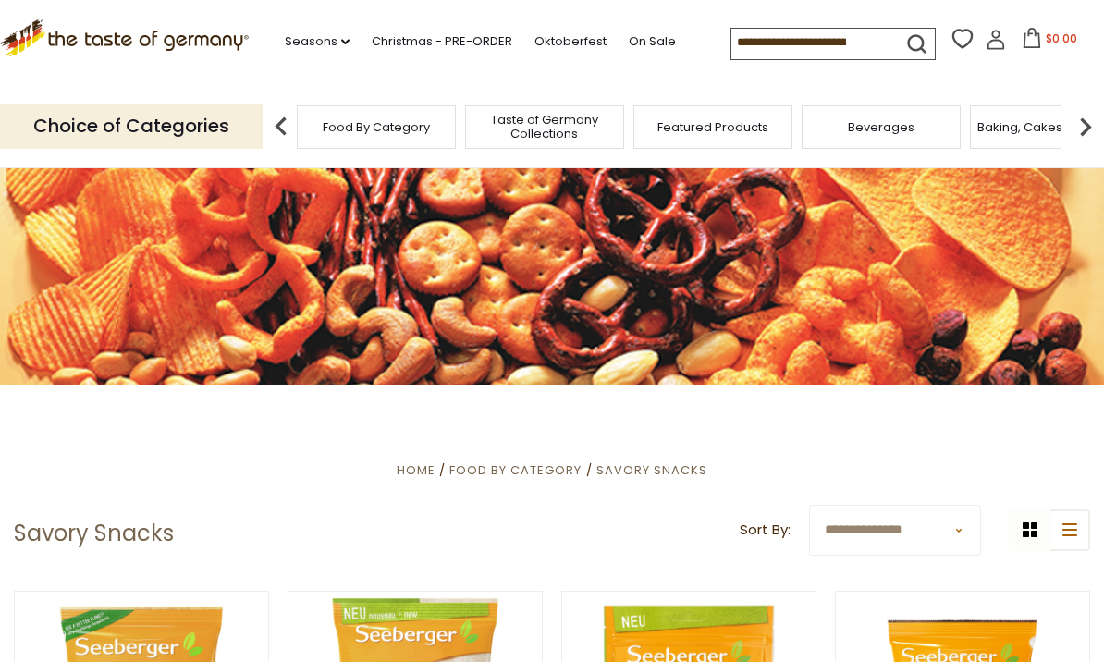
scroll to position [51, 0]
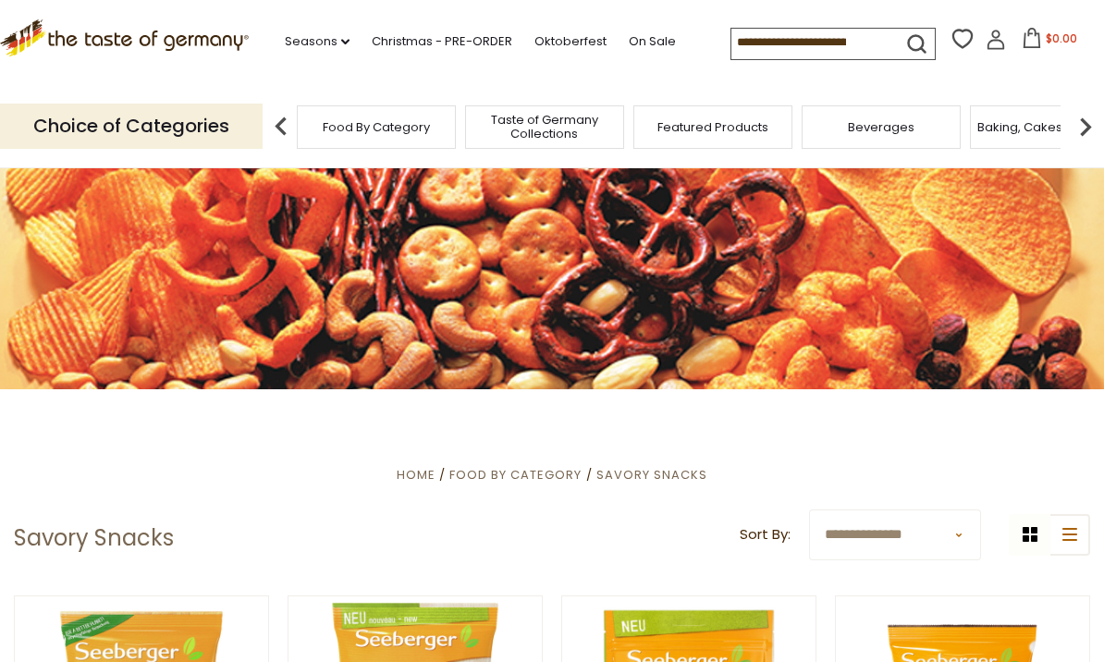
click at [1075, 130] on img at bounding box center [1085, 126] width 37 height 37
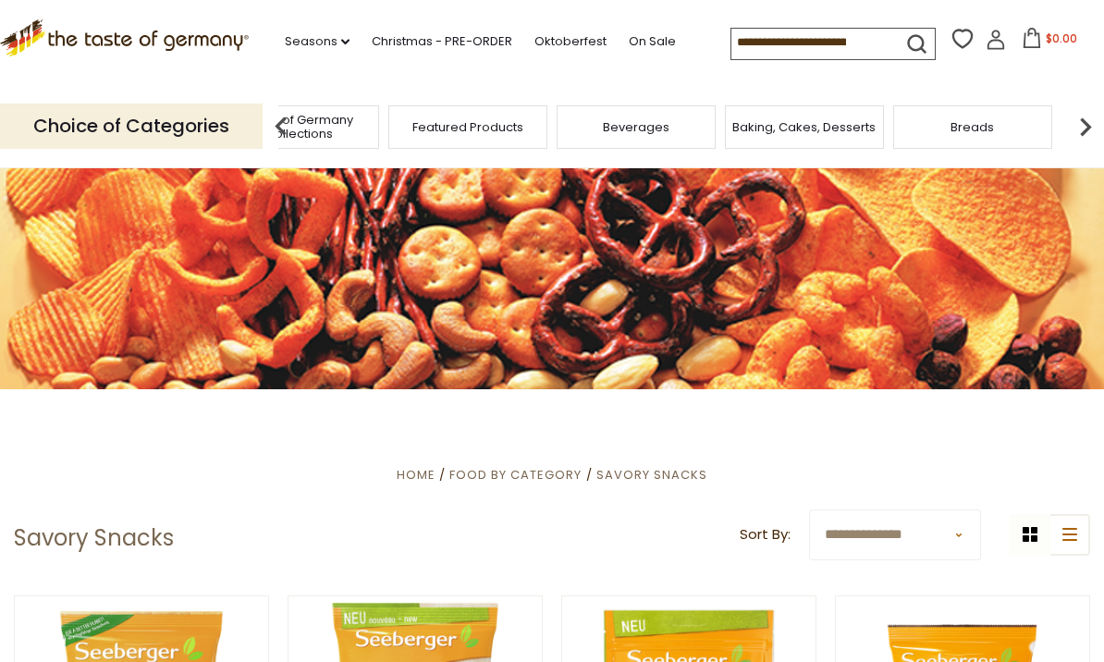
click at [1082, 129] on img at bounding box center [1085, 126] width 37 height 37
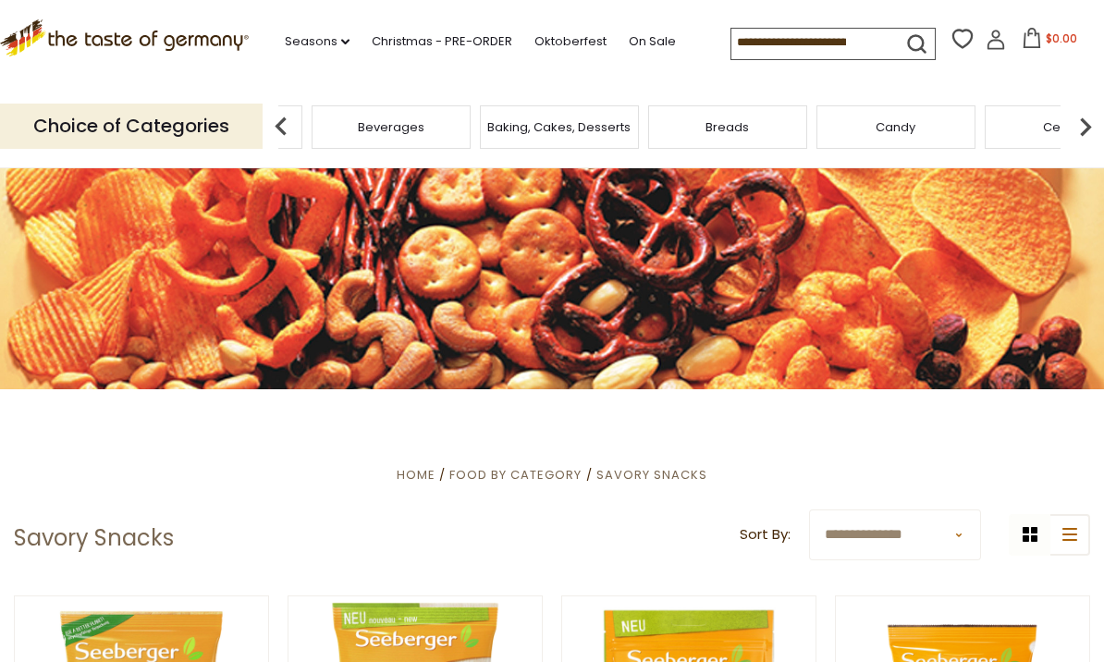
click at [1079, 128] on img at bounding box center [1085, 126] width 37 height 37
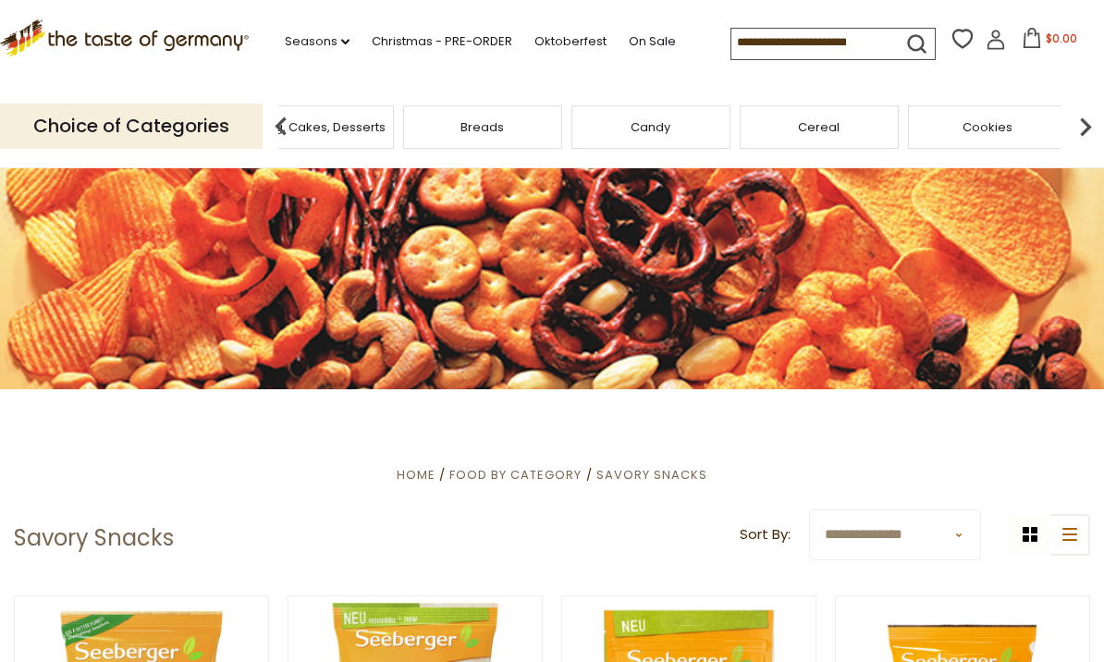
click at [1078, 127] on img at bounding box center [1085, 126] width 37 height 37
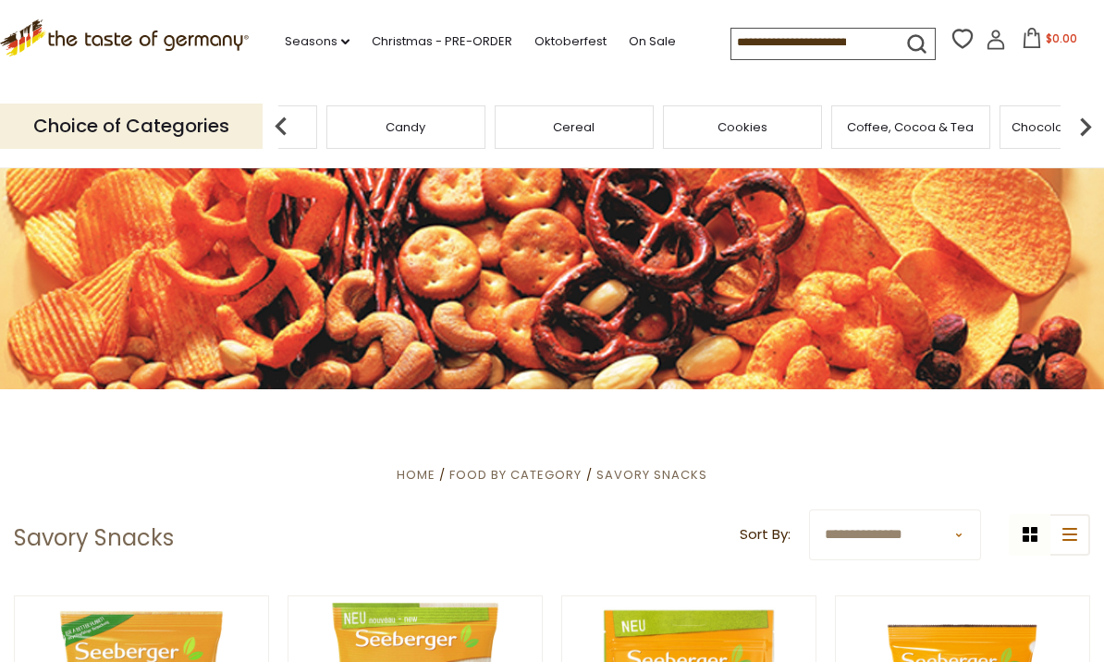
click at [1091, 122] on img at bounding box center [1085, 126] width 37 height 37
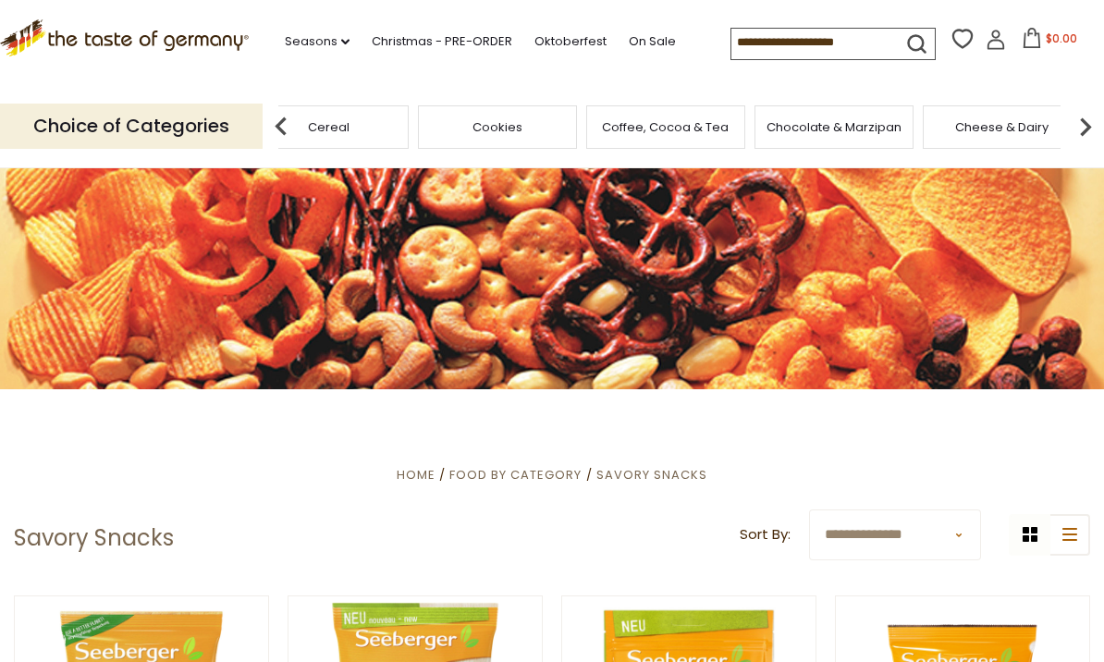
click at [1078, 124] on img at bounding box center [1085, 126] width 37 height 37
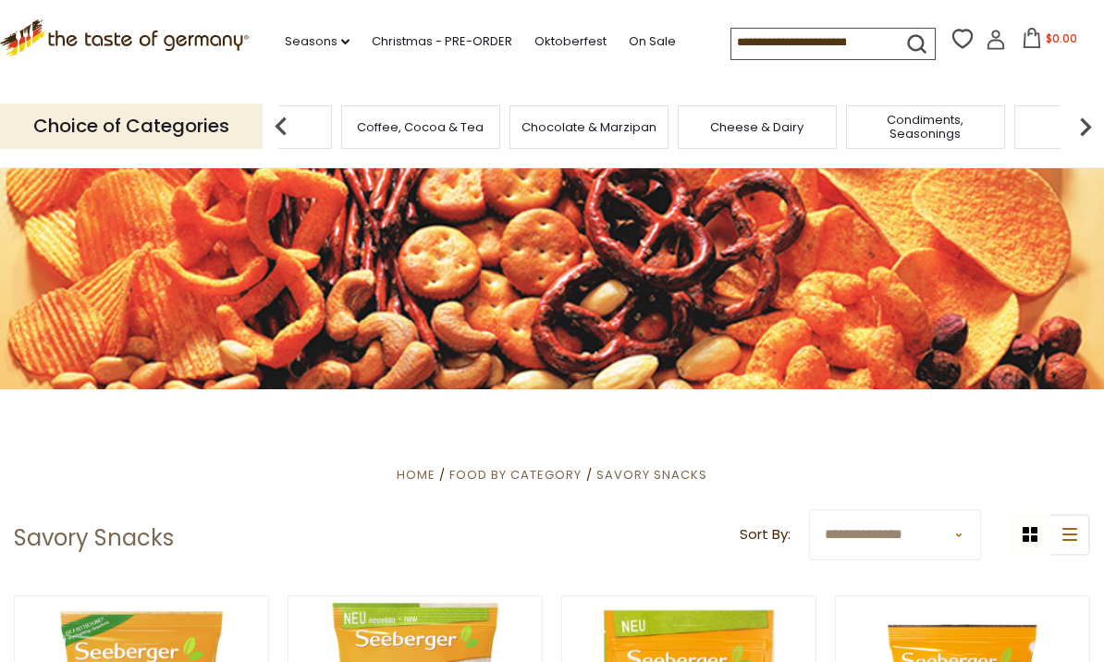
click at [1082, 133] on img at bounding box center [1085, 126] width 37 height 37
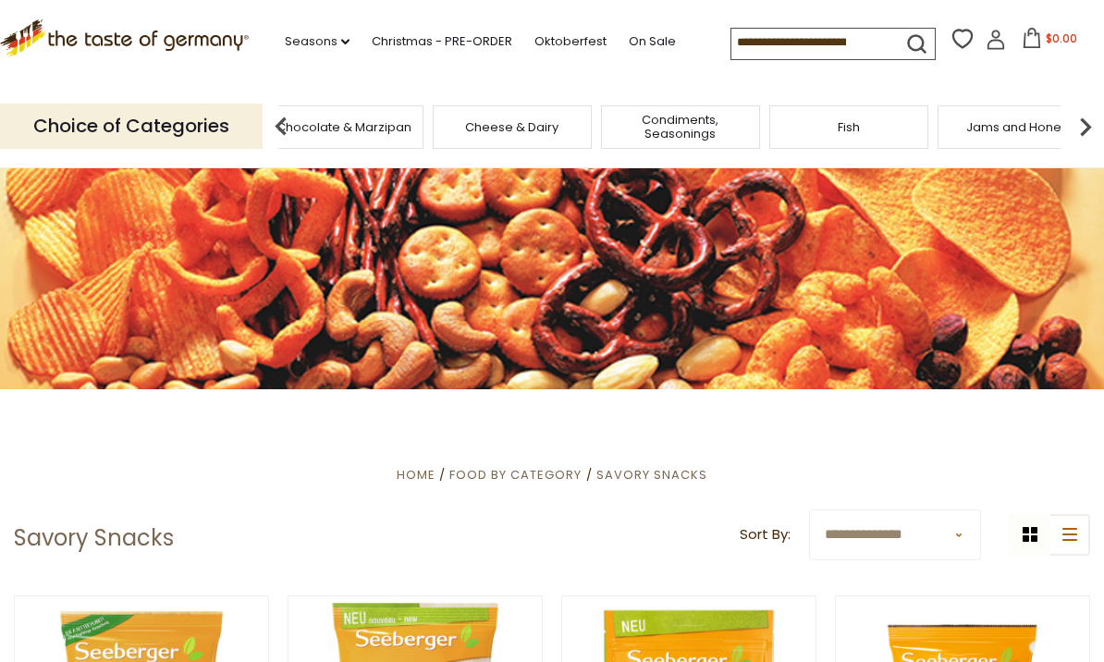
click at [1092, 118] on img at bounding box center [1085, 126] width 37 height 37
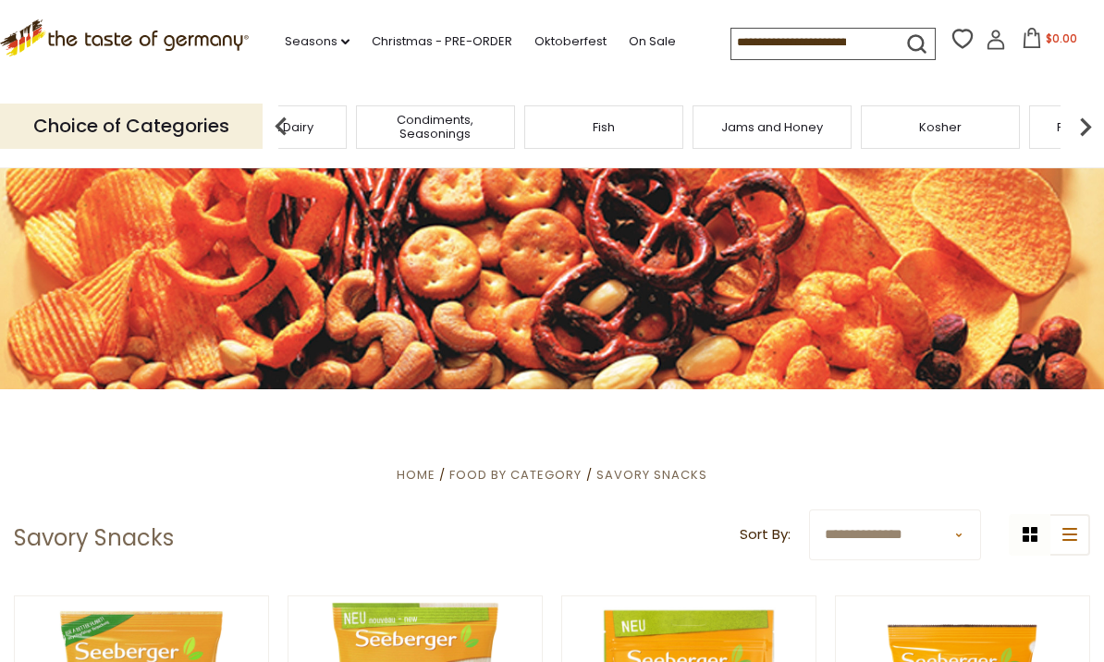
click at [1083, 127] on img at bounding box center [1085, 126] width 37 height 37
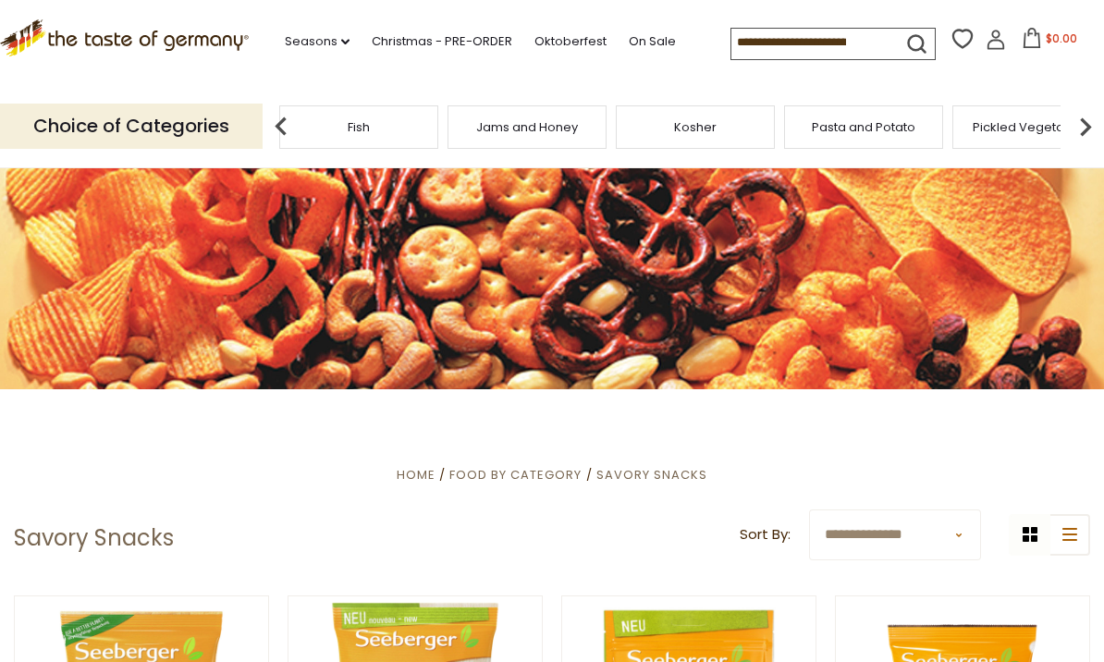
click at [1084, 130] on img at bounding box center [1085, 126] width 37 height 37
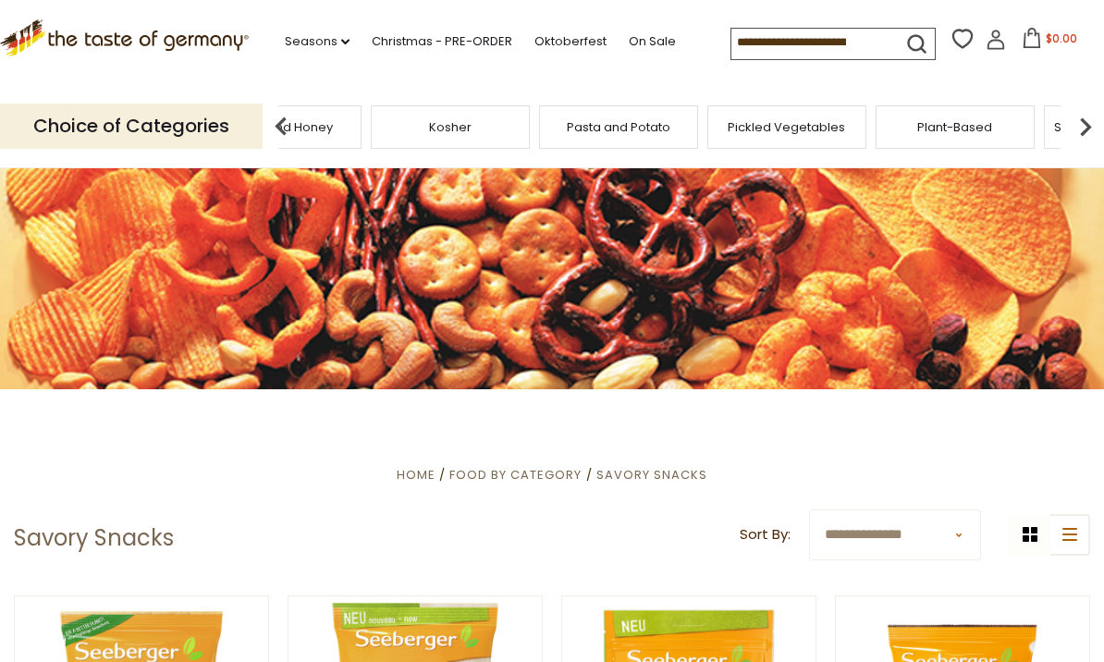
click at [1078, 130] on img at bounding box center [1085, 126] width 37 height 37
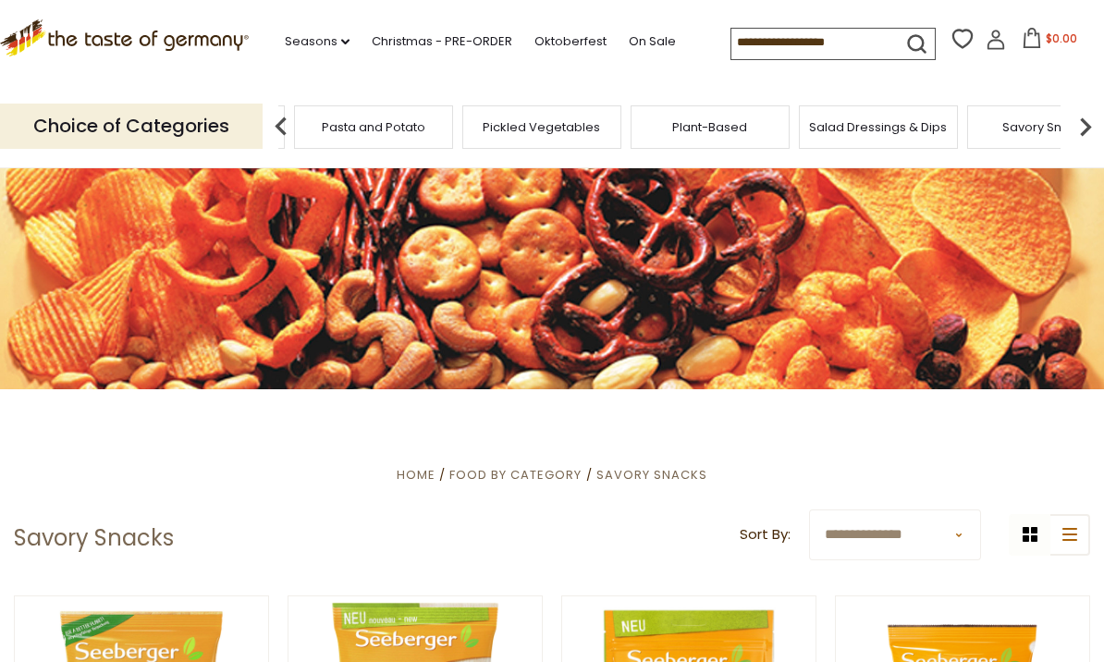
click at [1084, 129] on img at bounding box center [1085, 126] width 37 height 37
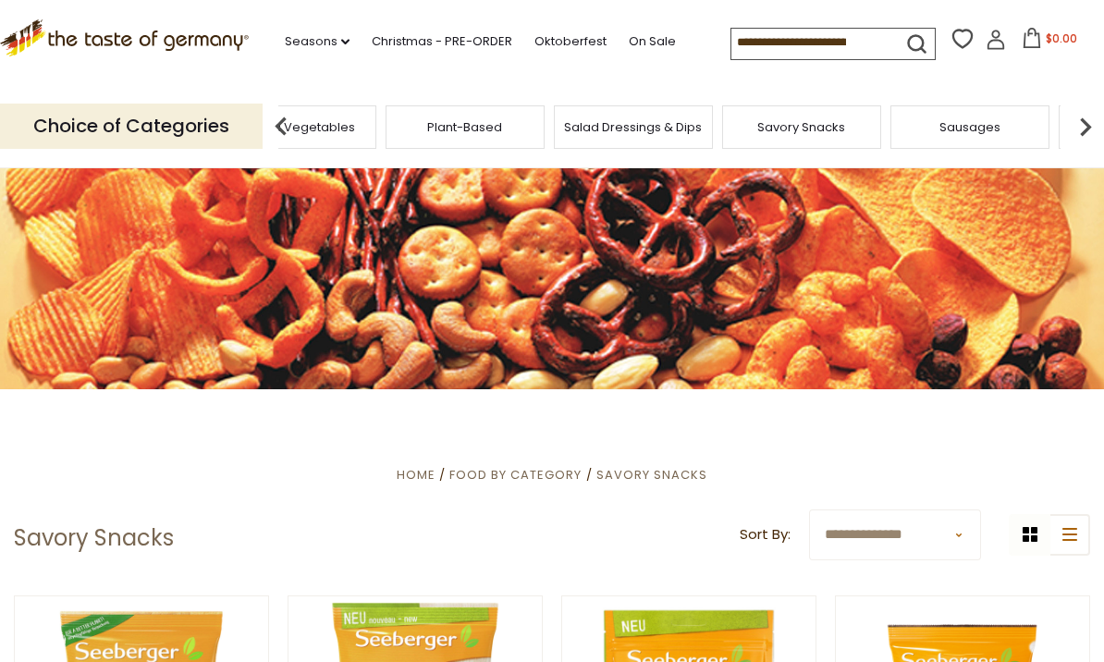
click at [1078, 131] on img at bounding box center [1085, 126] width 37 height 37
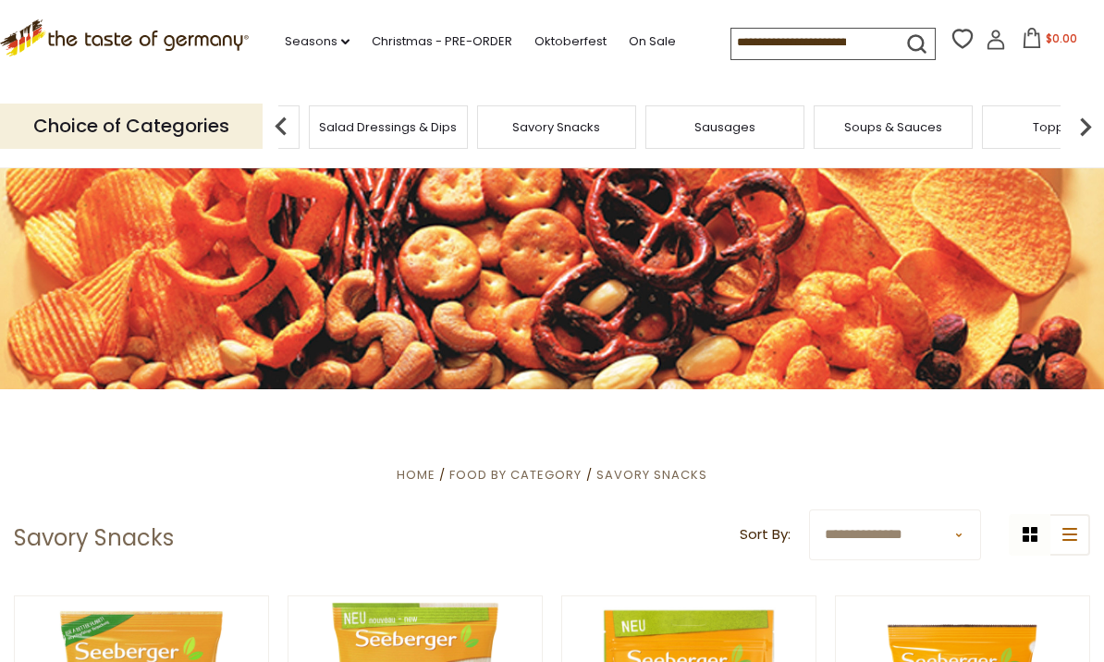
click at [1080, 139] on img at bounding box center [1085, 126] width 37 height 37
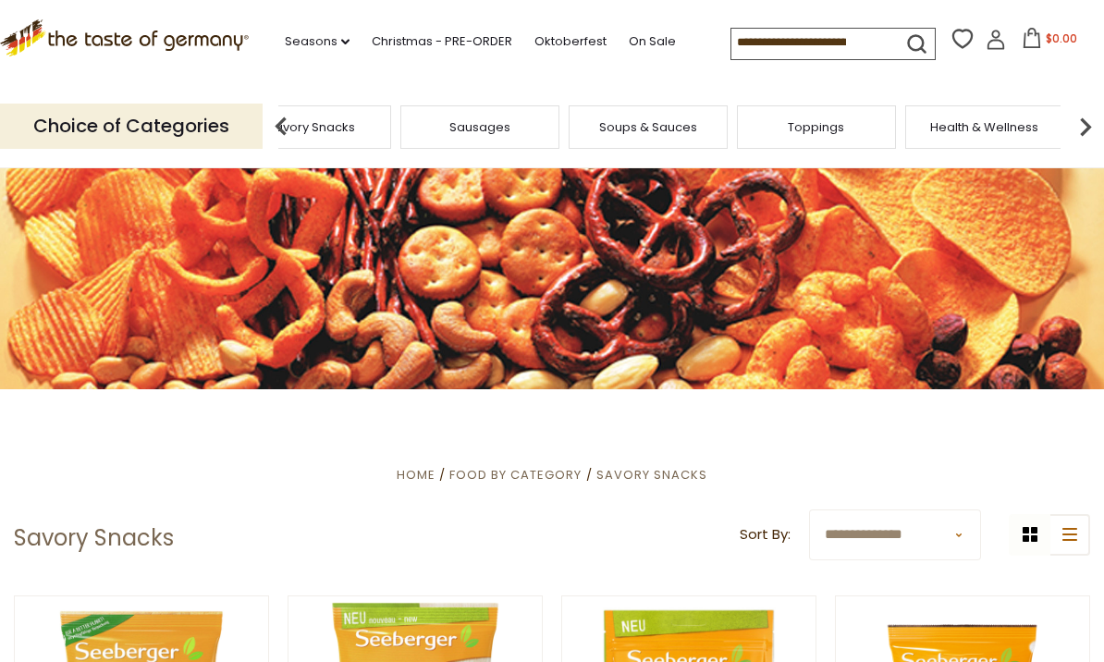
click at [1082, 133] on img at bounding box center [1085, 126] width 37 height 37
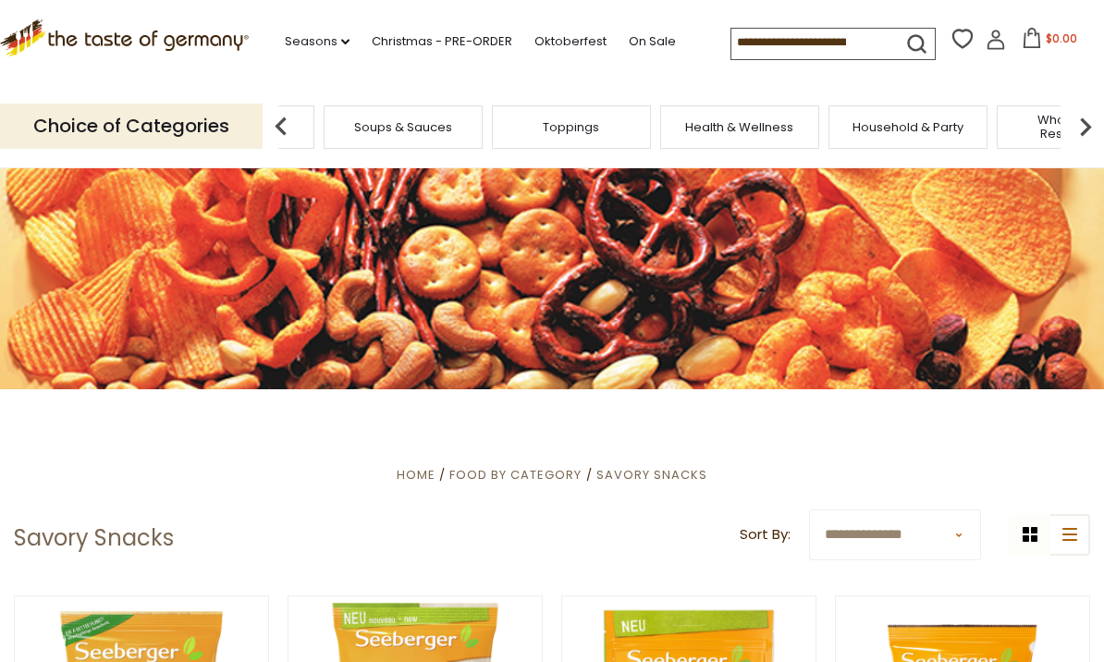
click at [1083, 136] on img at bounding box center [1085, 126] width 37 height 37
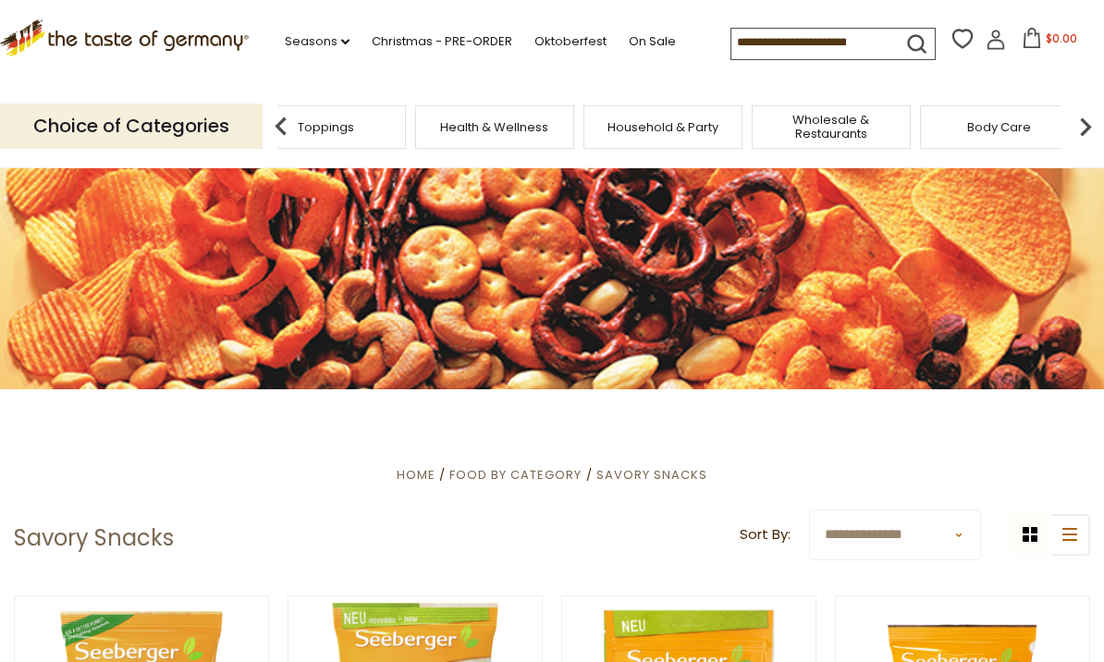
click at [1088, 129] on img at bounding box center [1085, 126] width 37 height 37
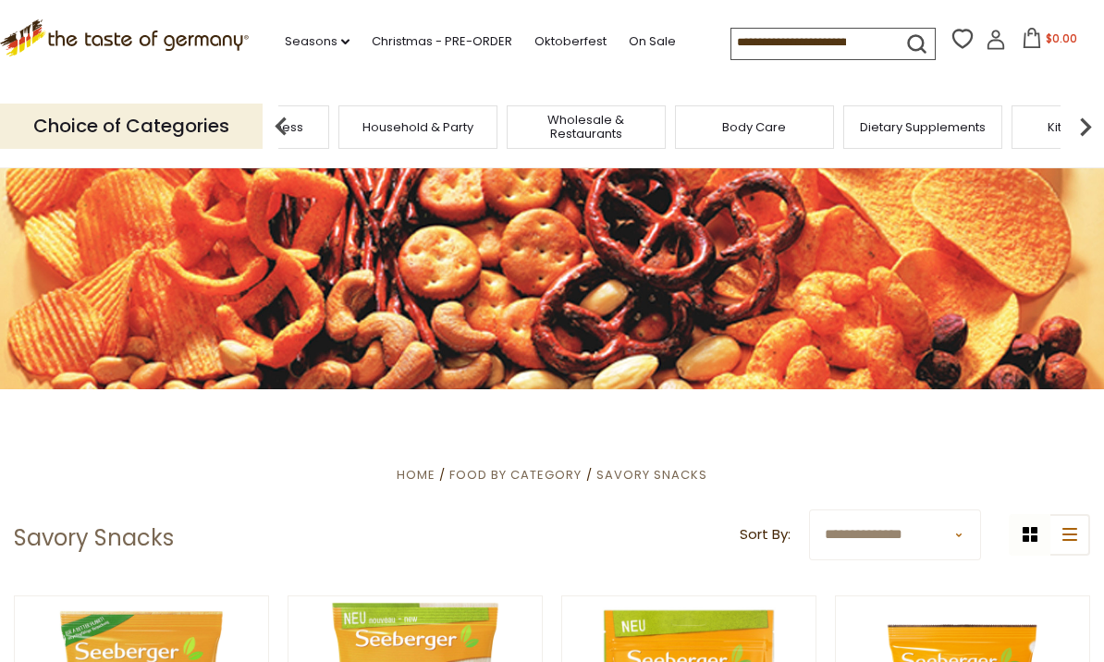
click at [1092, 129] on img at bounding box center [1085, 126] width 37 height 37
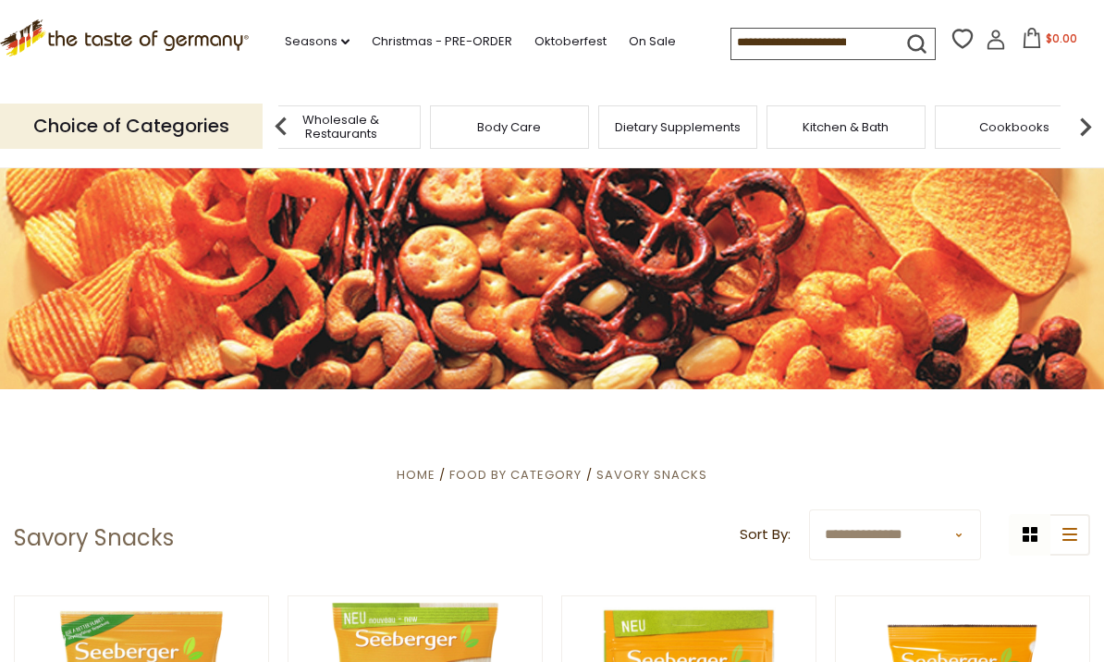
click at [1083, 133] on img at bounding box center [1085, 126] width 37 height 37
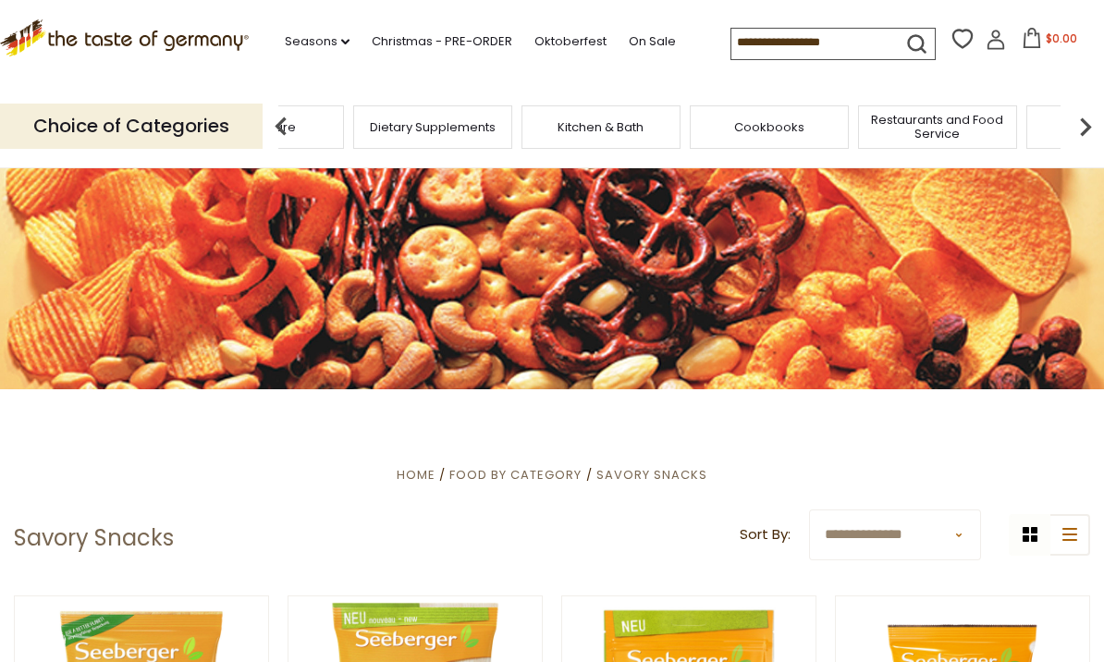
click at [1085, 124] on img at bounding box center [1085, 126] width 37 height 37
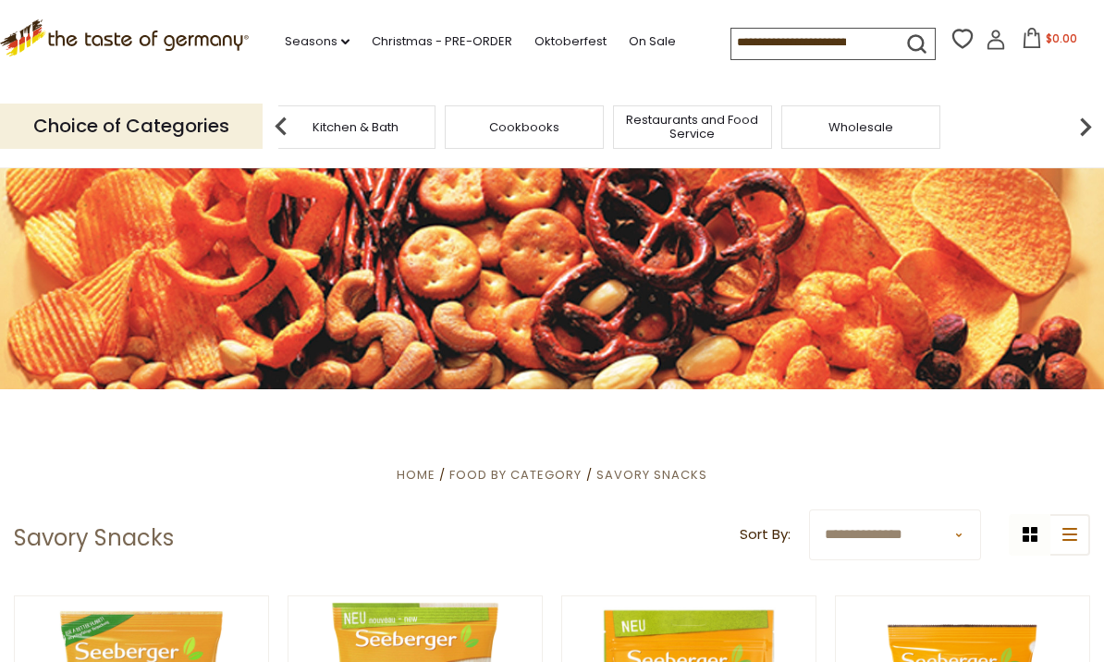
click at [1088, 130] on img at bounding box center [1085, 126] width 37 height 37
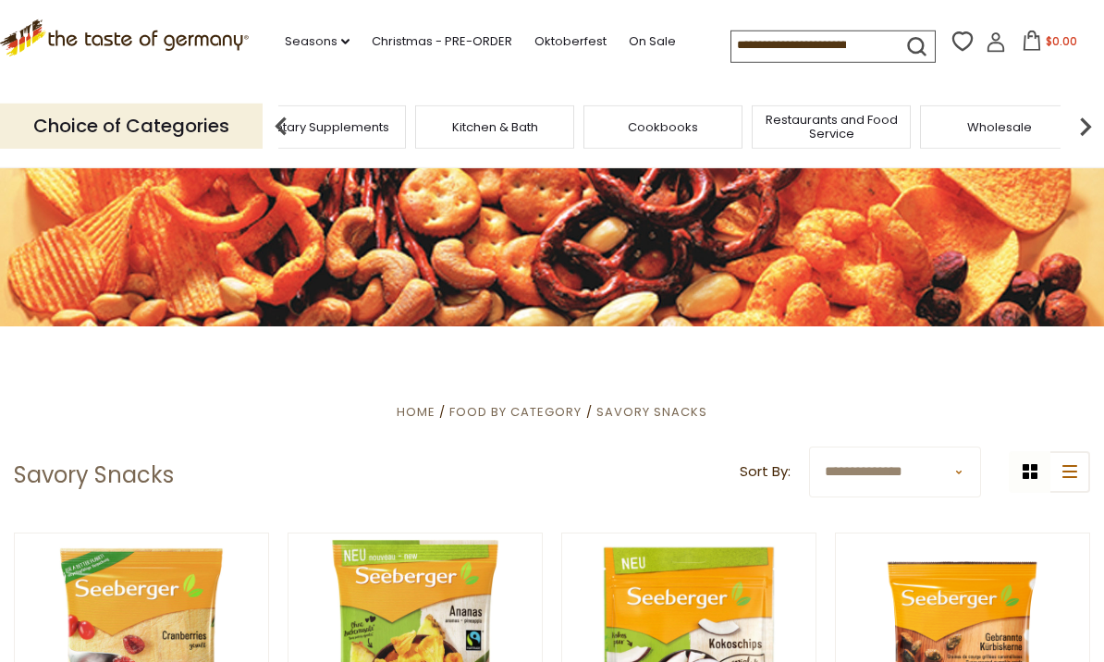
scroll to position [4231, 0]
